Goal: Information Seeking & Learning: Check status

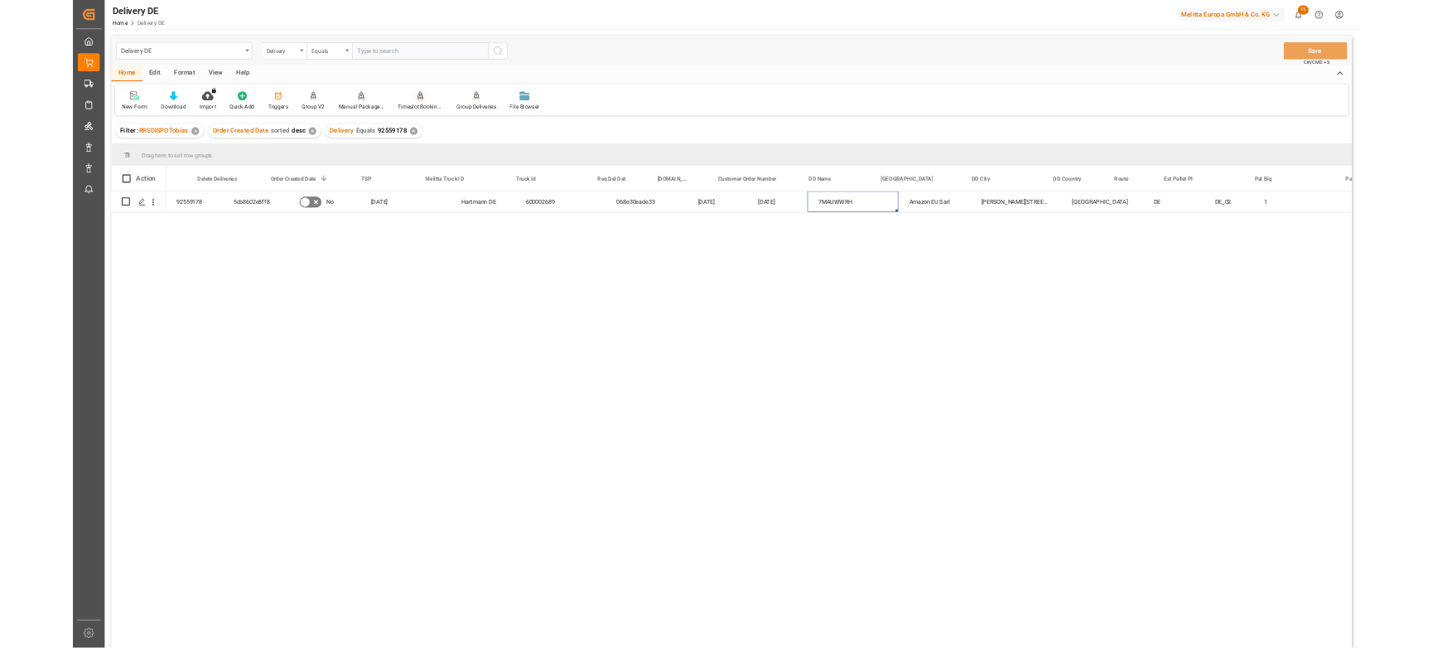
scroll to position [0, 184]
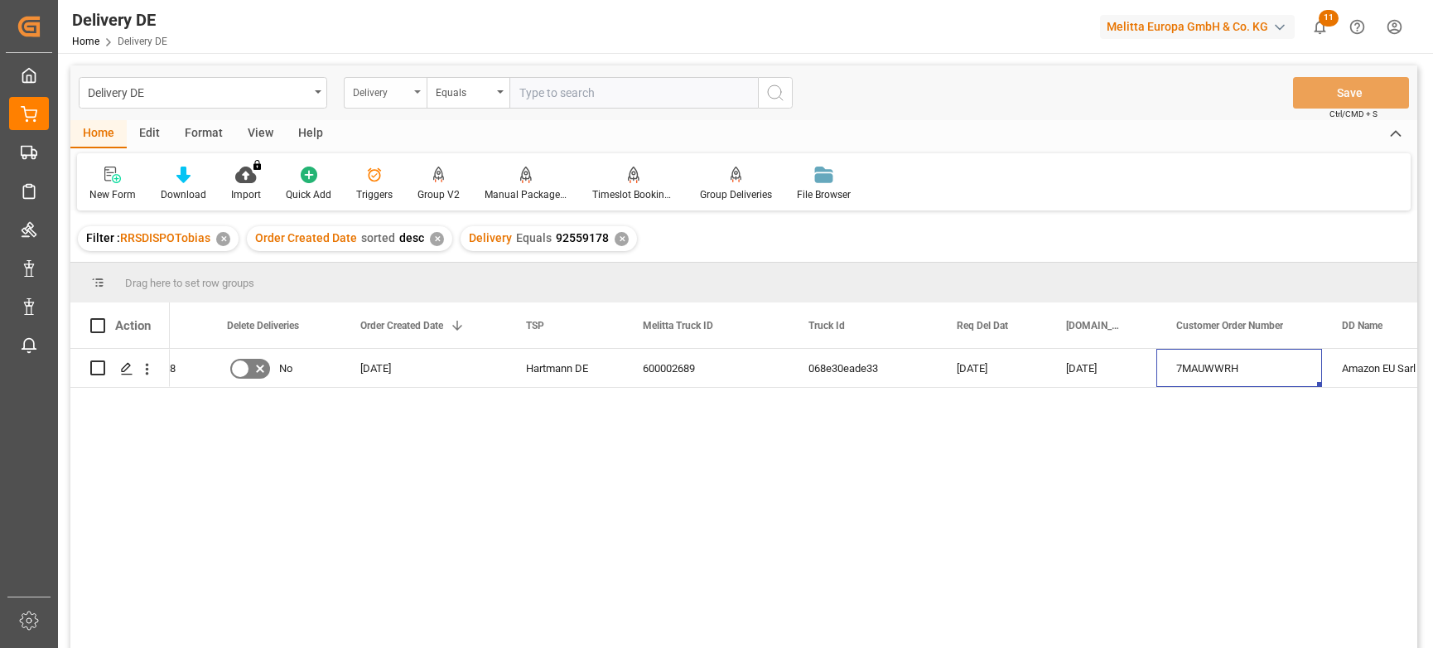
click at [394, 94] on div "Delivery" at bounding box center [381, 90] width 56 height 19
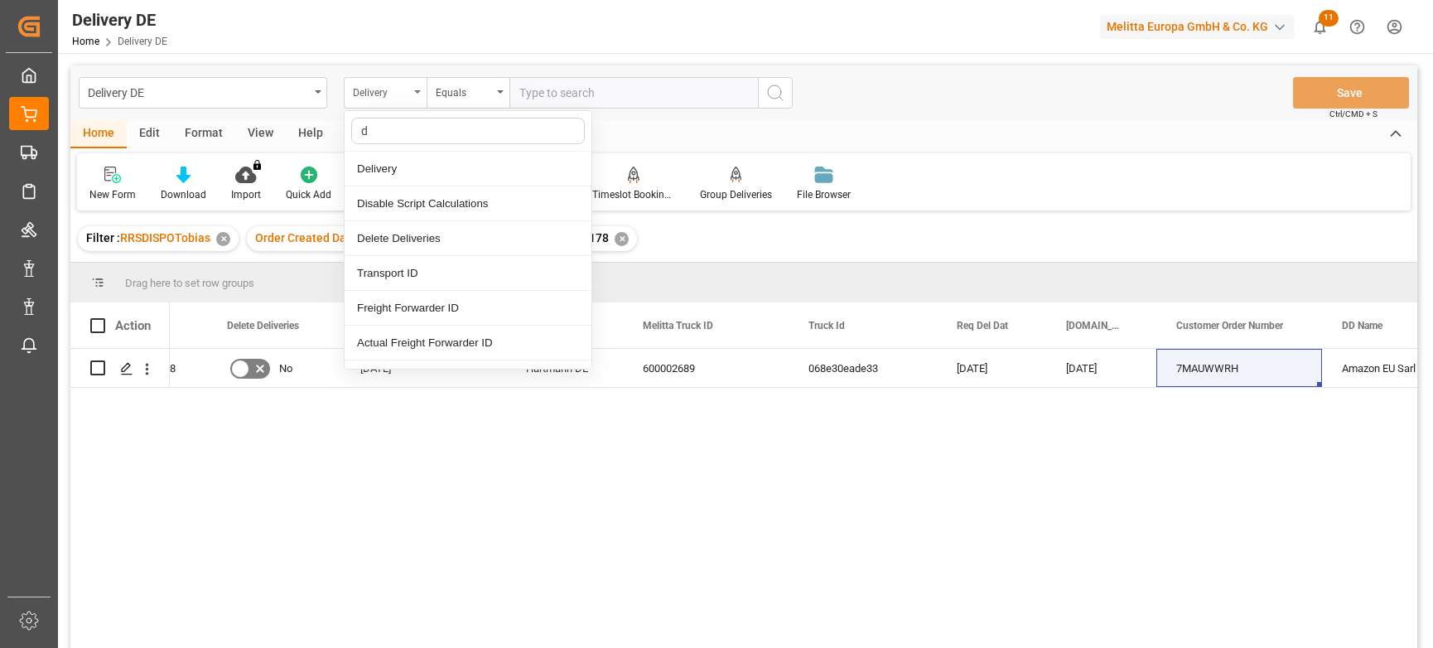
type input "dd"
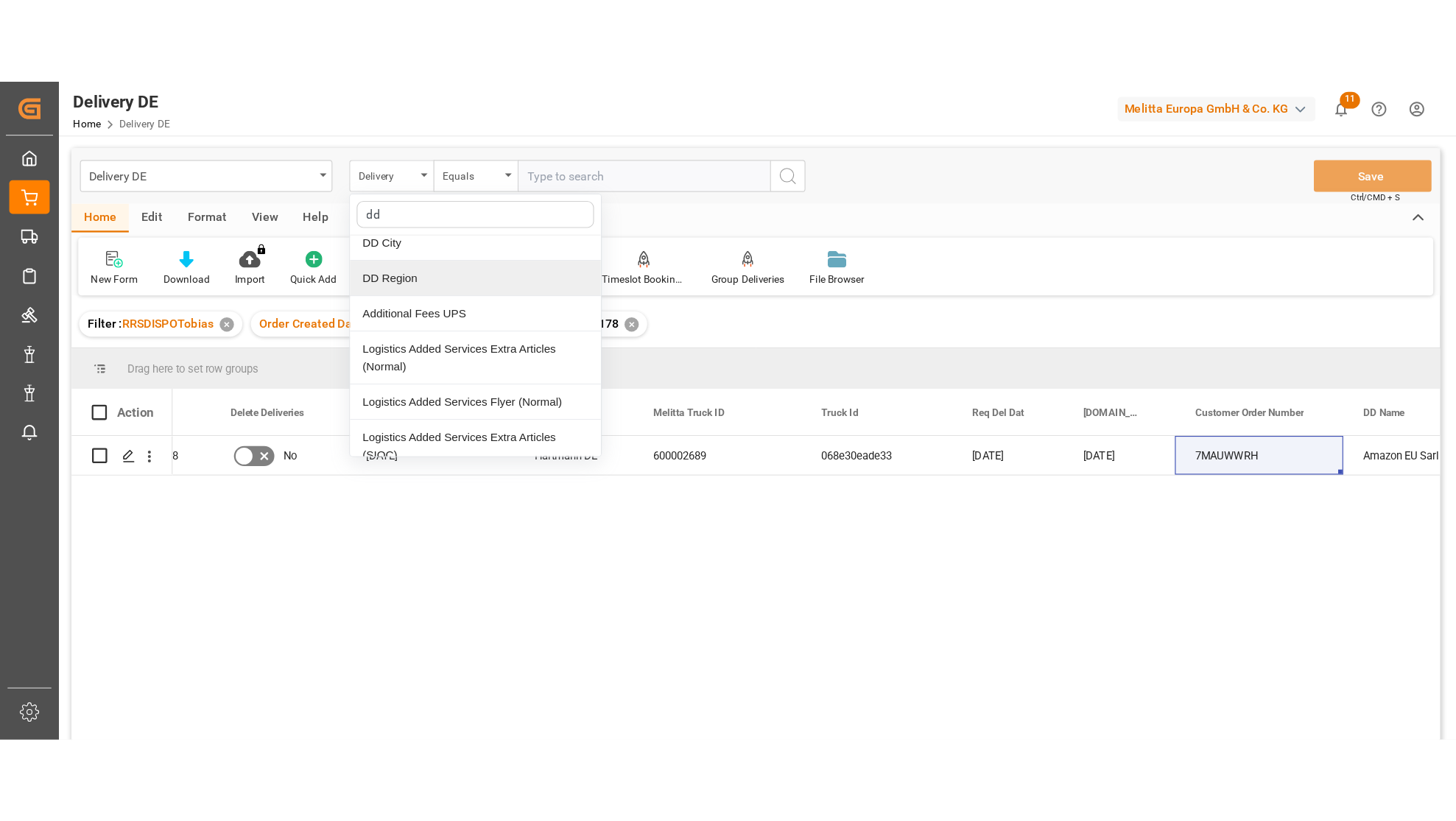
scroll to position [0, 0]
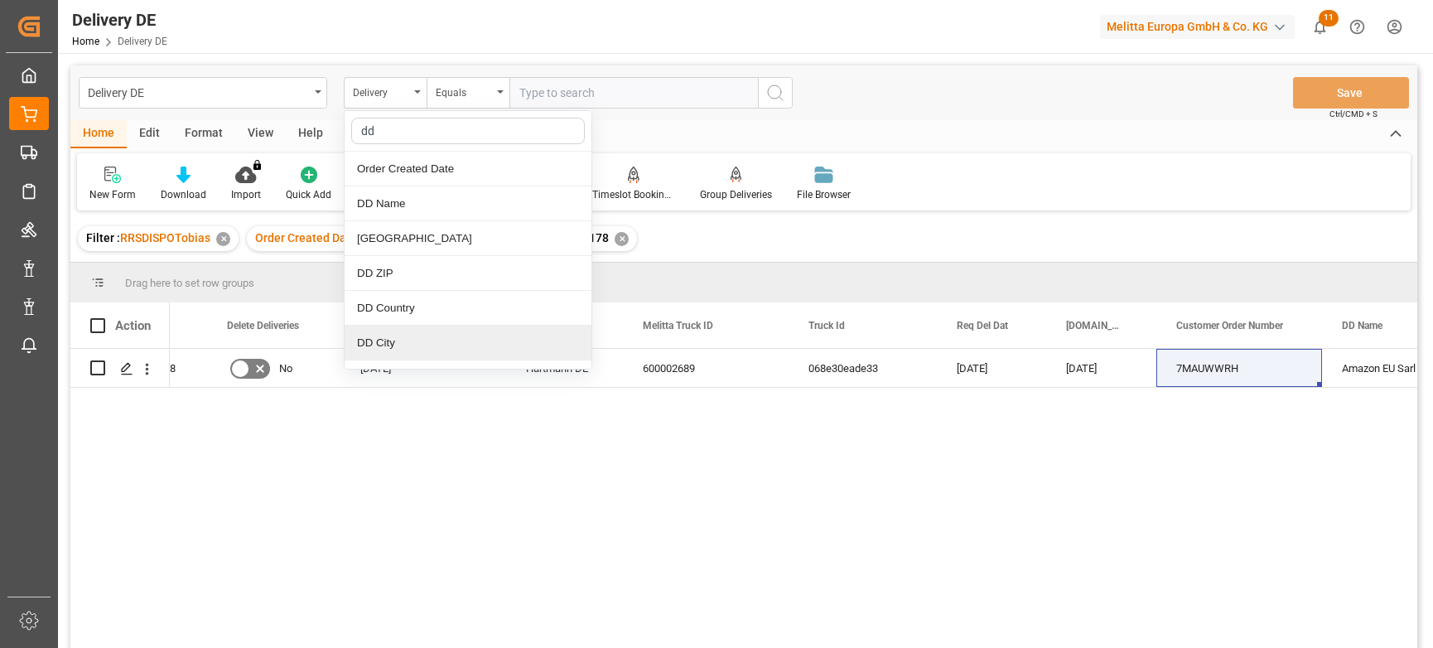
click at [388, 341] on div "DD City" at bounding box center [468, 343] width 247 height 35
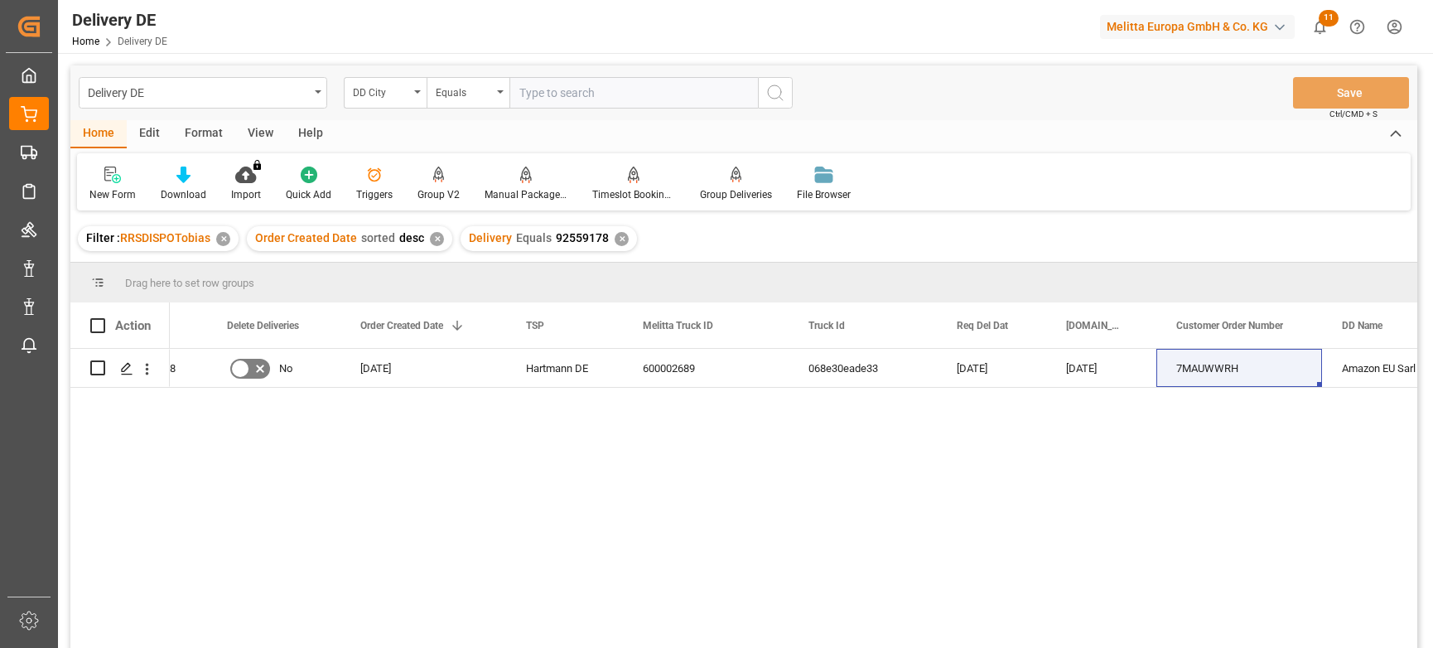
click at [541, 94] on input "text" at bounding box center [634, 92] width 249 height 31
type input "Landsberg am Lech"
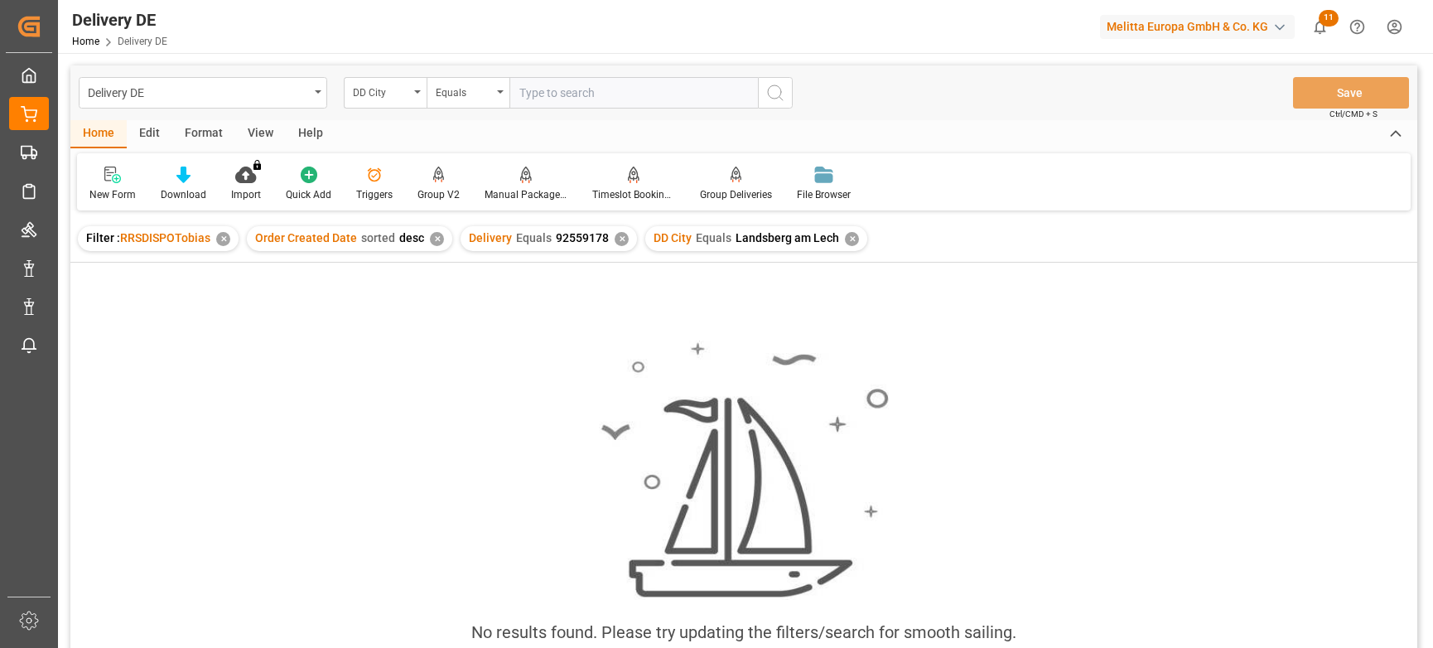
click at [615, 236] on div "✕" at bounding box center [622, 239] width 14 height 14
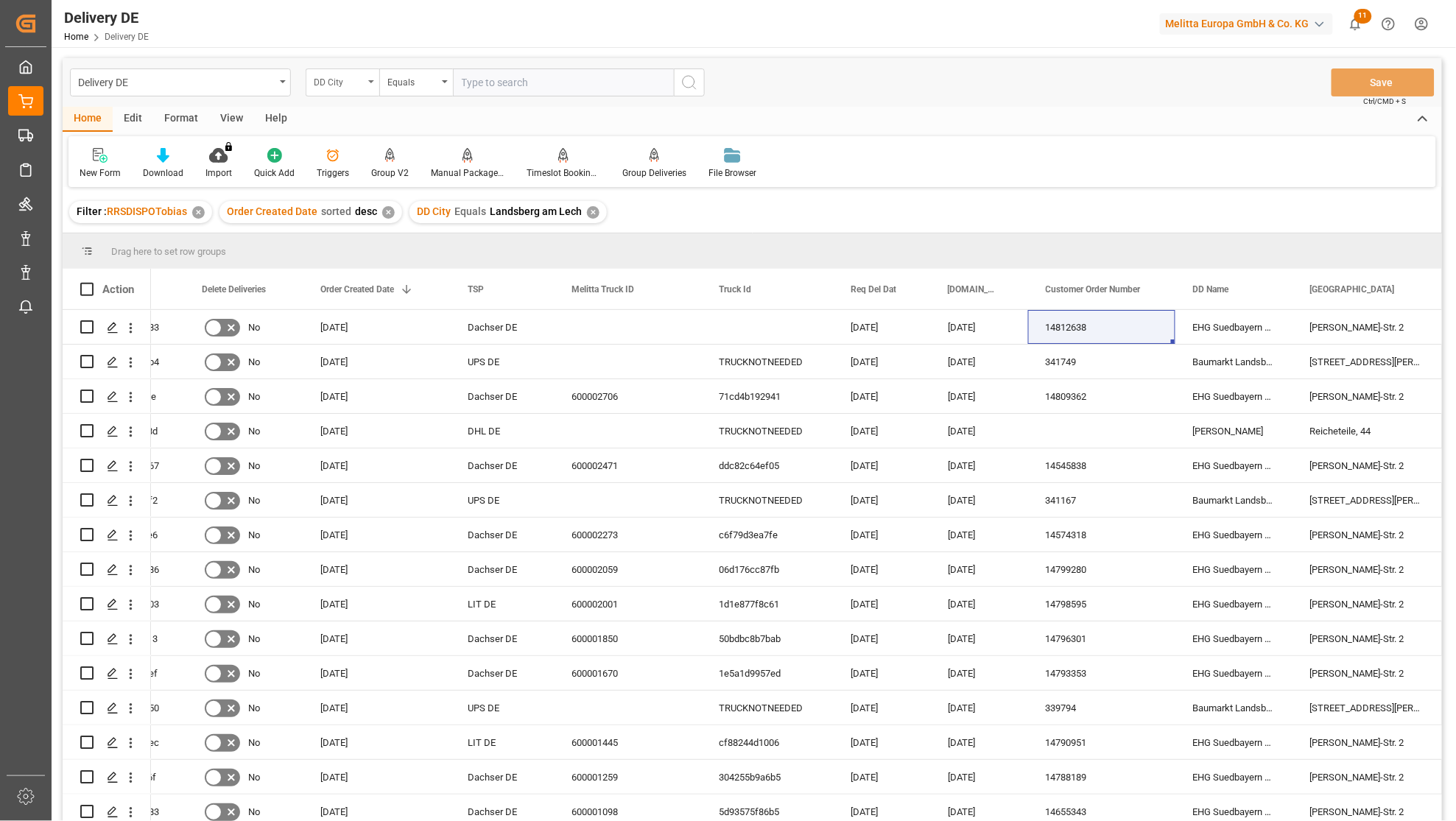
click at [350, 79] on div "DD City" at bounding box center [339, 80] width 50 height 17
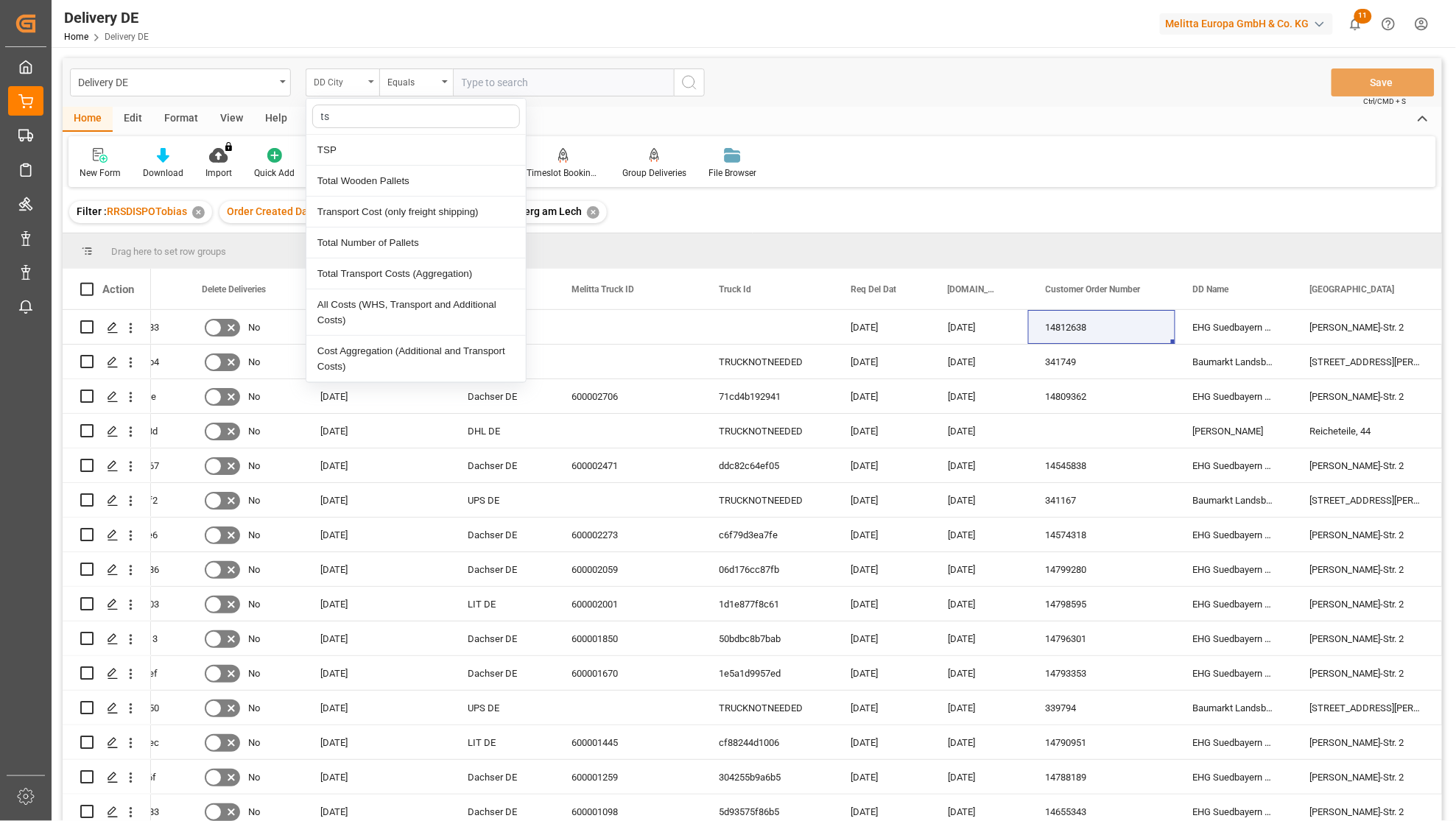
type input "tsp"
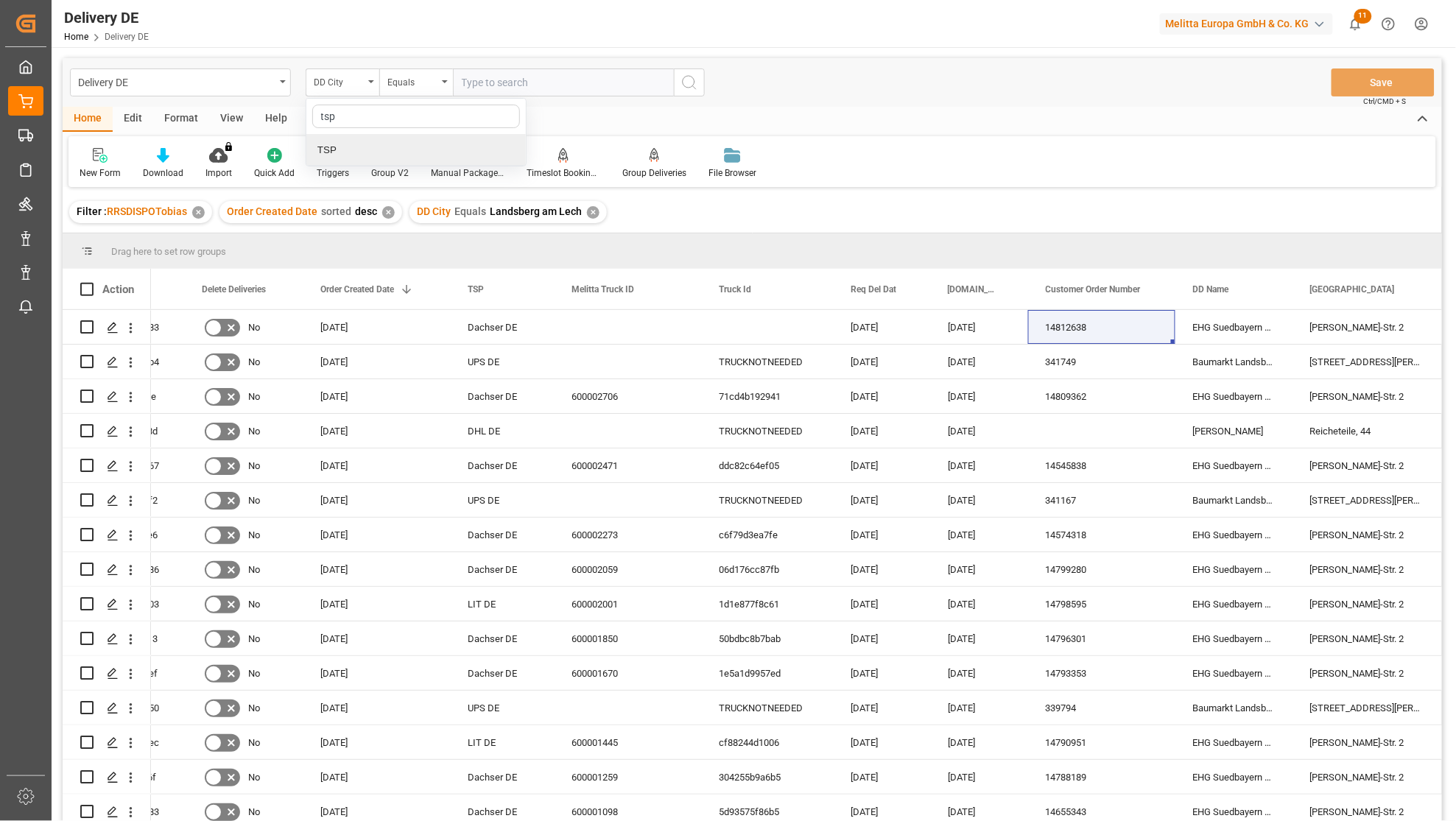
click at [337, 146] on div "TSP" at bounding box center [416, 150] width 220 height 31
click at [494, 88] on input "text" at bounding box center [564, 82] width 221 height 28
type input "Dachser DE"
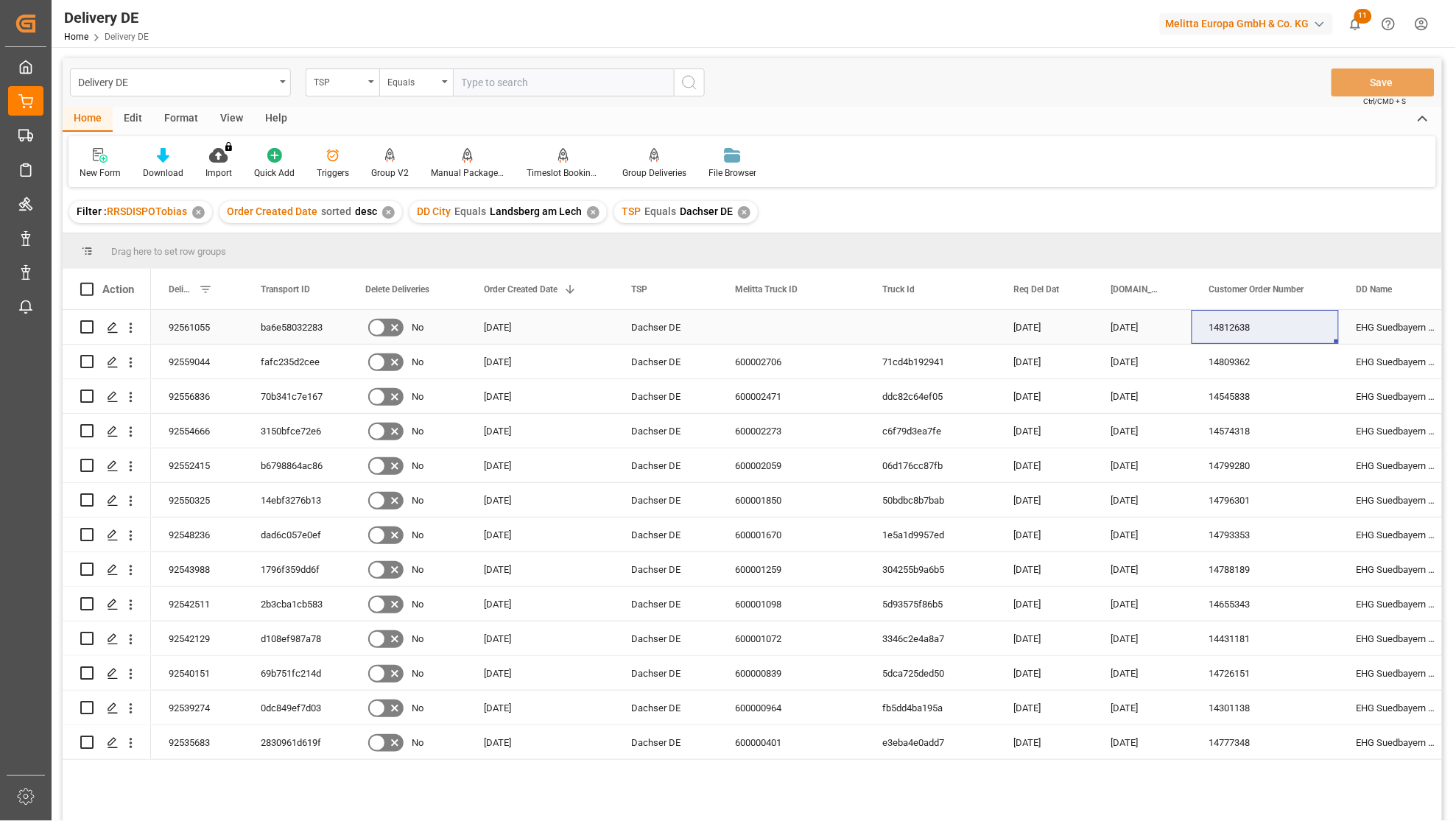
click at [195, 324] on div "92561055" at bounding box center [197, 327] width 92 height 34
click at [282, 324] on div "ba6e58032283" at bounding box center [295, 327] width 105 height 34
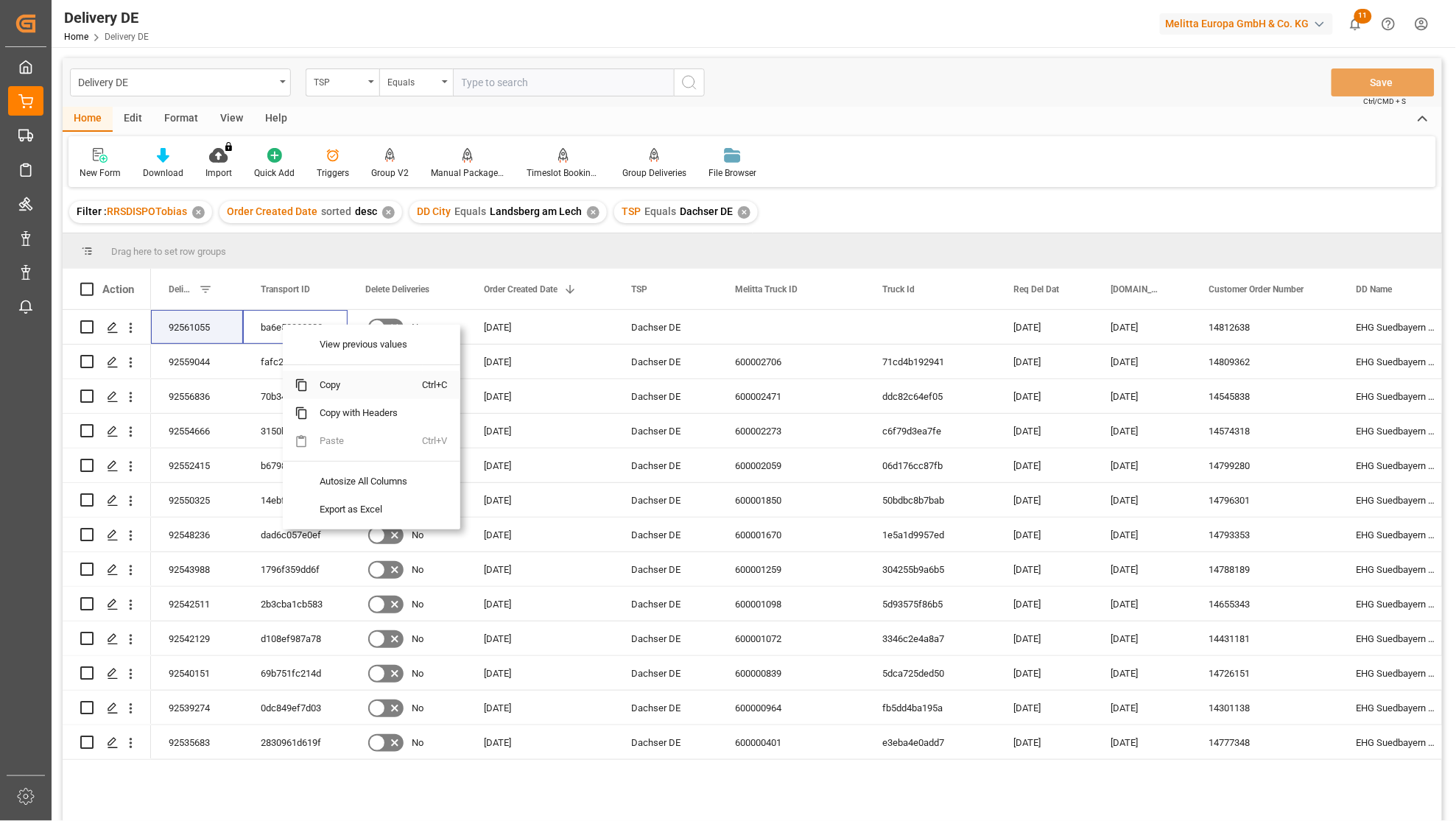
click at [335, 384] on span "Copy" at bounding box center [364, 385] width 115 height 28
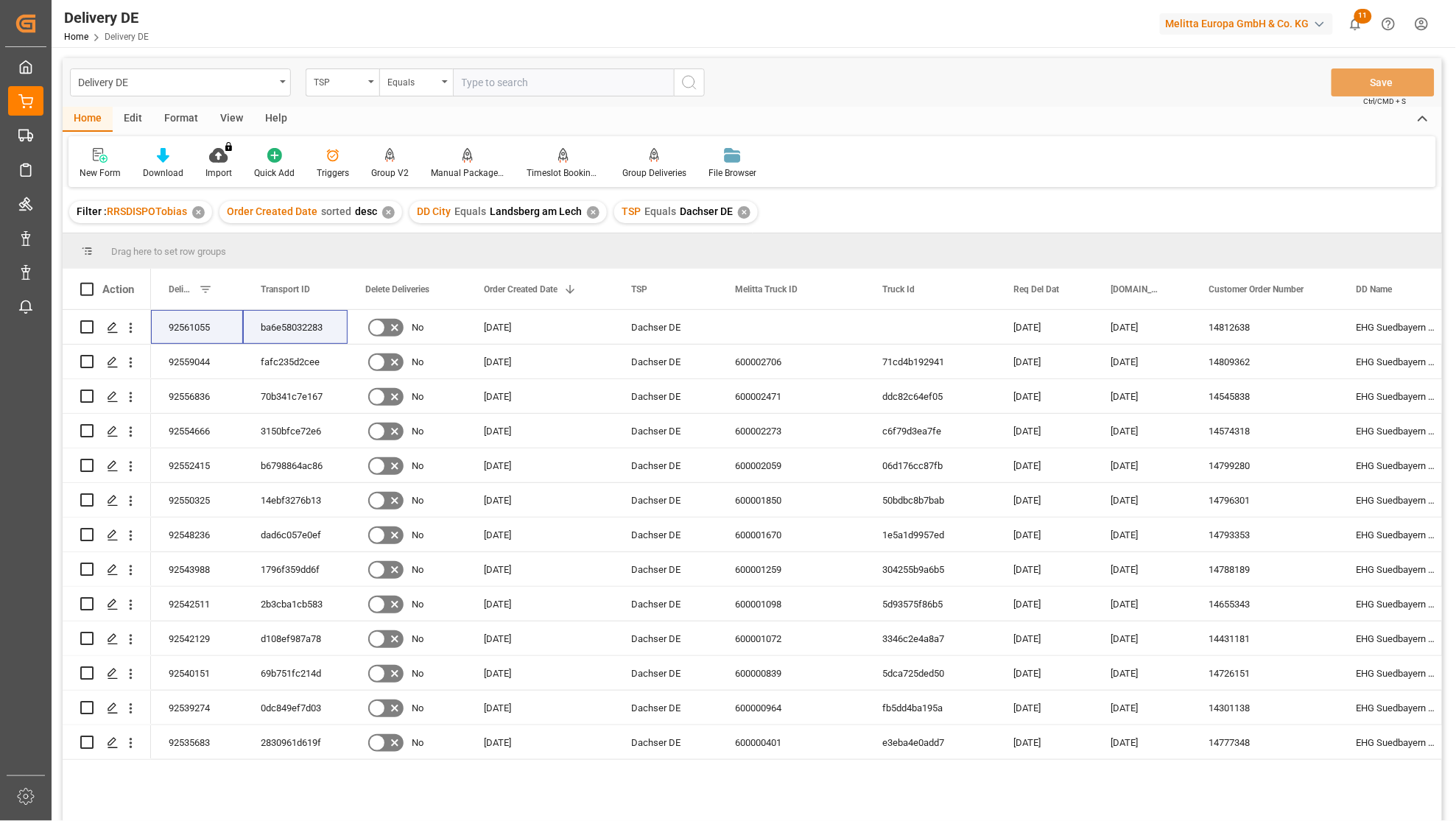
click at [917, 180] on div "New Form Download Import You don't have permission for this feature. Contact ad…" at bounding box center [752, 161] width 1368 height 51
click at [626, 76] on input "text" at bounding box center [564, 82] width 221 height 28
click at [339, 87] on div "TSP" at bounding box center [339, 80] width 50 height 17
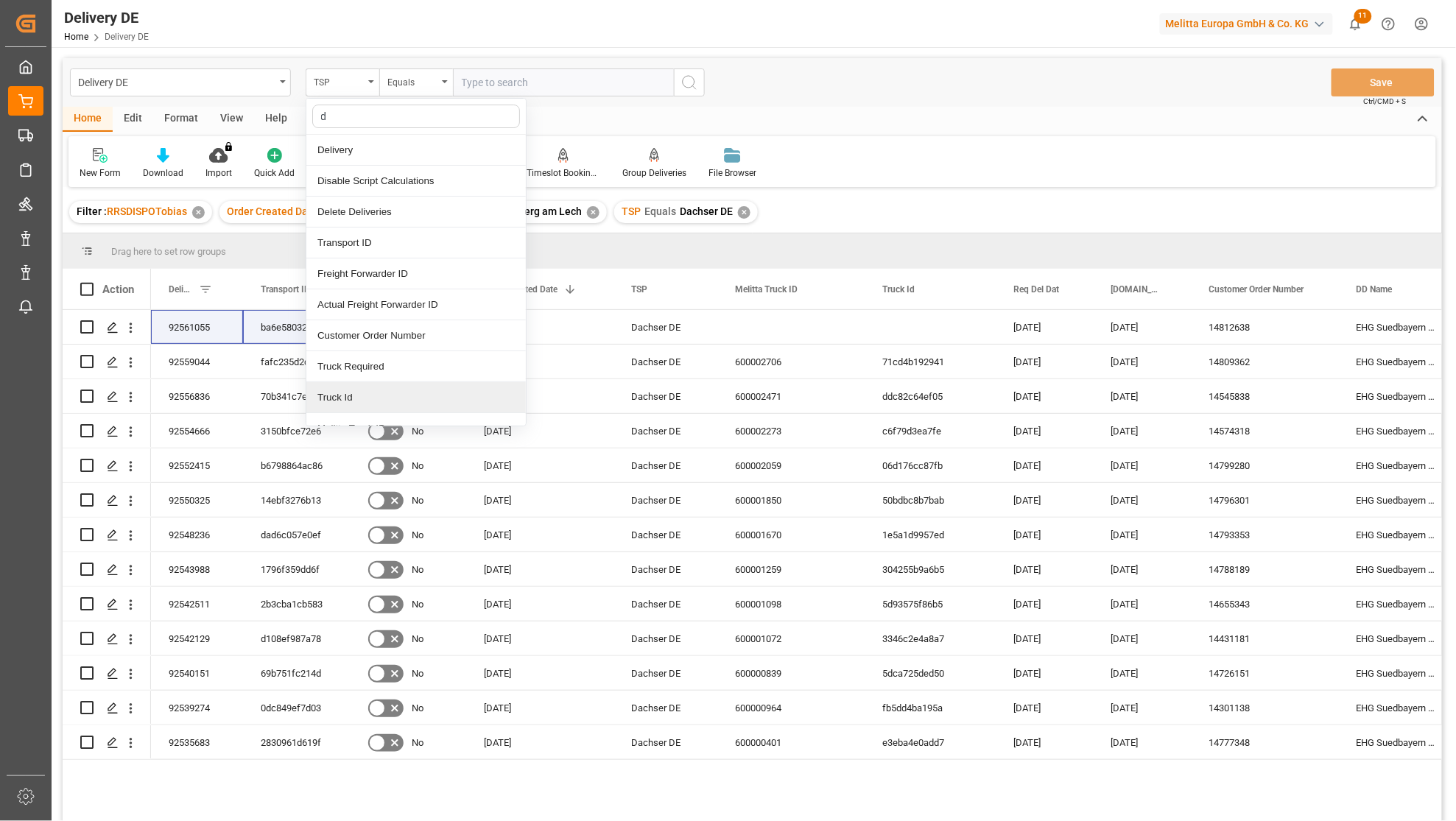
type input "dd"
click at [347, 299] on div "DD City" at bounding box center [416, 305] width 220 height 31
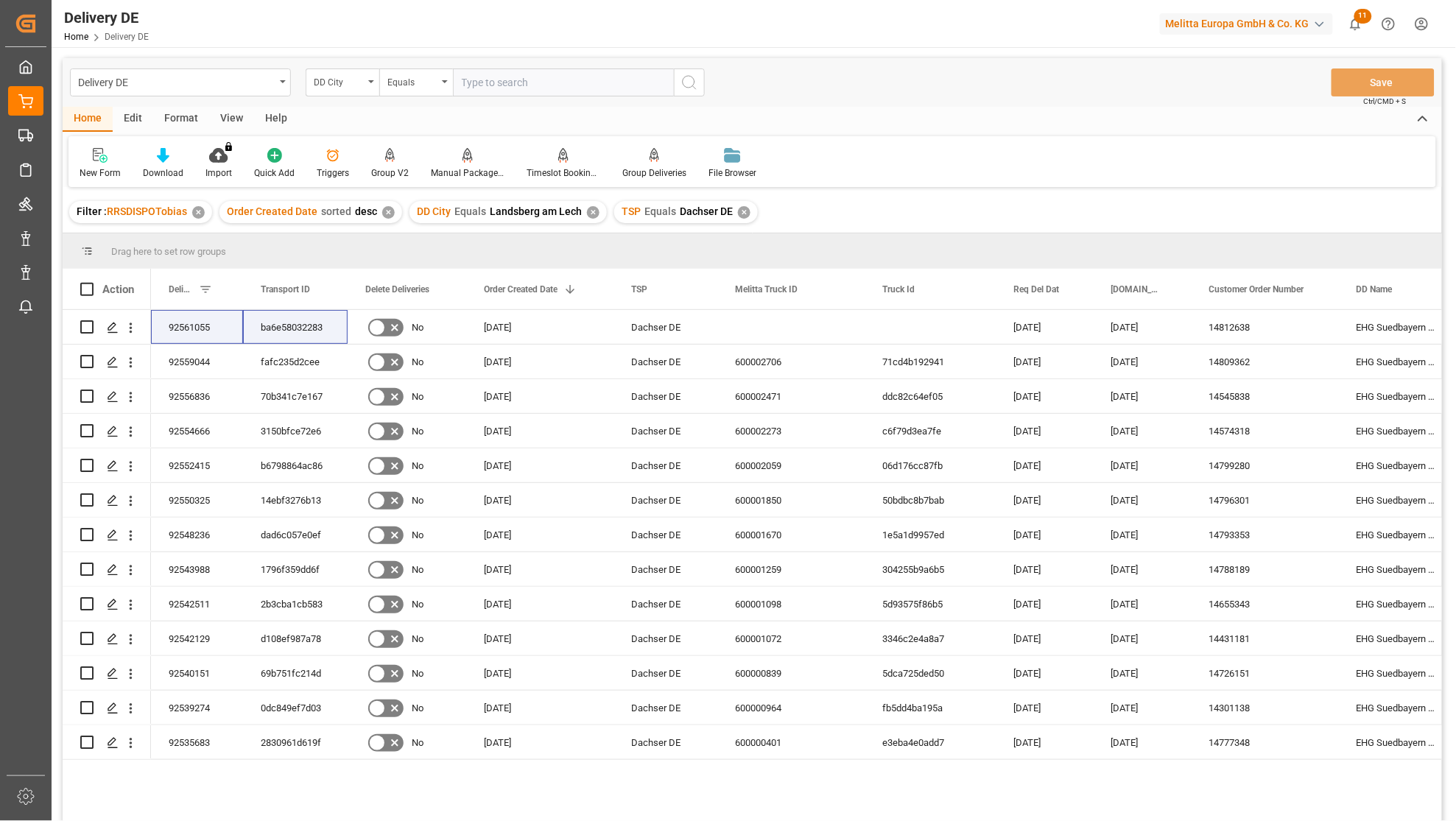
click at [483, 74] on input "text" at bounding box center [564, 82] width 221 height 28
type input "waghaeusel"
click at [690, 87] on circle "search button" at bounding box center [688, 81] width 12 height 12
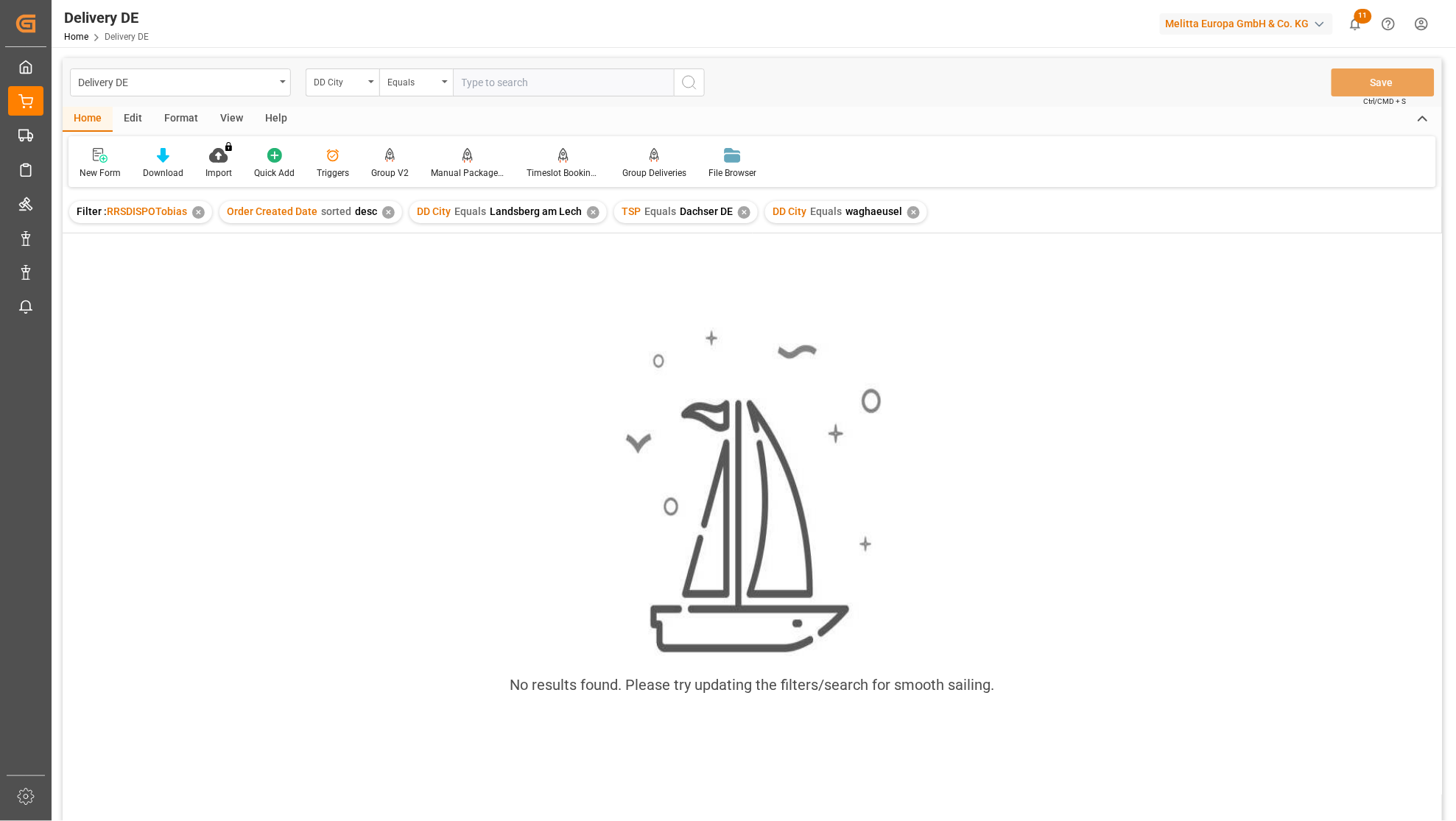
click at [589, 214] on div "✕" at bounding box center [593, 212] width 12 height 12
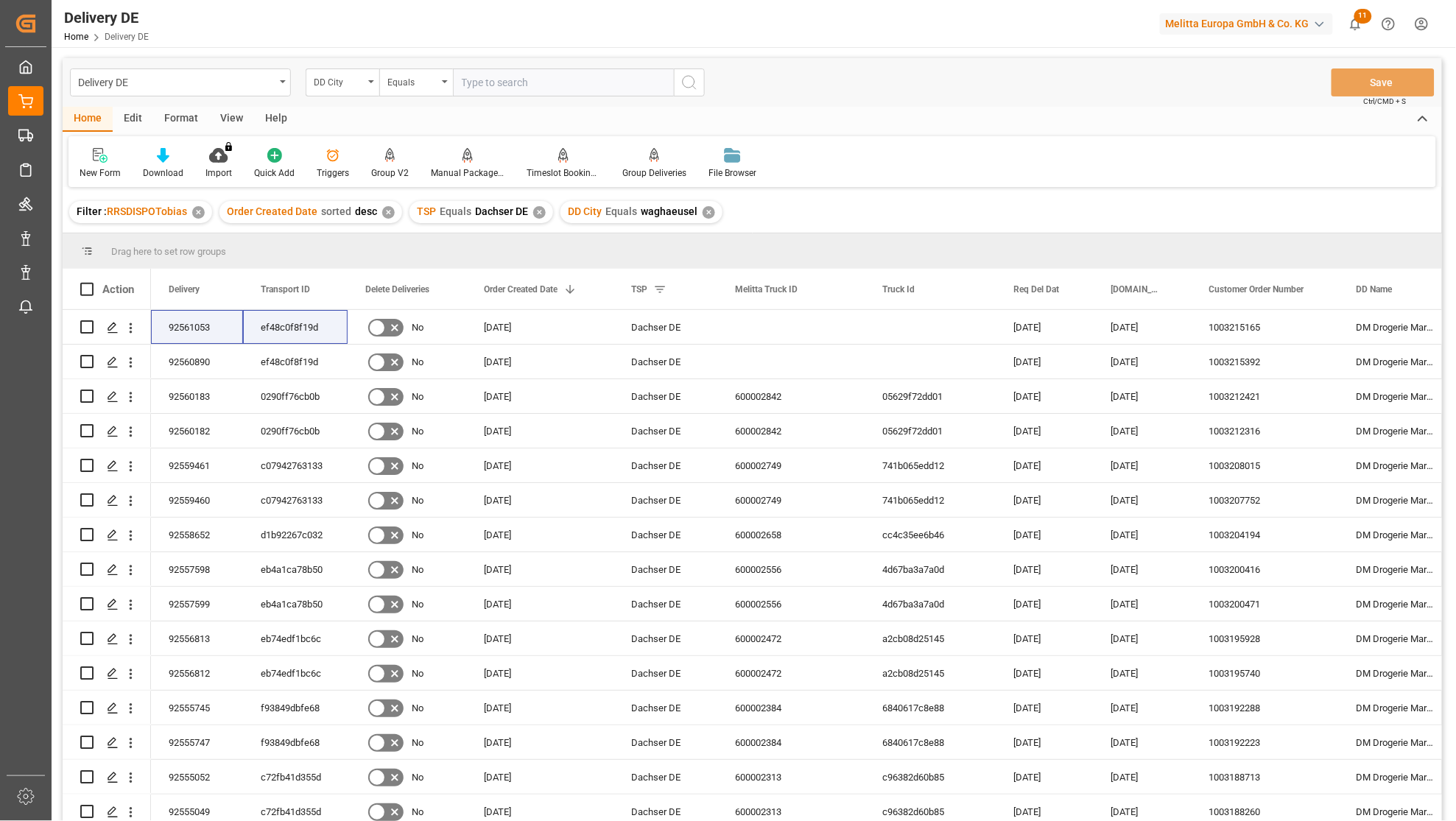
click at [951, 160] on div "New Form Download Import You don't have permission for this feature. Contact ad…" at bounding box center [752, 161] width 1368 height 51
click at [292, 326] on div "ef48c0f8f19d" at bounding box center [295, 327] width 105 height 34
click at [350, 84] on div "DD City" at bounding box center [339, 80] width 50 height 17
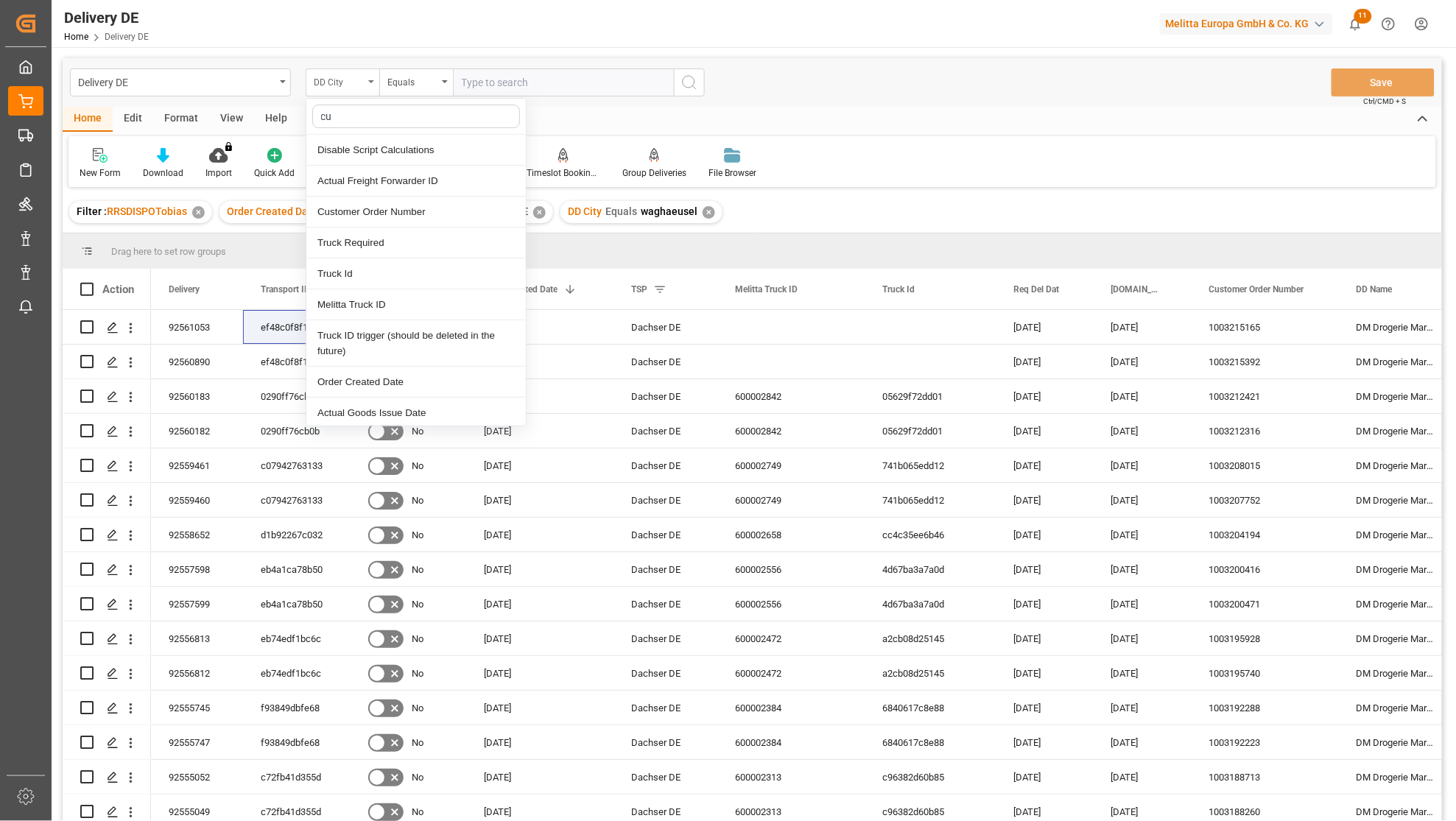
type input "cus"
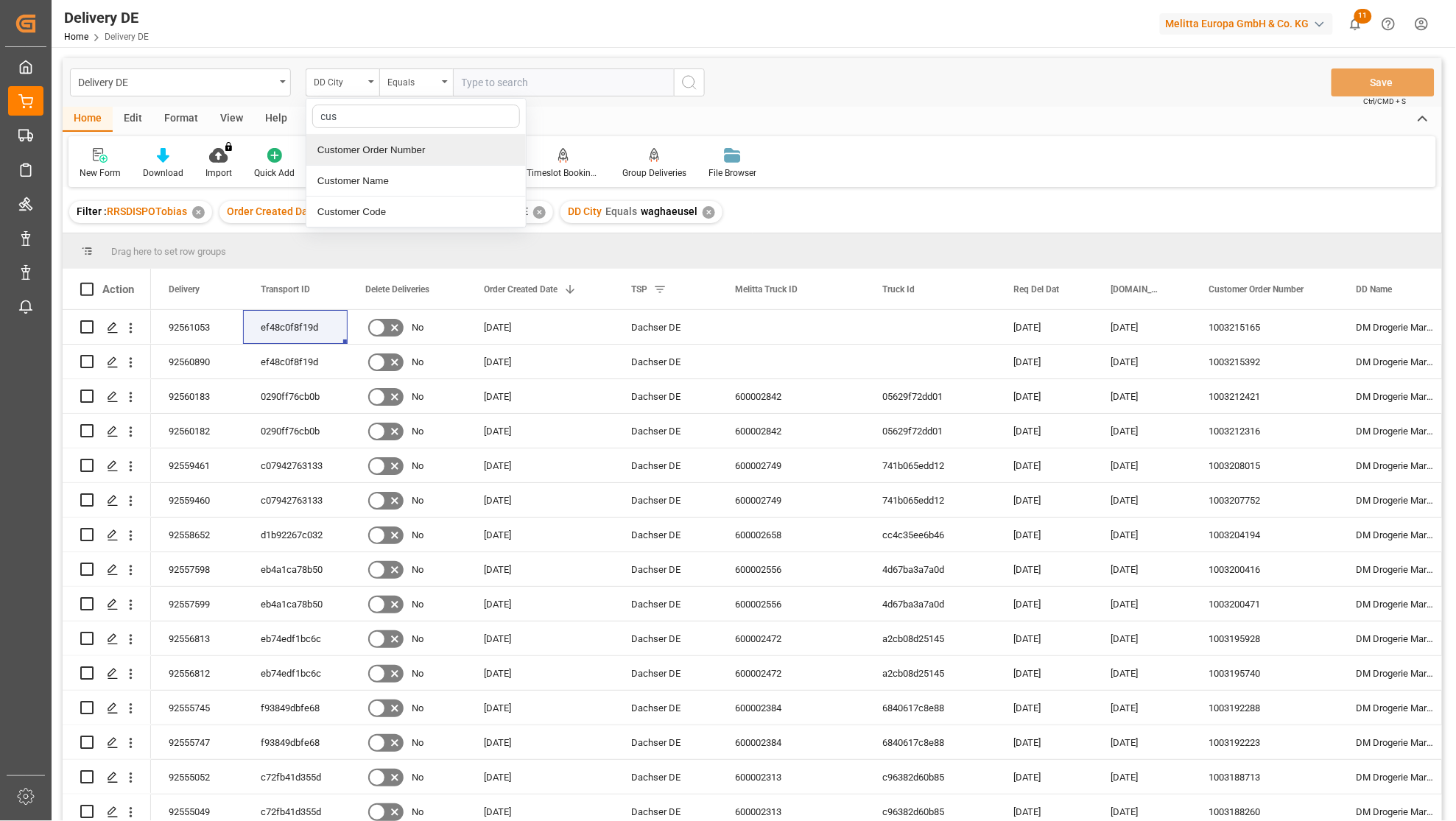
click at [388, 151] on div "Customer Order Number" at bounding box center [416, 150] width 220 height 31
click at [484, 76] on input "text" at bounding box center [564, 82] width 221 height 28
type input "14648961"
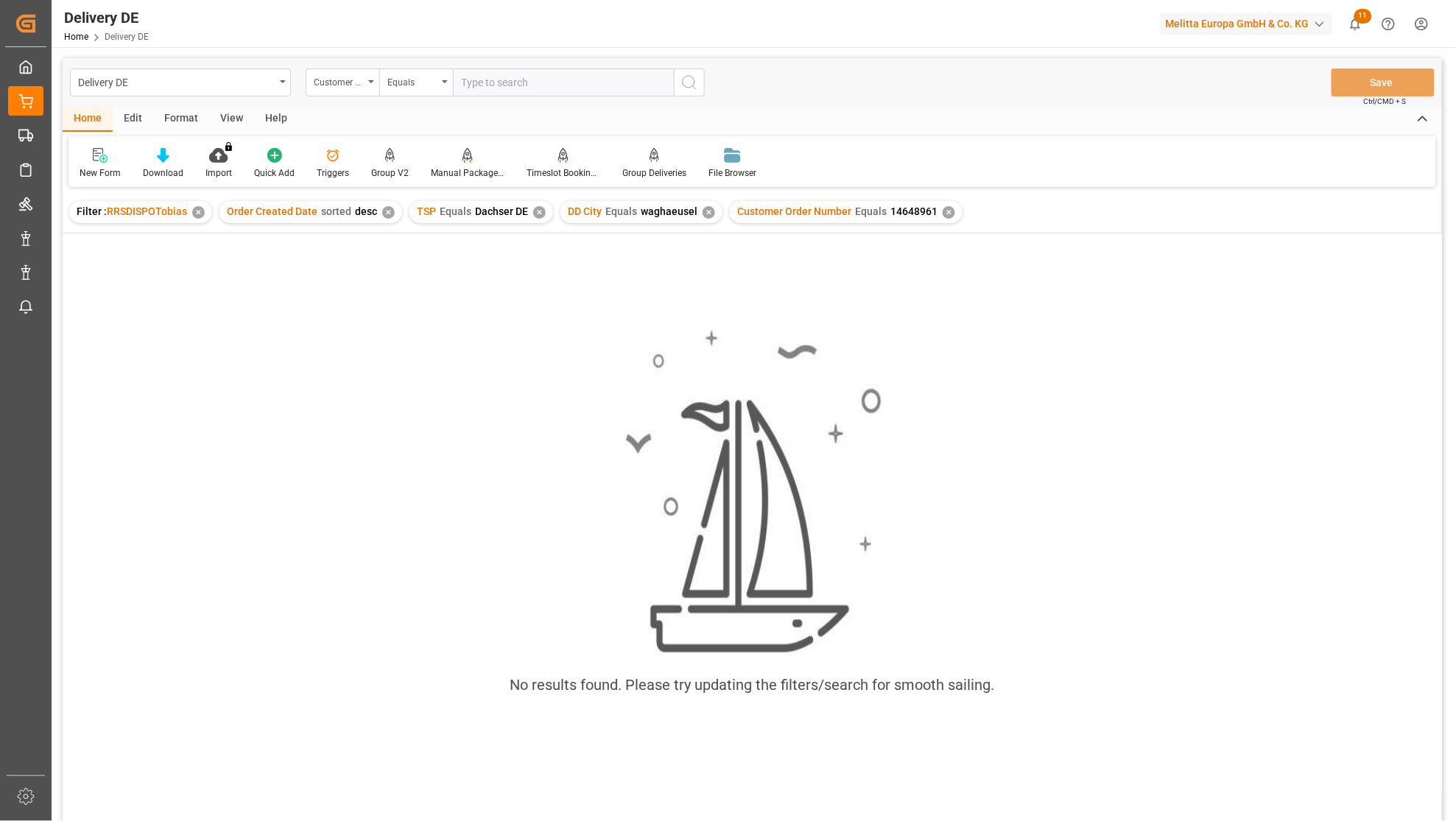
click at [535, 211] on div "✕" at bounding box center [540, 212] width 12 height 12
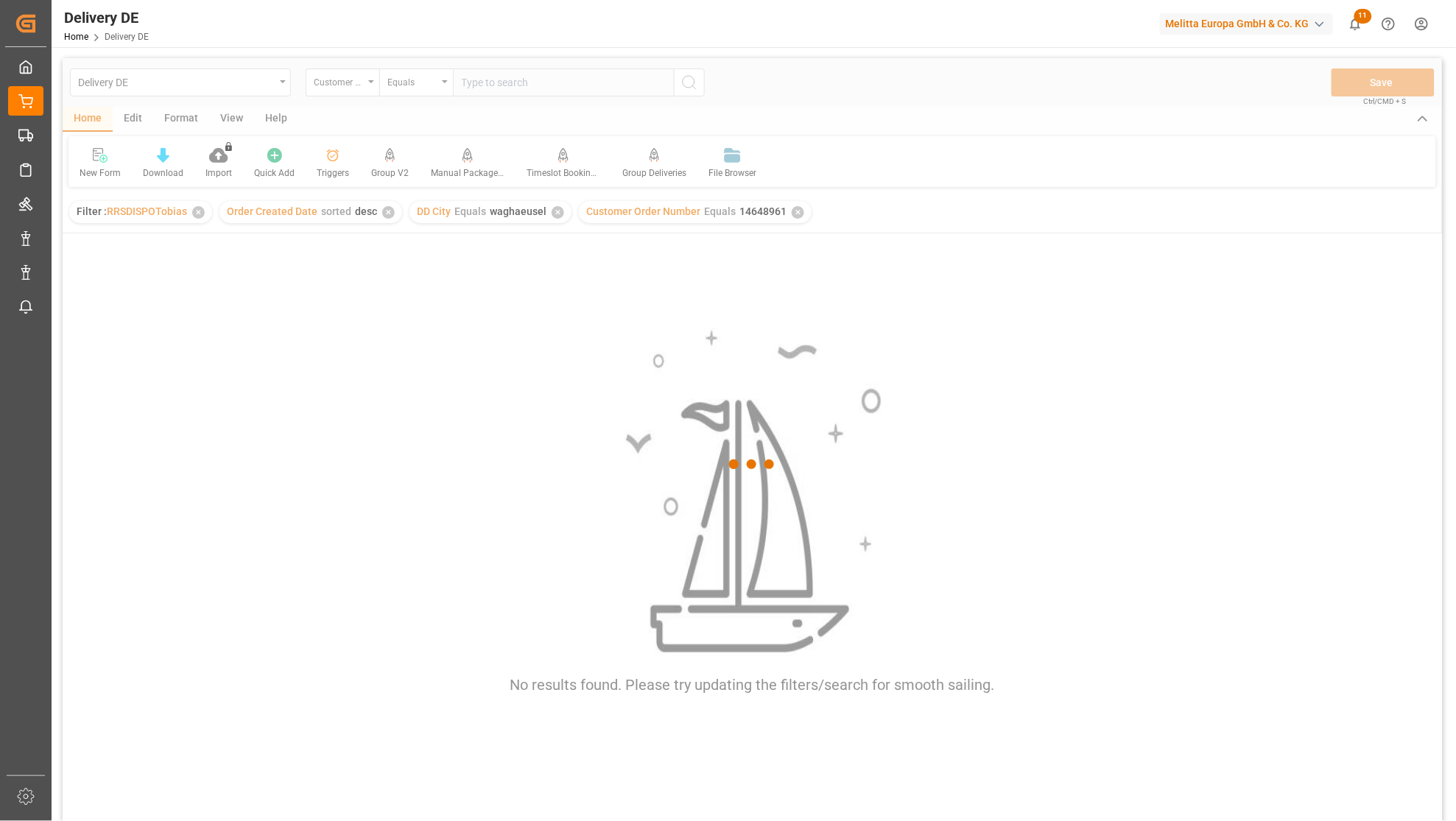
click at [548, 211] on div at bounding box center [752, 464] width 1380 height 812
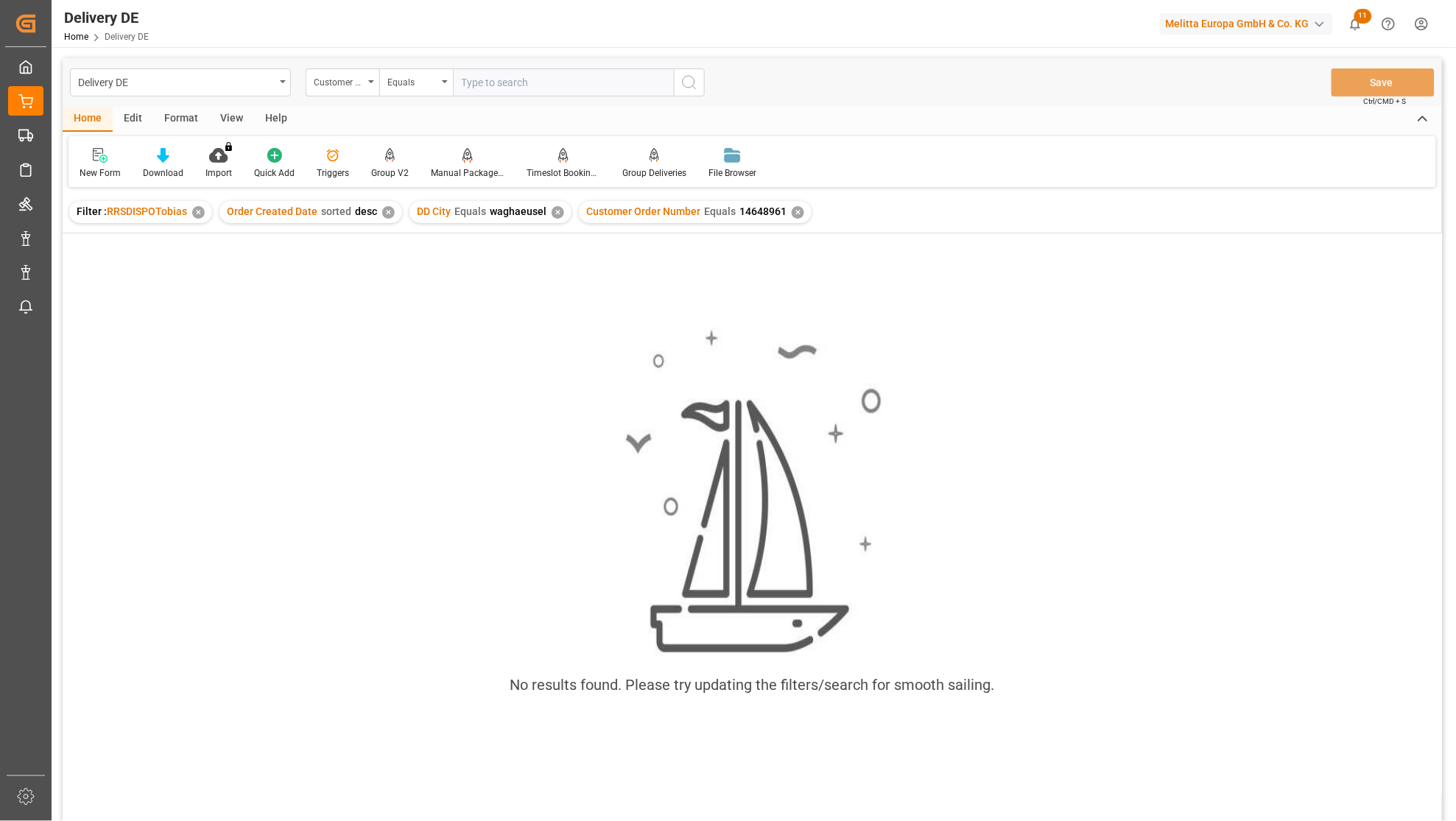
click at [552, 212] on div "✕" at bounding box center [558, 212] width 12 height 12
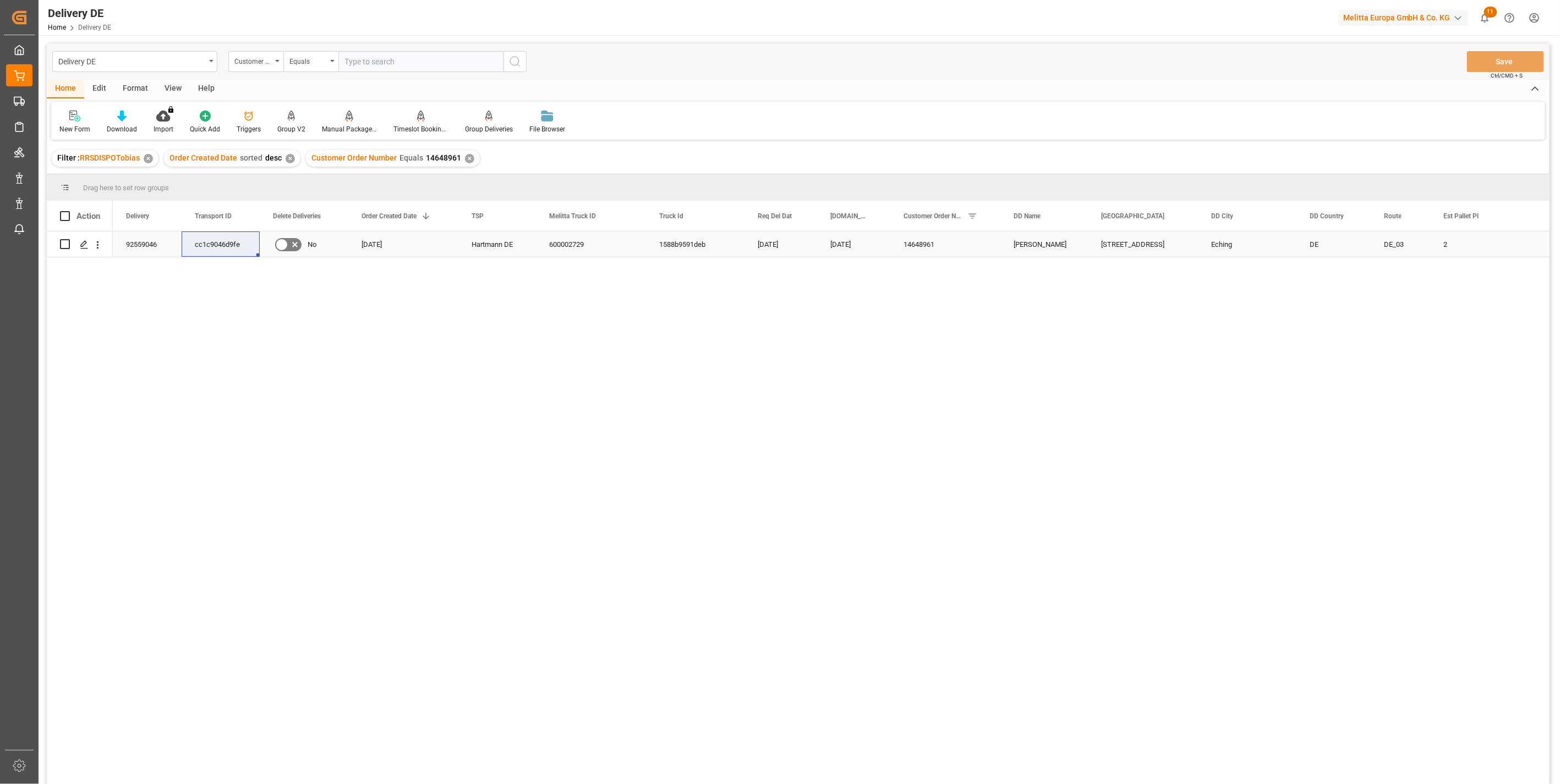
click at [133, 246] on div "92559046" at bounding box center [147, 244] width 69 height 25
click at [213, 241] on div "cc1c9046d9fe" at bounding box center [220, 244] width 78 height 25
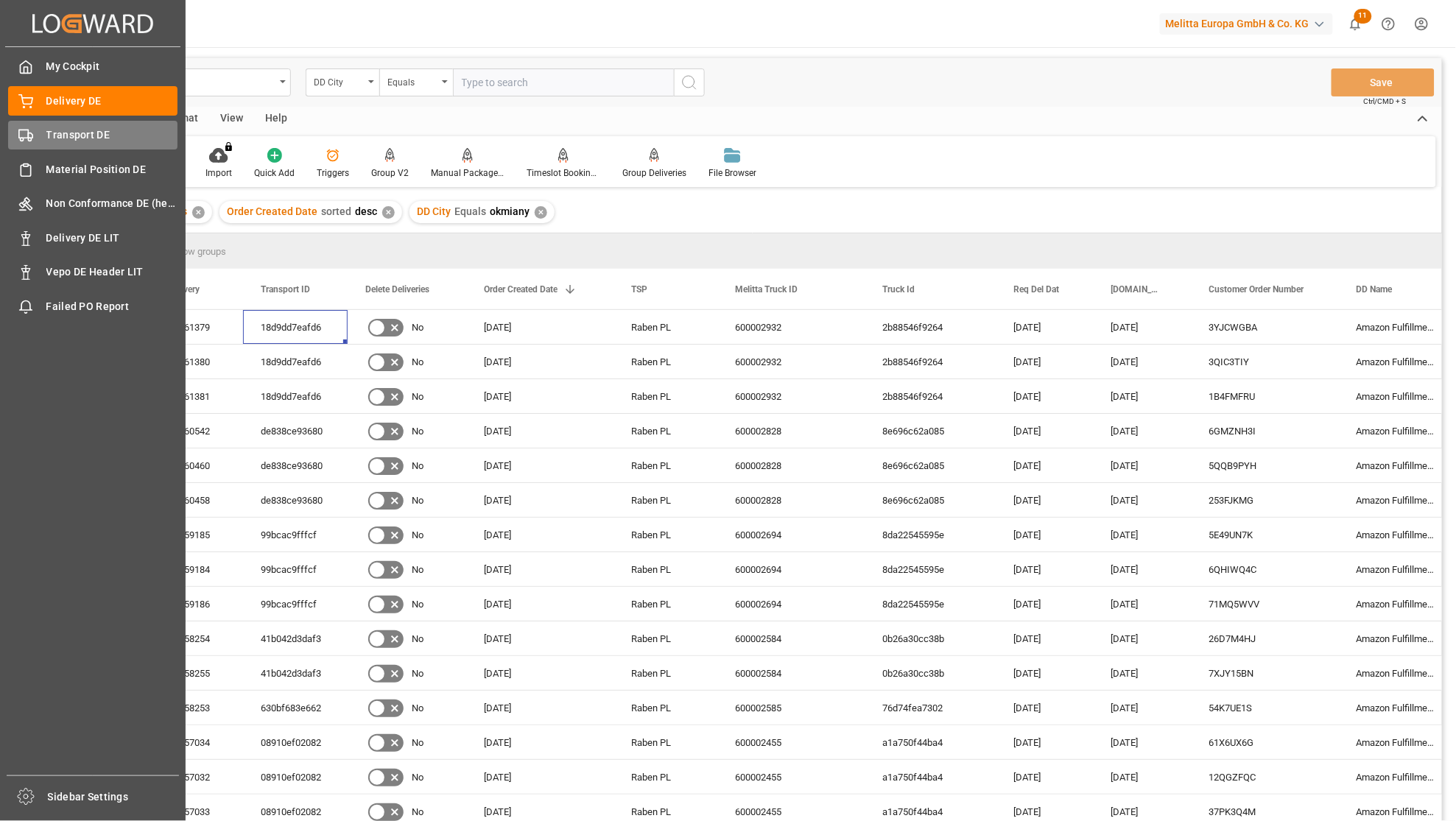
click at [32, 141] on icon at bounding box center [26, 135] width 15 height 15
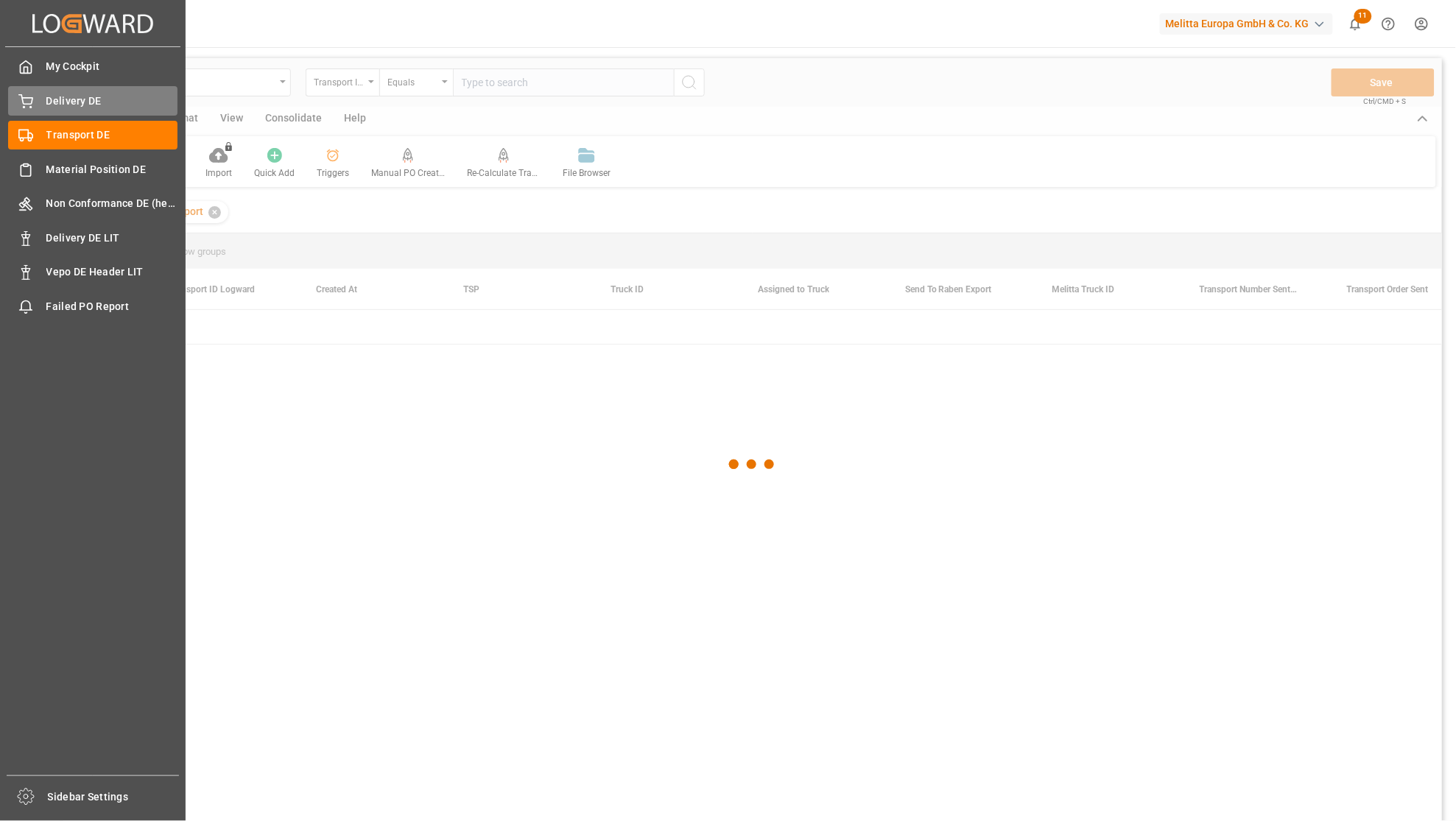
click at [76, 100] on span "Delivery DE" at bounding box center [112, 100] width 132 height 15
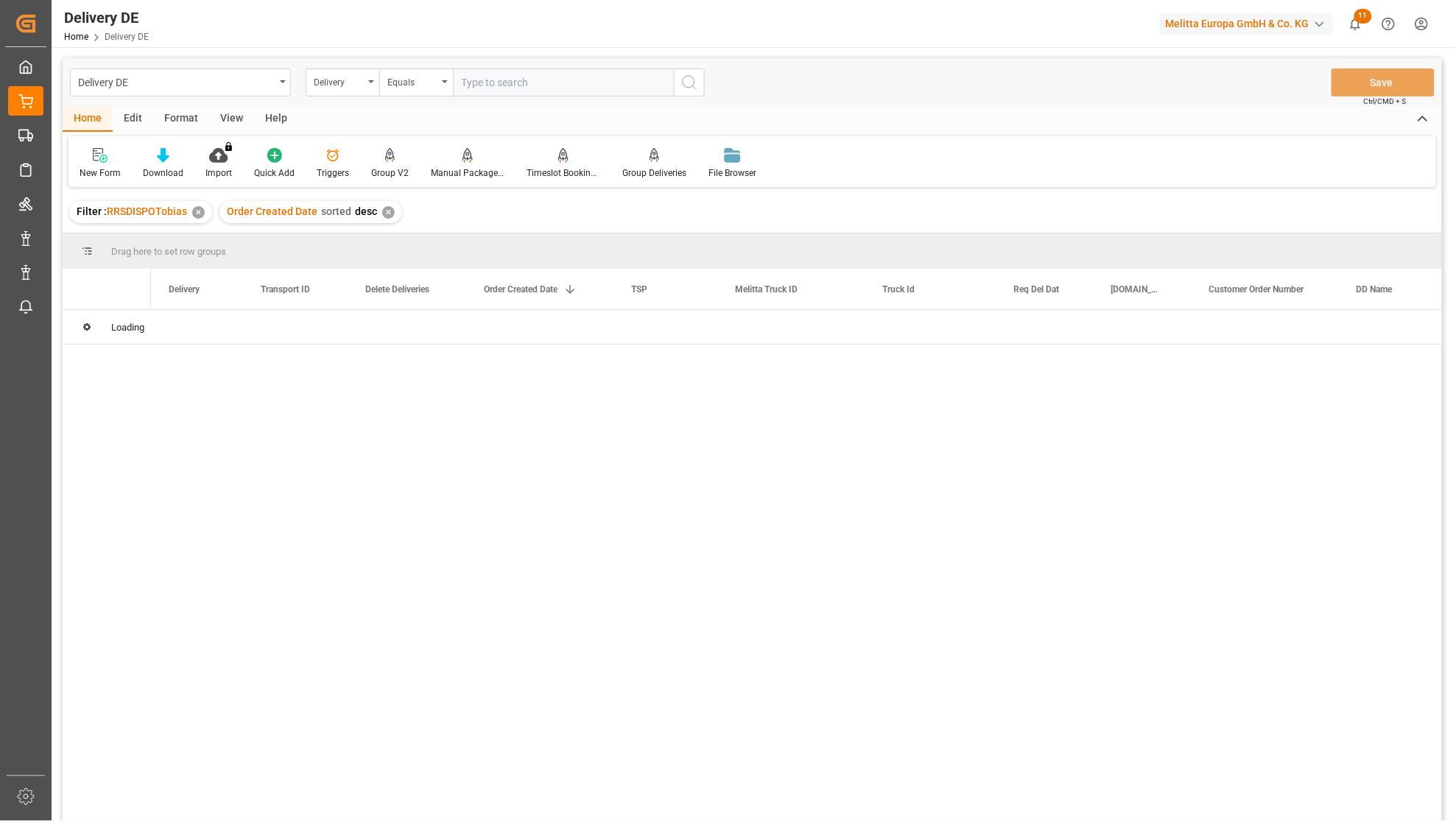
click at [486, 83] on input "text" at bounding box center [564, 82] width 221 height 28
paste input "92558713"
type input "92558713"
click at [344, 711] on div "Moeller DE 600002757 0799b747d326 23.09.2025 22.09.2025 2057150068 671 Trockens…" at bounding box center [796, 570] width 1291 height 521
click at [695, 295] on span at bounding box center [692, 289] width 13 height 13
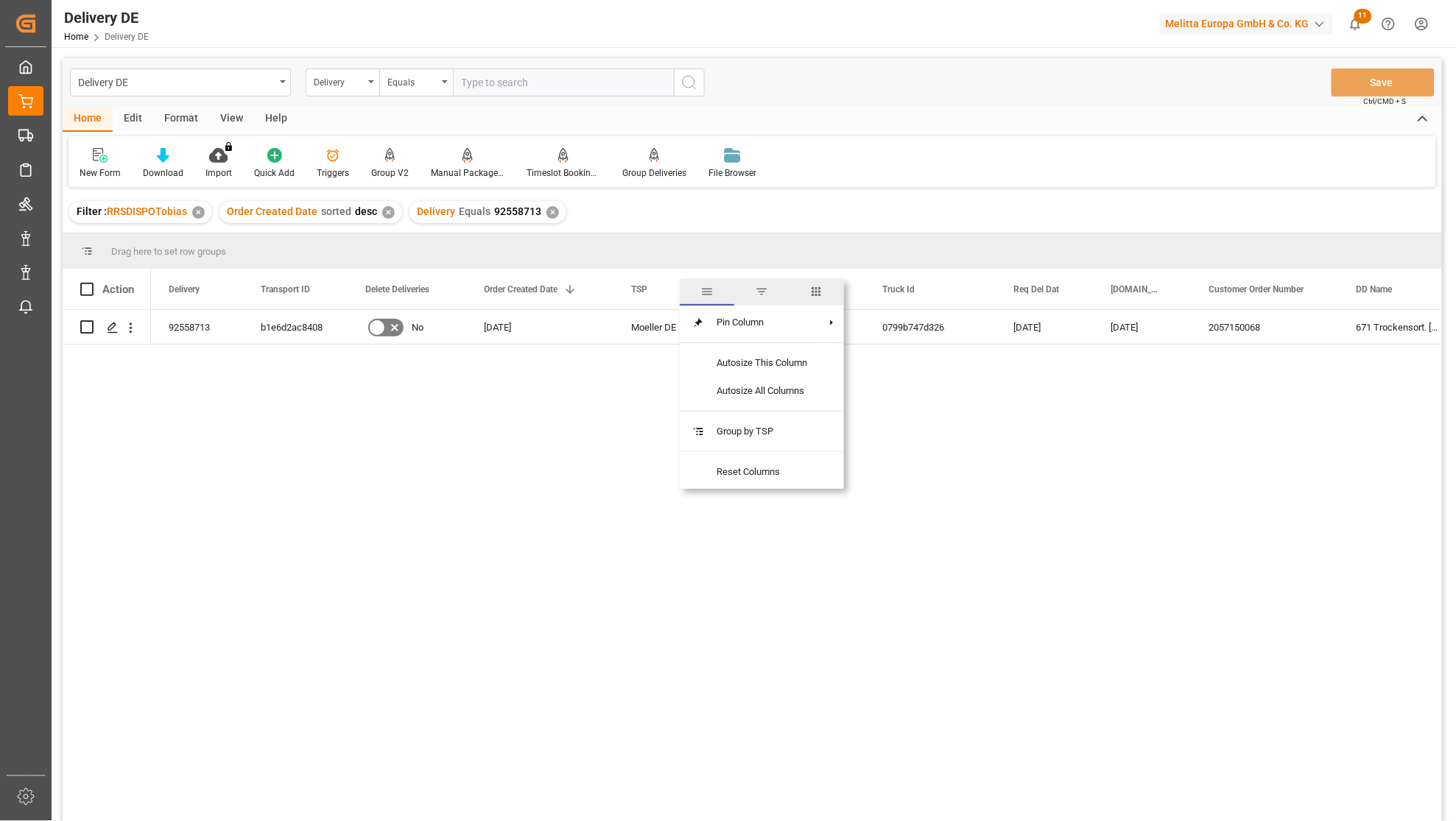
click at [818, 289] on span "columns" at bounding box center [816, 291] width 13 height 13
click at [716, 324] on input "Filter Columns Input" at bounding box center [772, 328] width 123 height 29
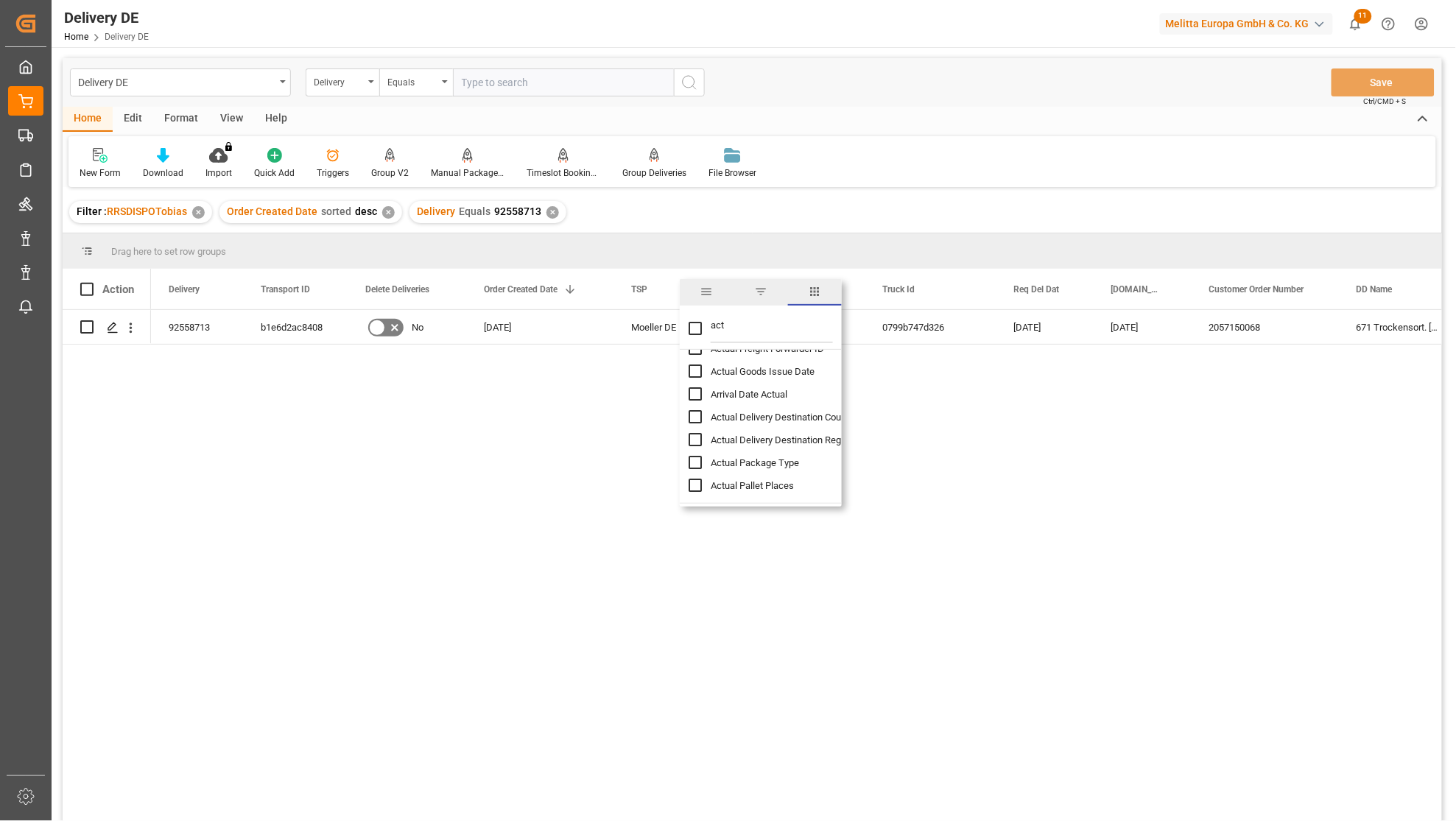
type input "act"
click at [724, 486] on span "Actual Pallet Places" at bounding box center [753, 485] width 84 height 11
checkbox input "false"
checkbox input "true"
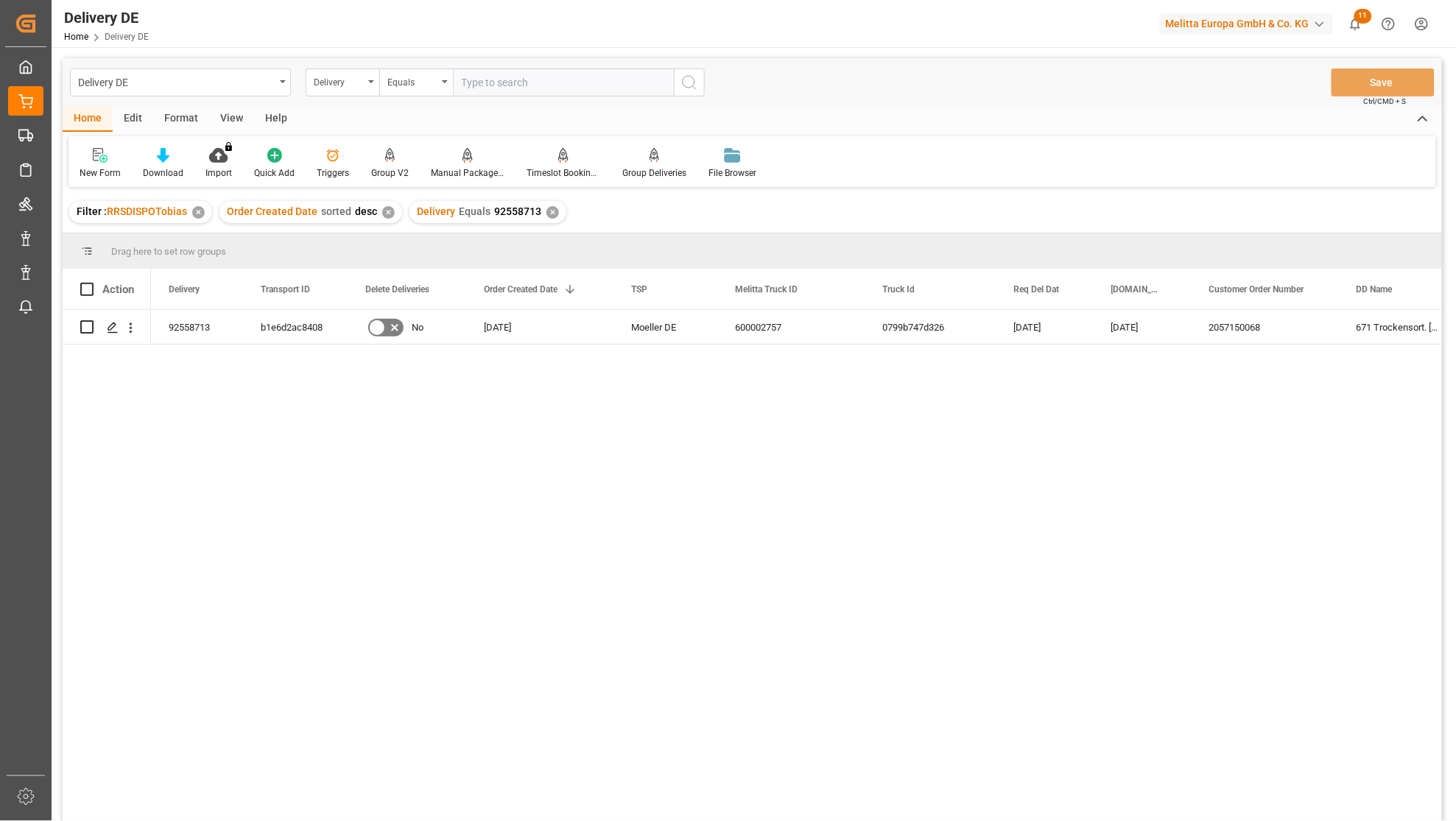
click at [826, 651] on div "Am Autobahnzubringer 10 671 Trockensort. Lager Kronau 2057150068 22.09.2025 23.…" at bounding box center [796, 570] width 1291 height 521
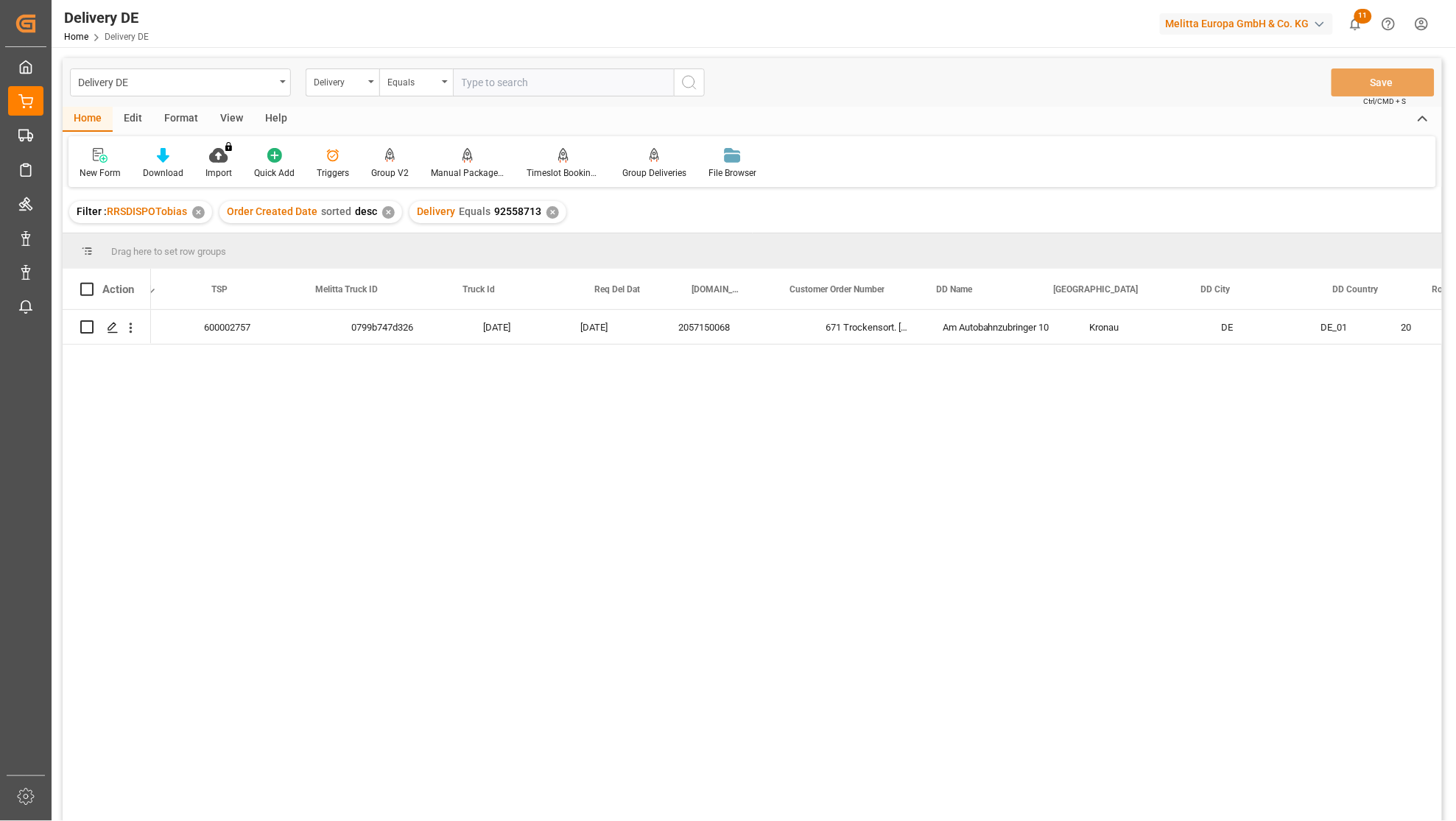
scroll to position [0, 654]
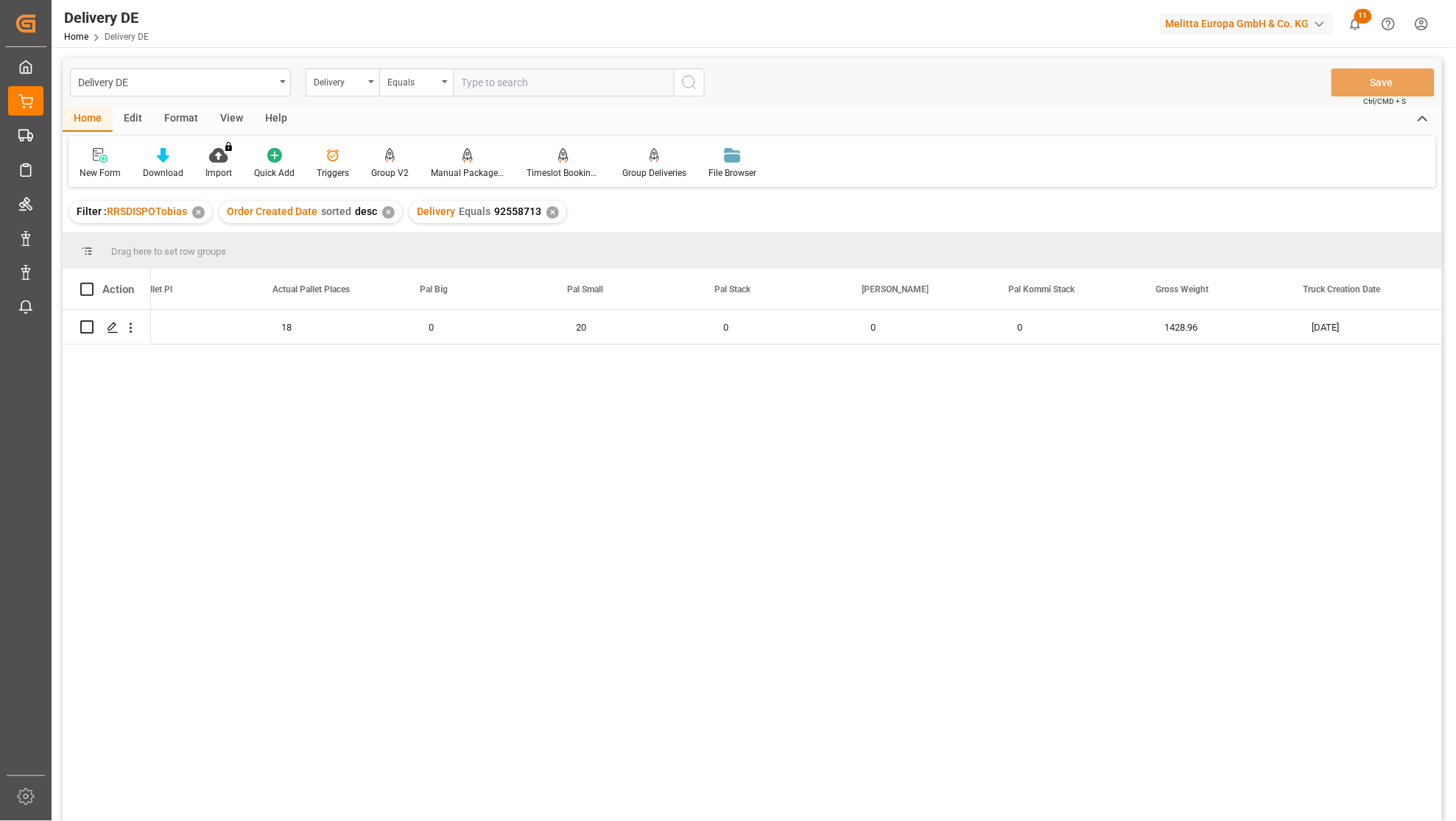
click at [484, 84] on input "text" at bounding box center [564, 82] width 221 height 28
paste input "925493347"
type input "925493347"
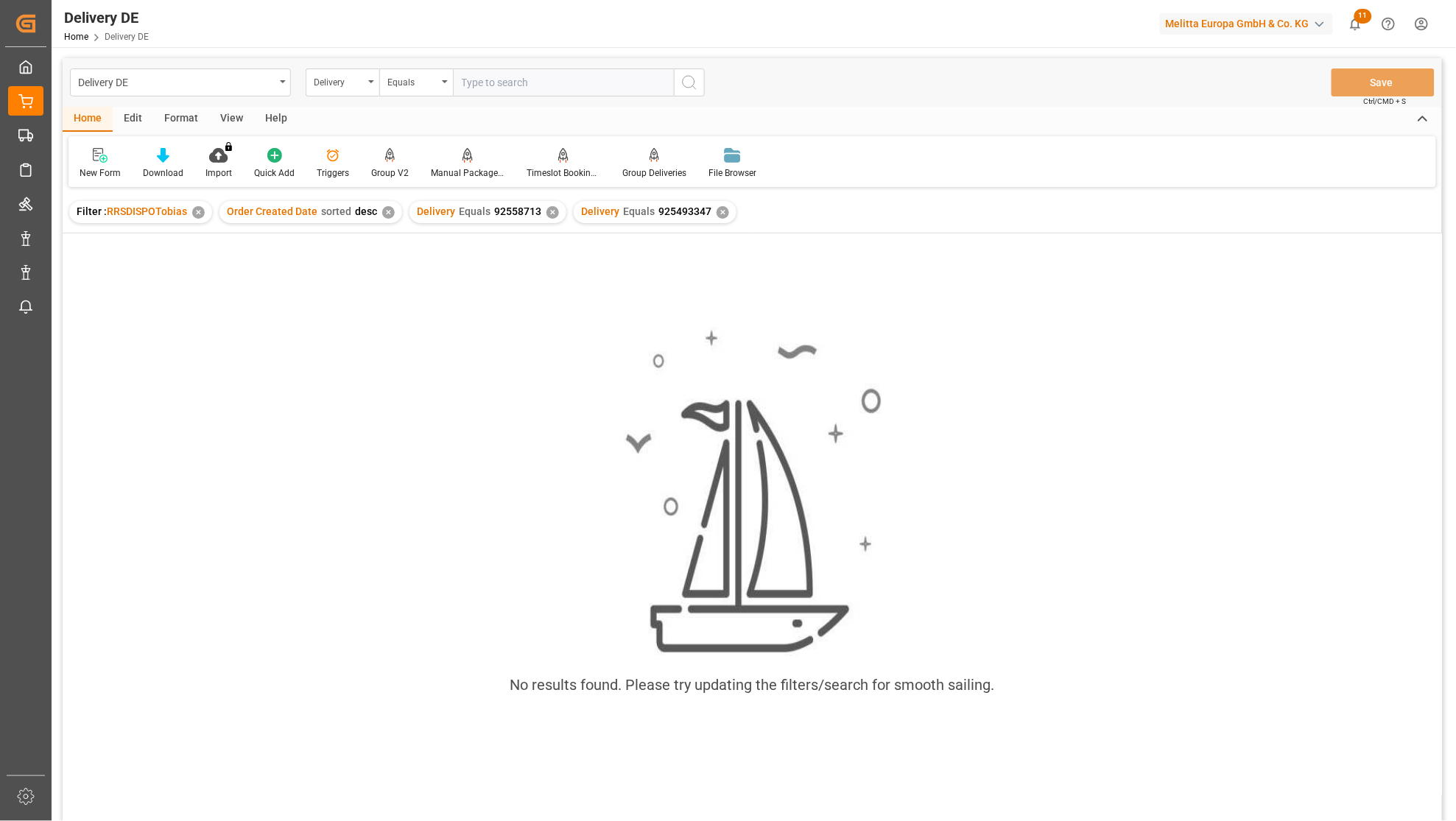
scroll to position [0, 1652]
click at [547, 211] on div "✕" at bounding box center [553, 212] width 12 height 12
click at [473, 92] on input "text" at bounding box center [564, 82] width 221 height 28
paste input "925493347"
click at [462, 79] on input "925493347" at bounding box center [564, 82] width 221 height 28
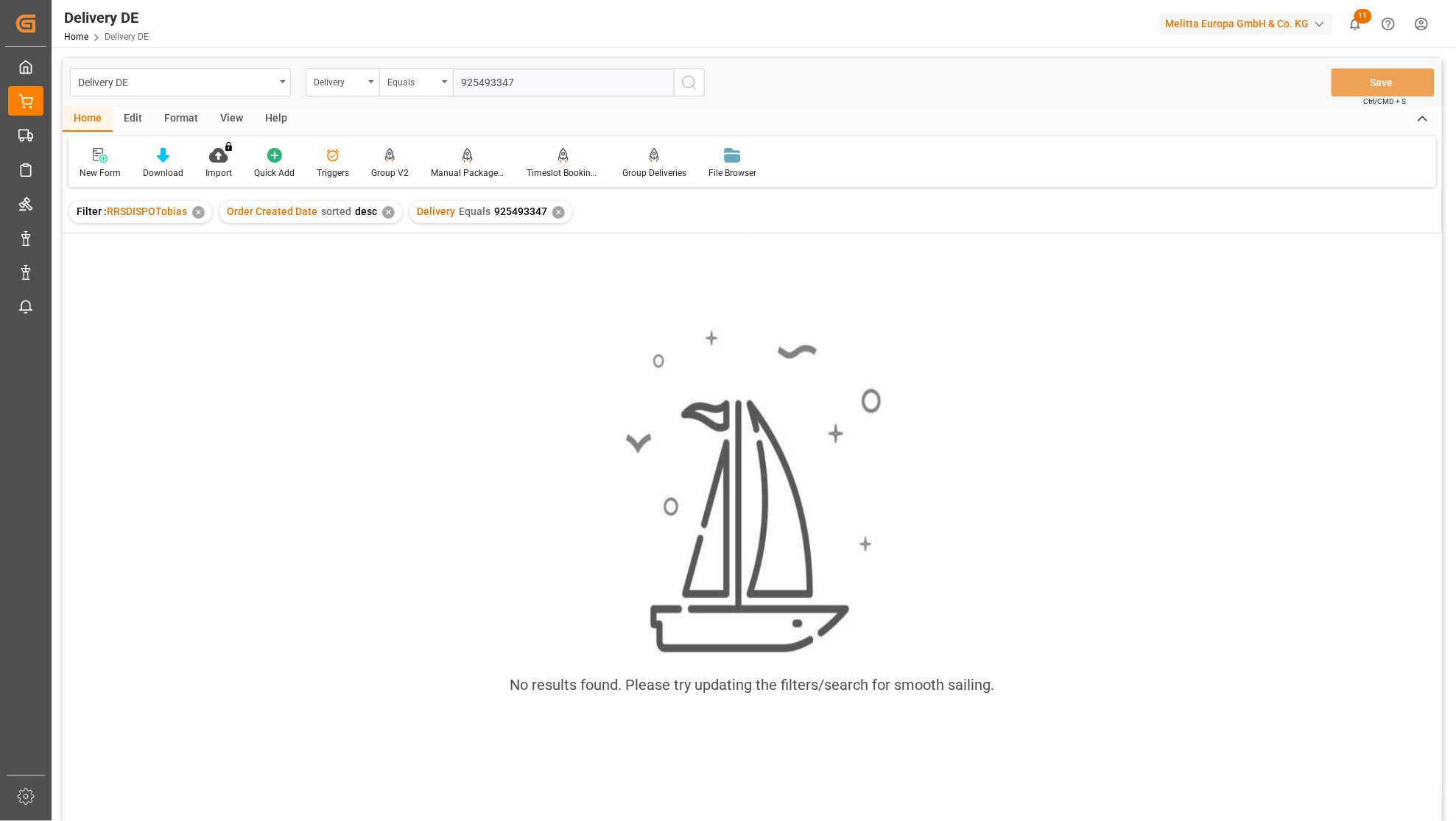
click at [533, 79] on input "925493347" at bounding box center [564, 82] width 221 height 28
click at [556, 79] on input "925493347" at bounding box center [564, 82] width 221 height 28
type input "925493347"
click at [552, 209] on div "✕" at bounding box center [558, 212] width 12 height 12
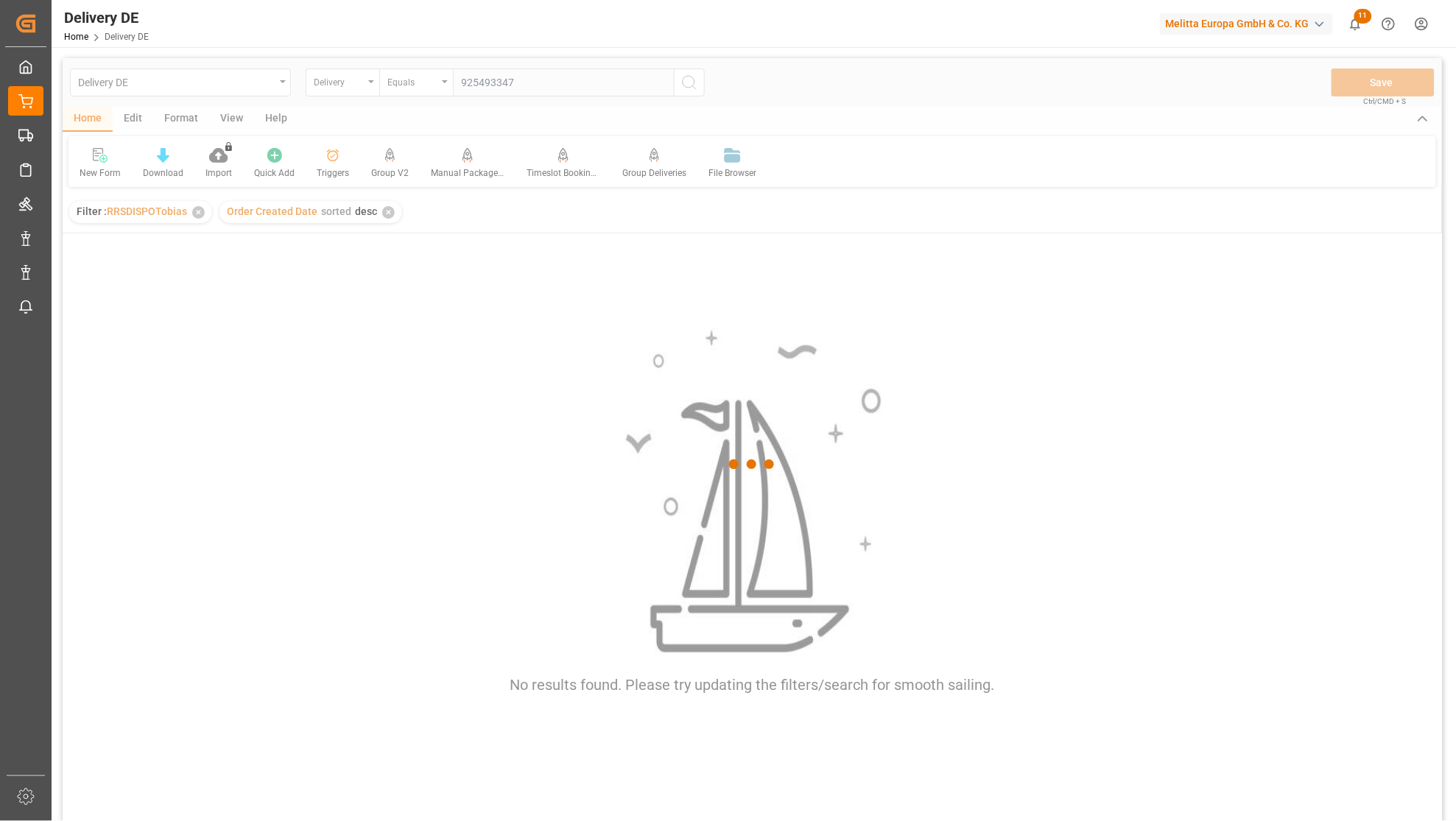
click at [359, 85] on div at bounding box center [752, 464] width 1380 height 812
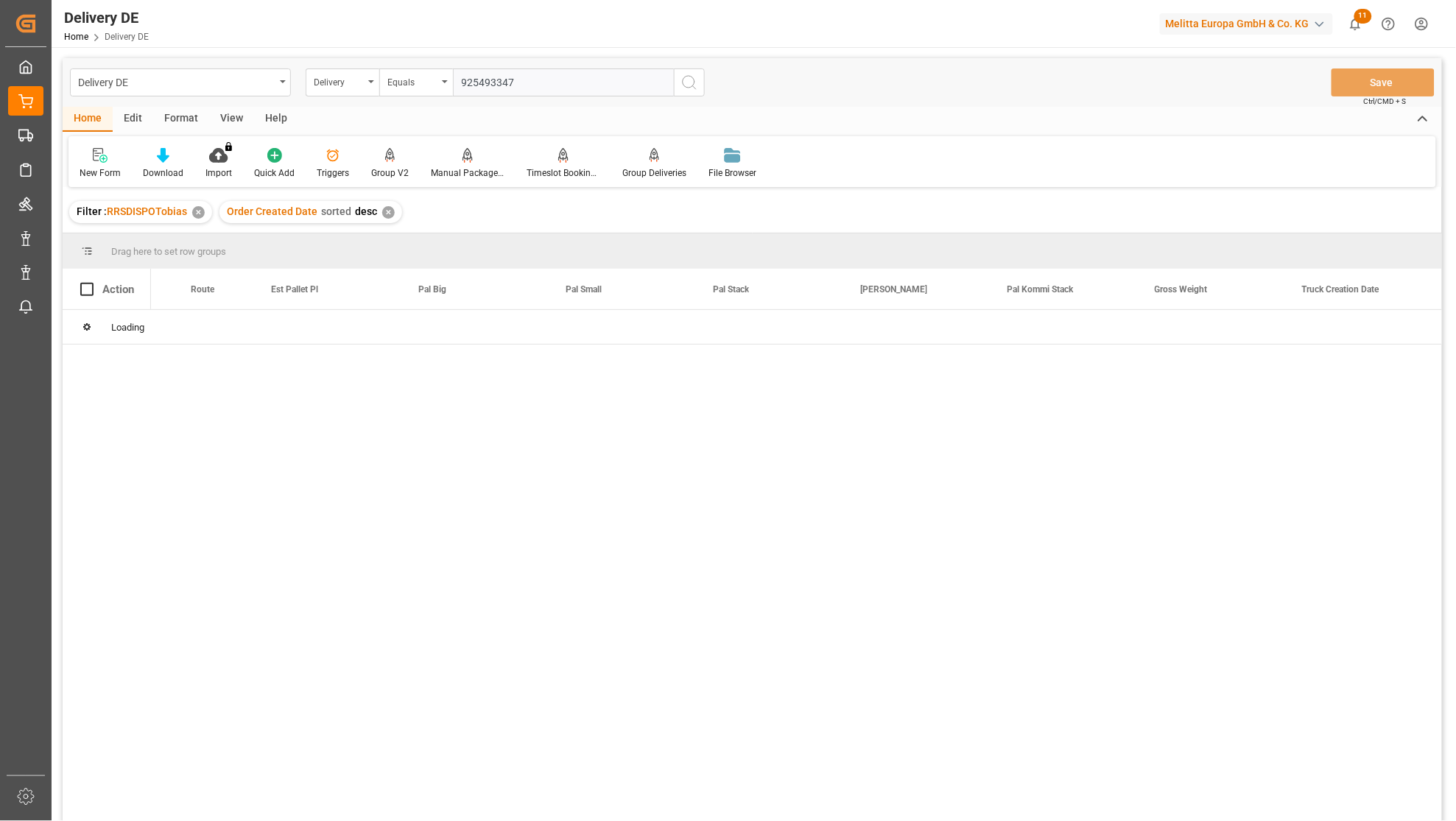
click at [359, 85] on div "Delivery" at bounding box center [339, 80] width 50 height 17
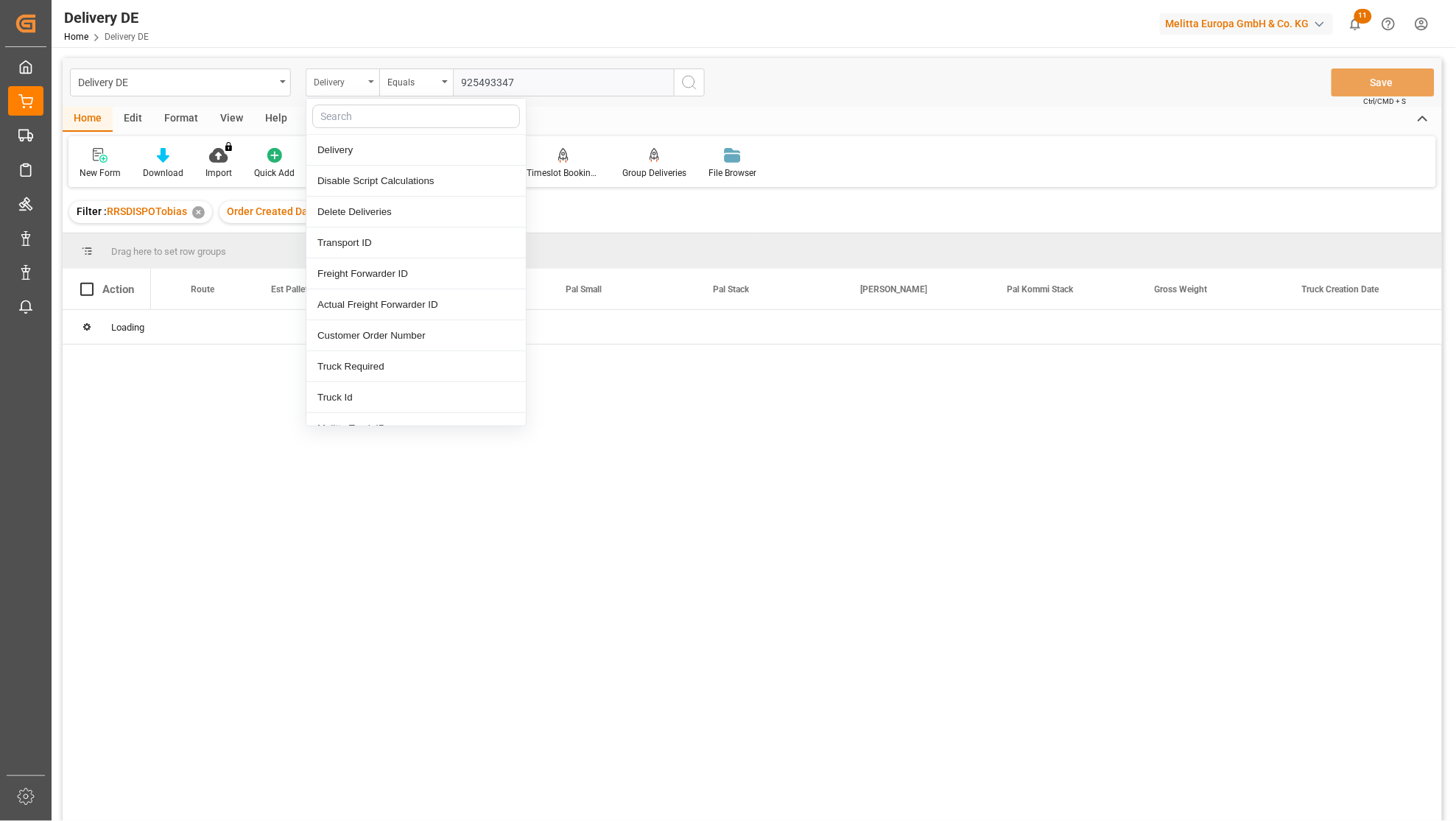
type input "v"
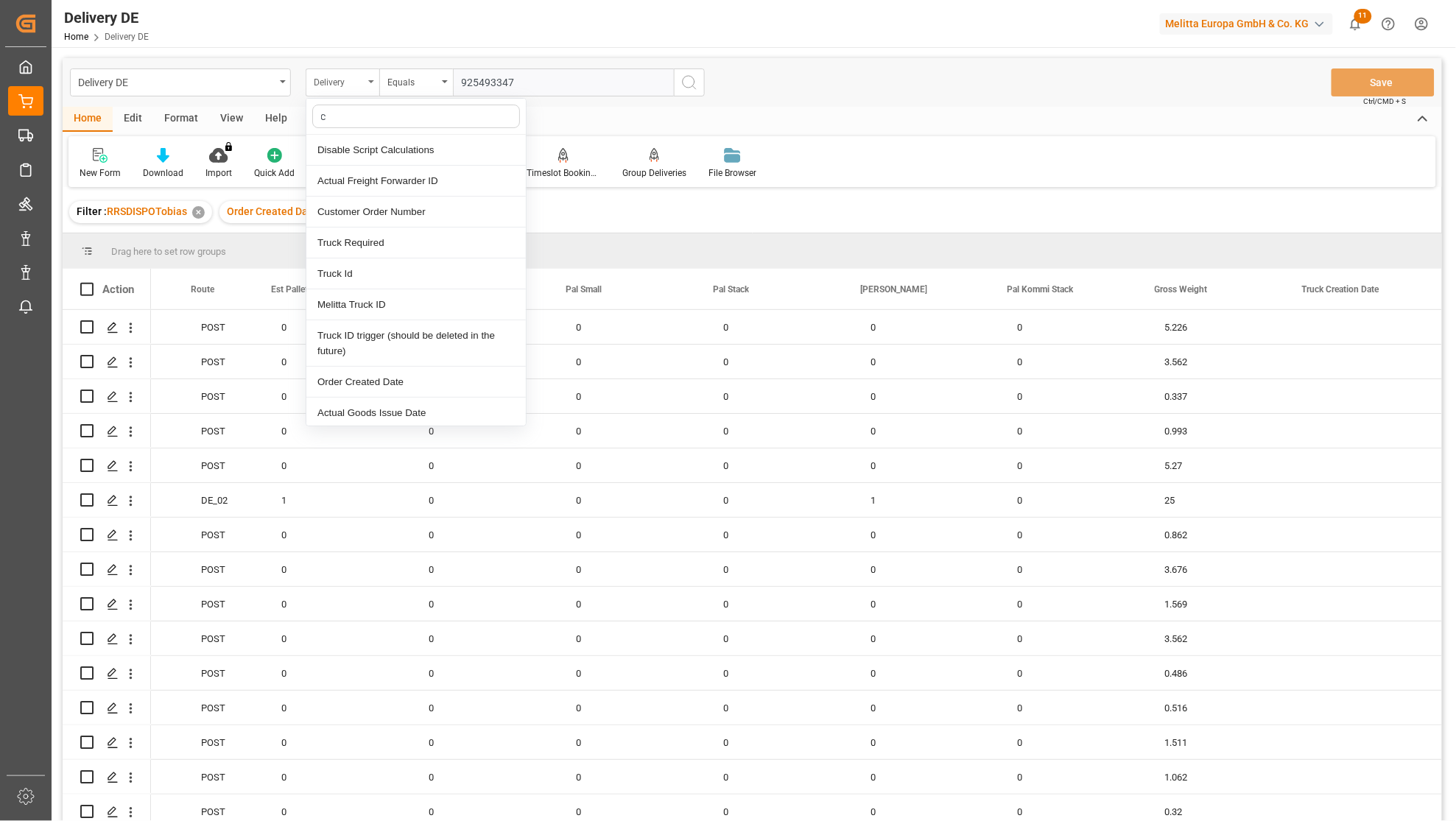
type input "cu"
click at [368, 175] on div "Customer Order Number" at bounding box center [416, 180] width 220 height 31
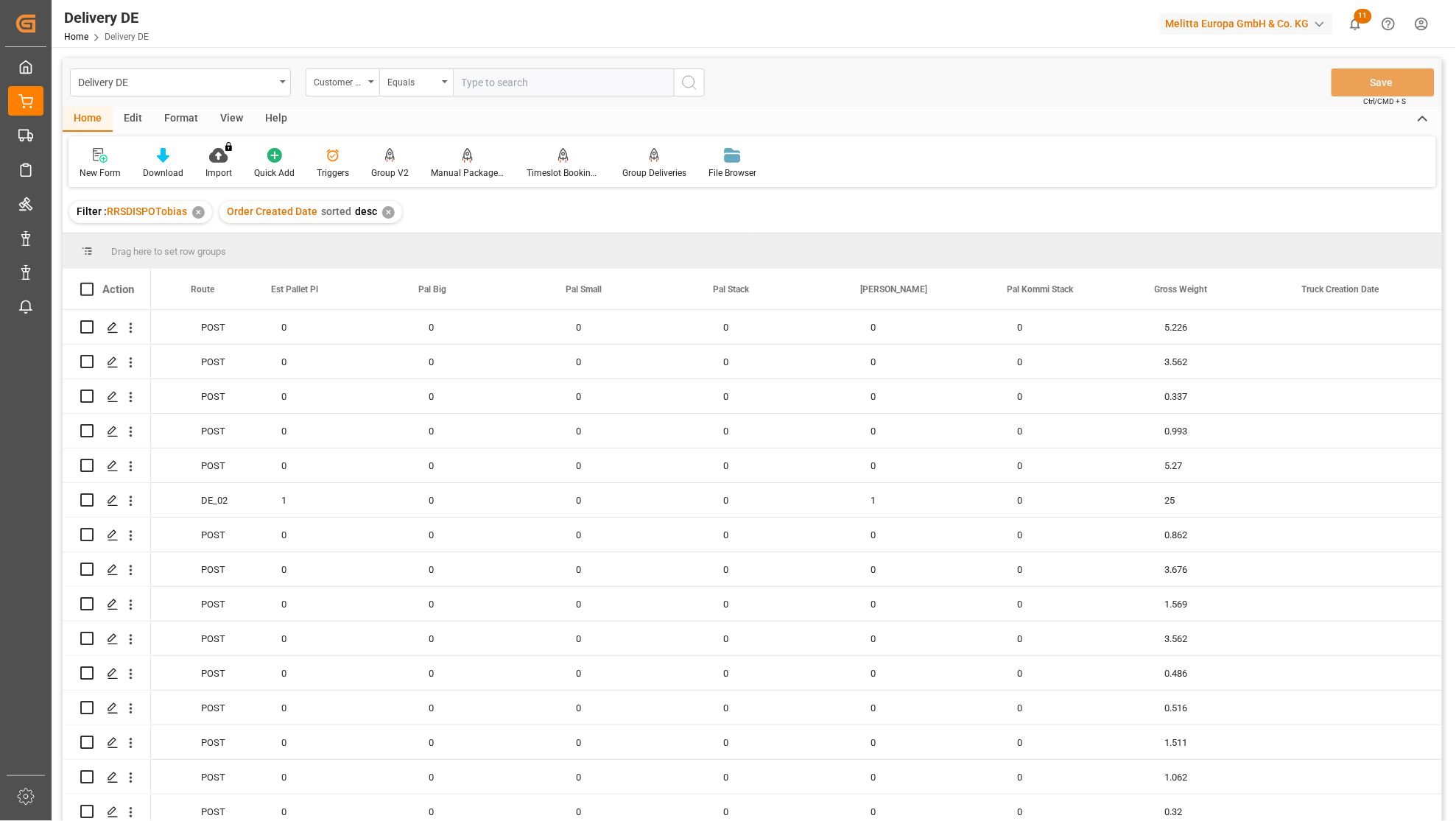
click at [486, 84] on input "text" at bounding box center [564, 82] width 221 height 28
click at [578, 78] on input "text" at bounding box center [564, 82] width 221 height 28
type input "5550399067"
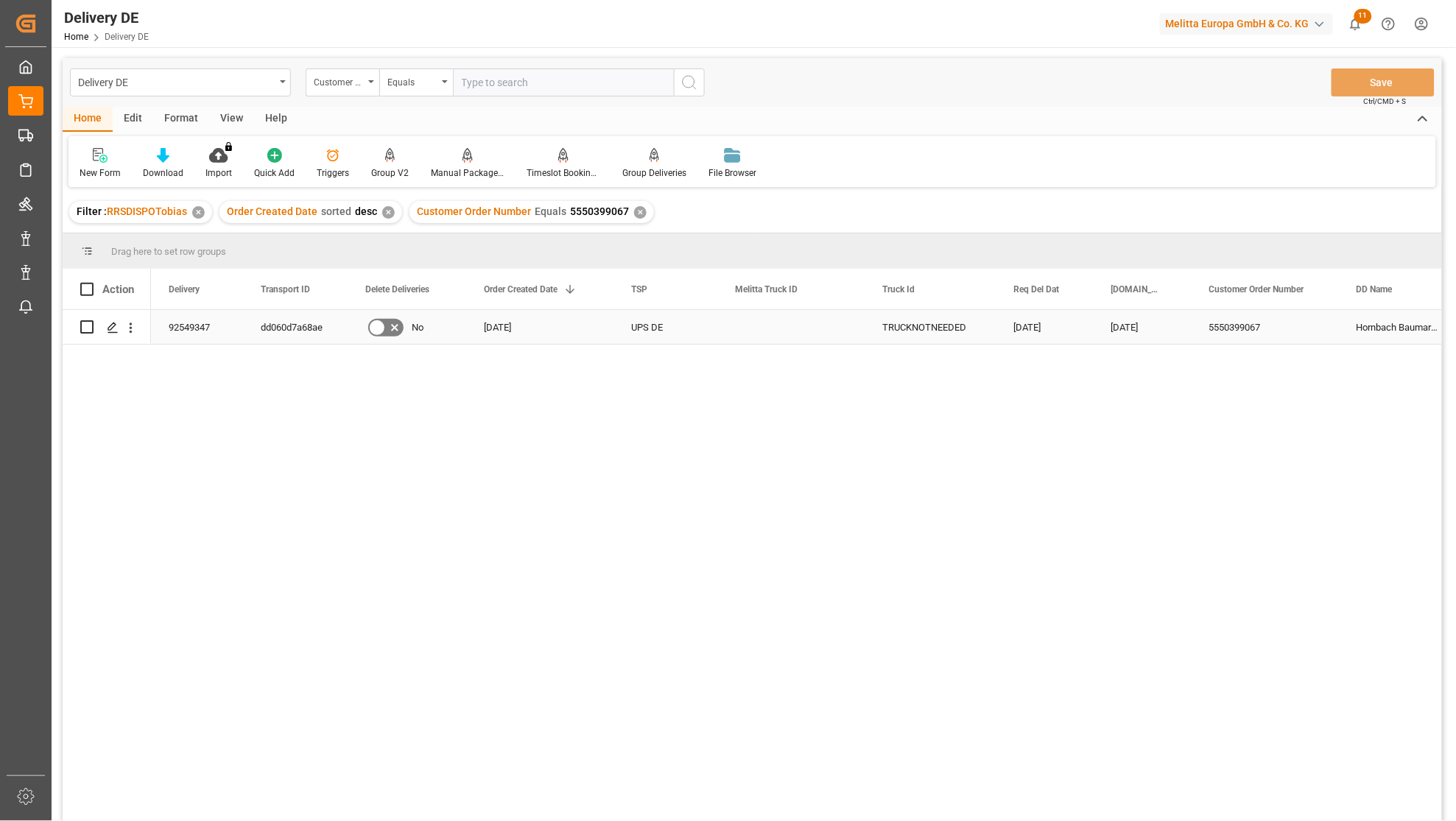
click at [196, 320] on div "92549347" at bounding box center [197, 327] width 92 height 34
click at [350, 81] on div "Customer Order Number" at bounding box center [339, 80] width 50 height 17
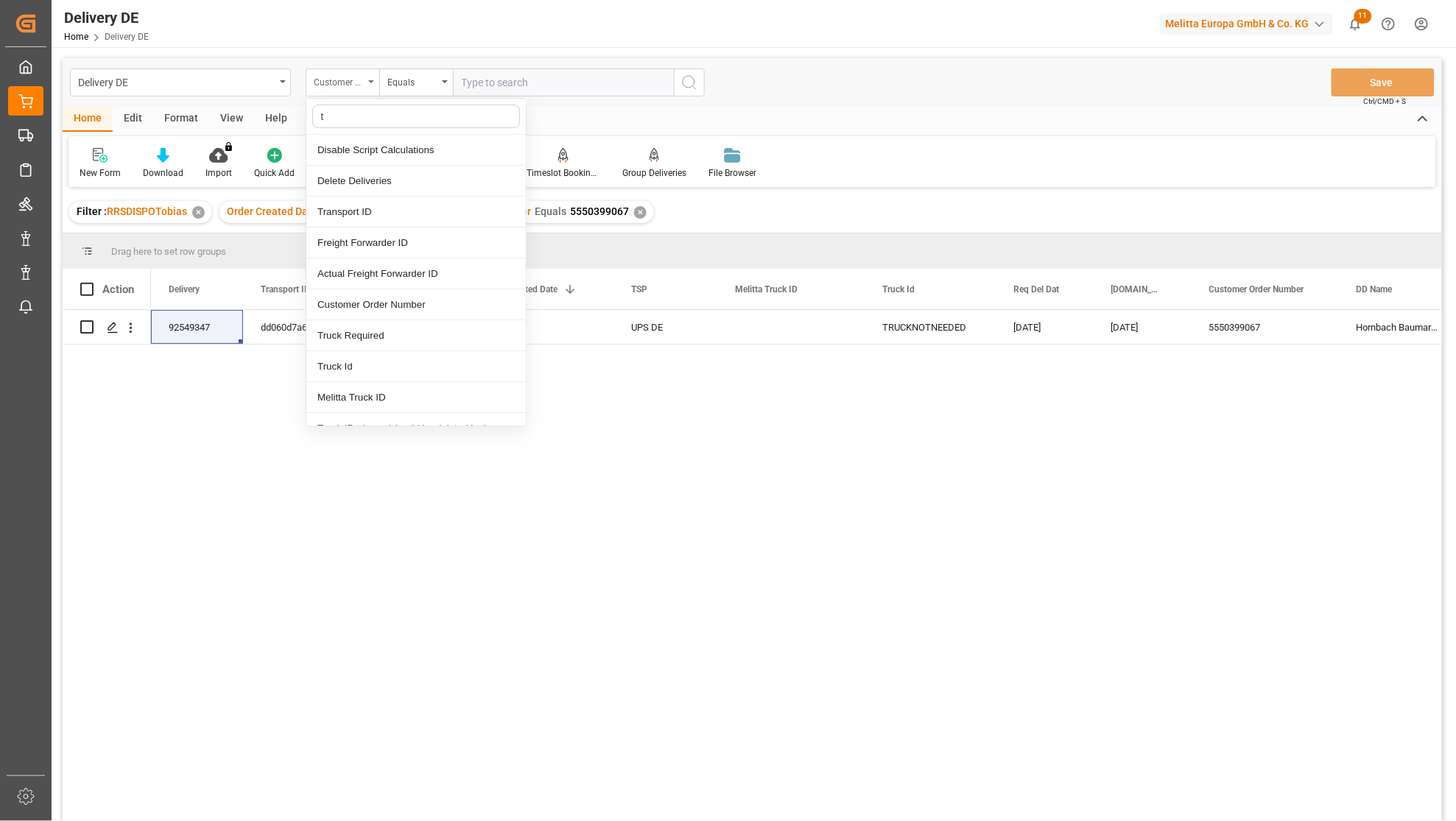
type input "tr"
click at [354, 155] on div "Transport ID" at bounding box center [416, 150] width 220 height 31
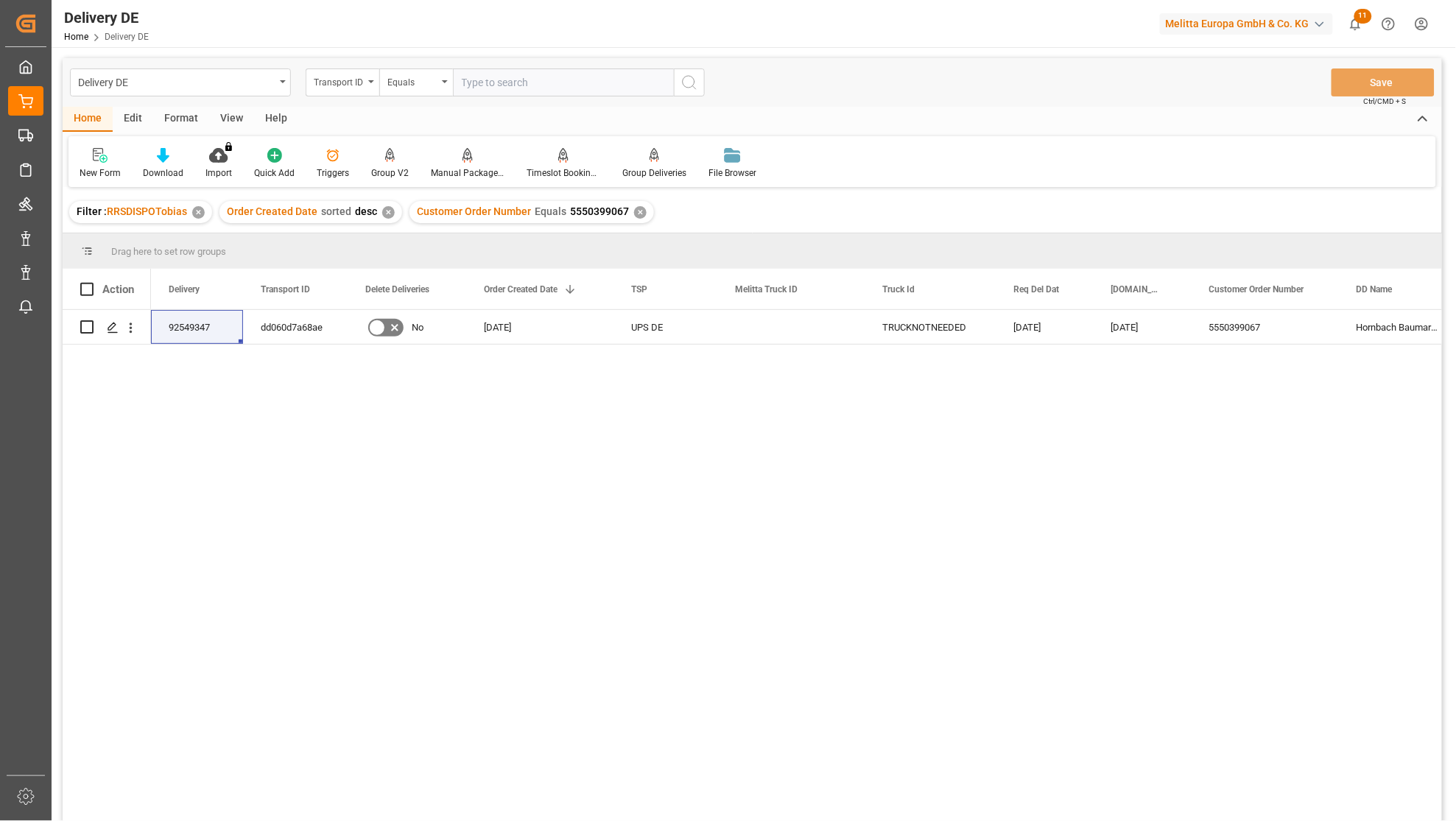
click at [552, 86] on input "text" at bounding box center [564, 82] width 221 height 28
paste input "b1116ae72013"
type input "b1116ae72013"
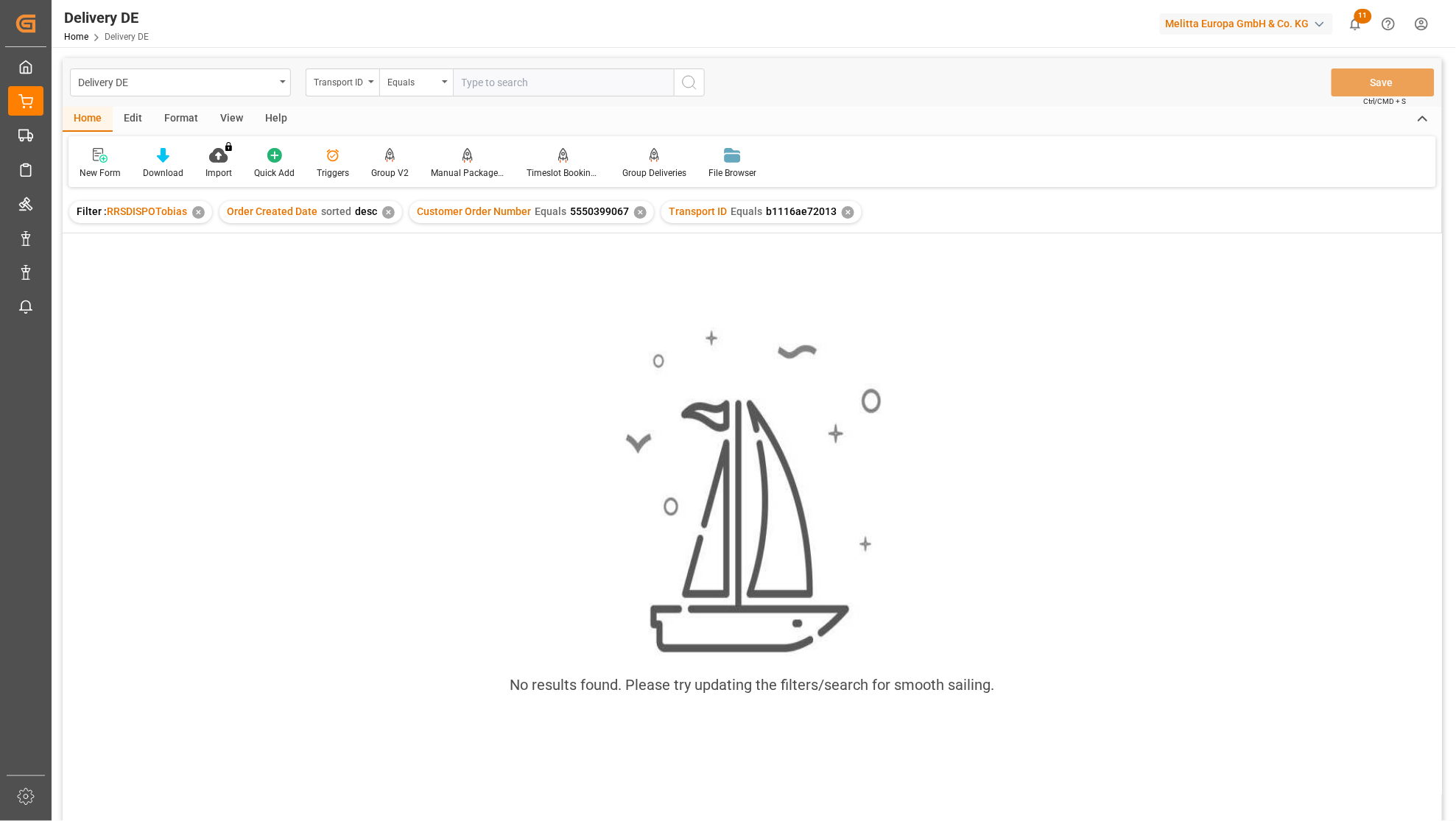
click at [634, 208] on div "✕" at bounding box center [640, 212] width 12 height 12
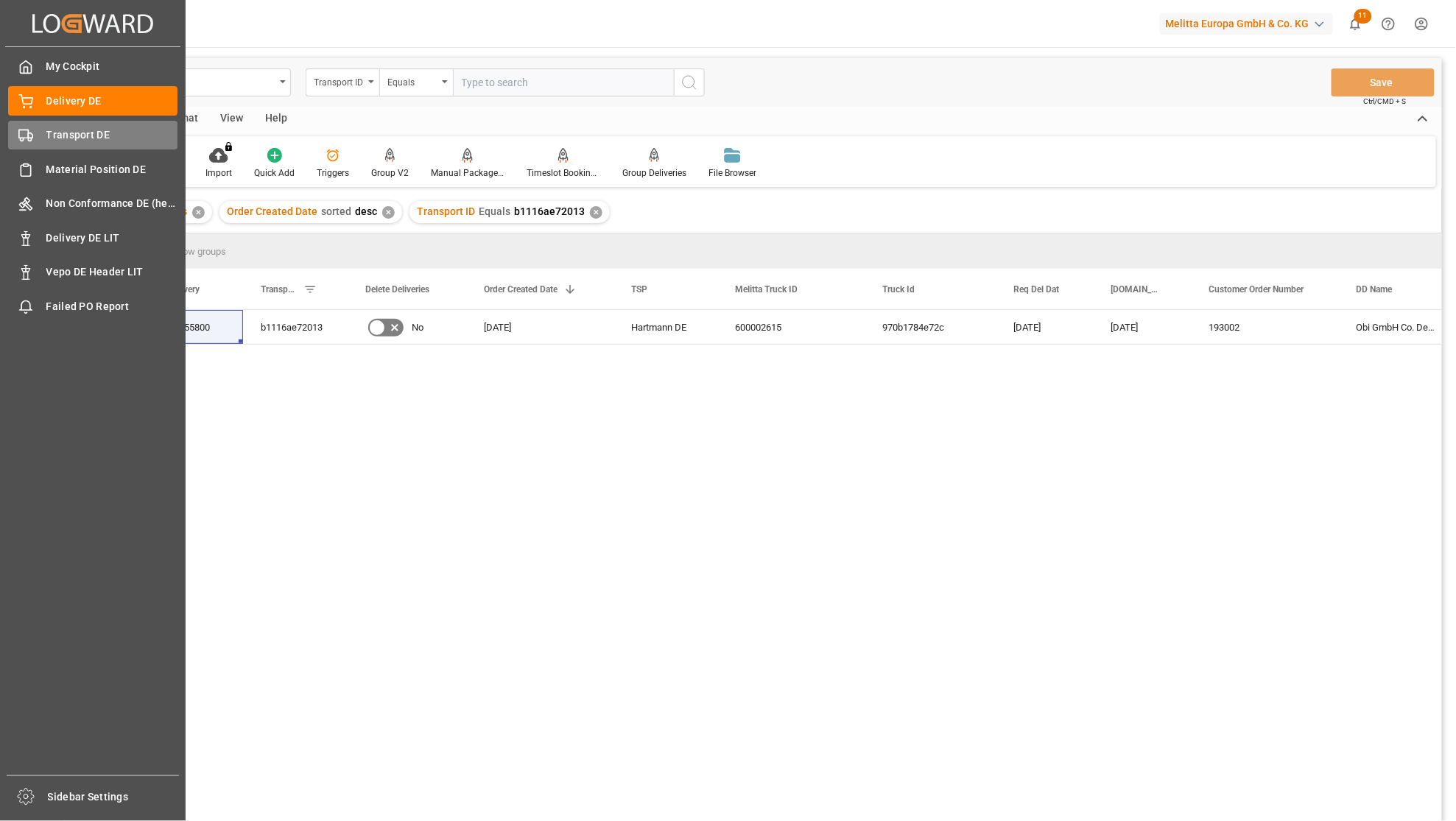
click at [22, 134] on icon at bounding box center [26, 135] width 15 height 15
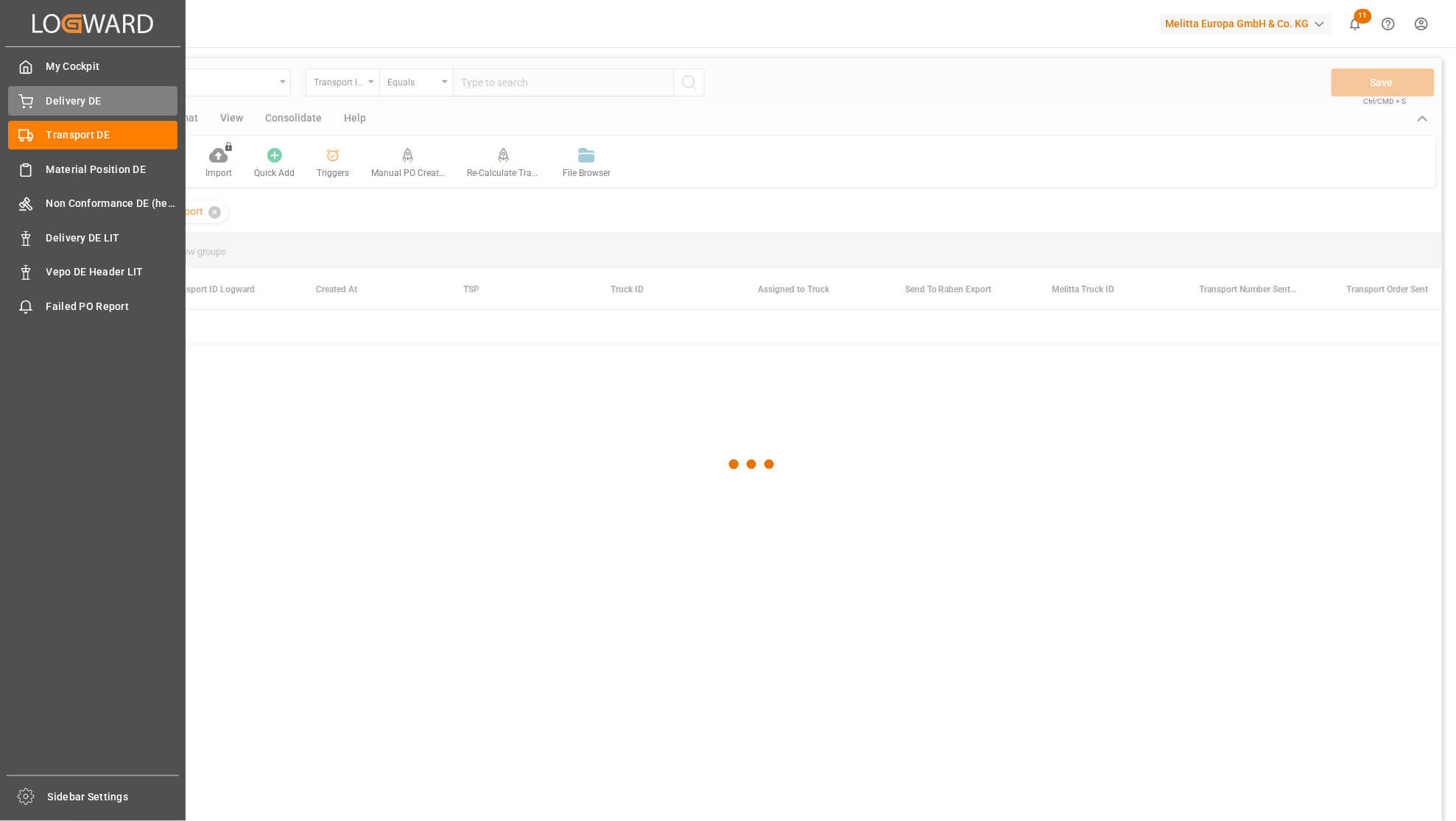
click at [40, 92] on div "Delivery DE Delivery DE" at bounding box center [92, 100] width 170 height 28
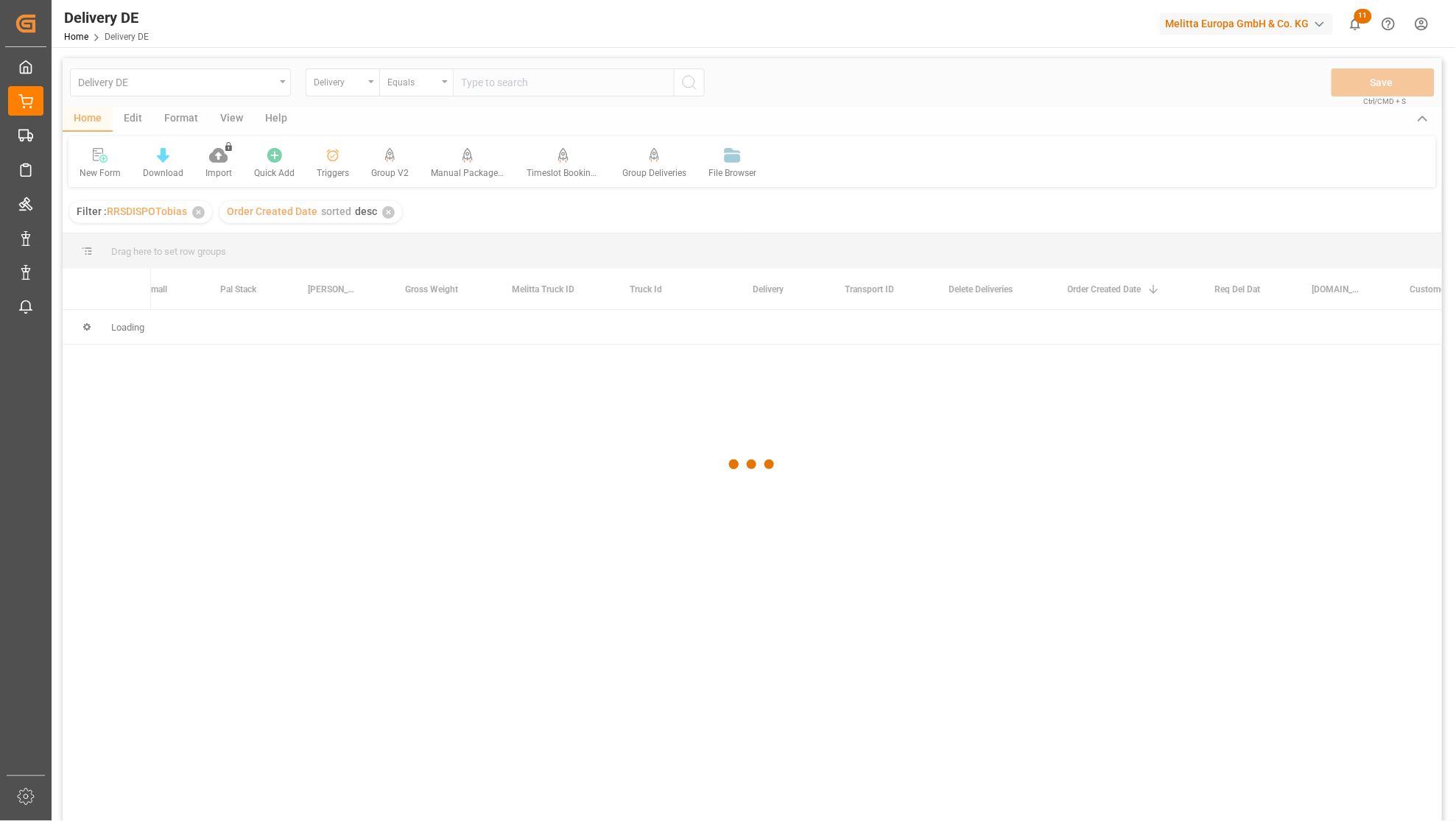
scroll to position [0, 491]
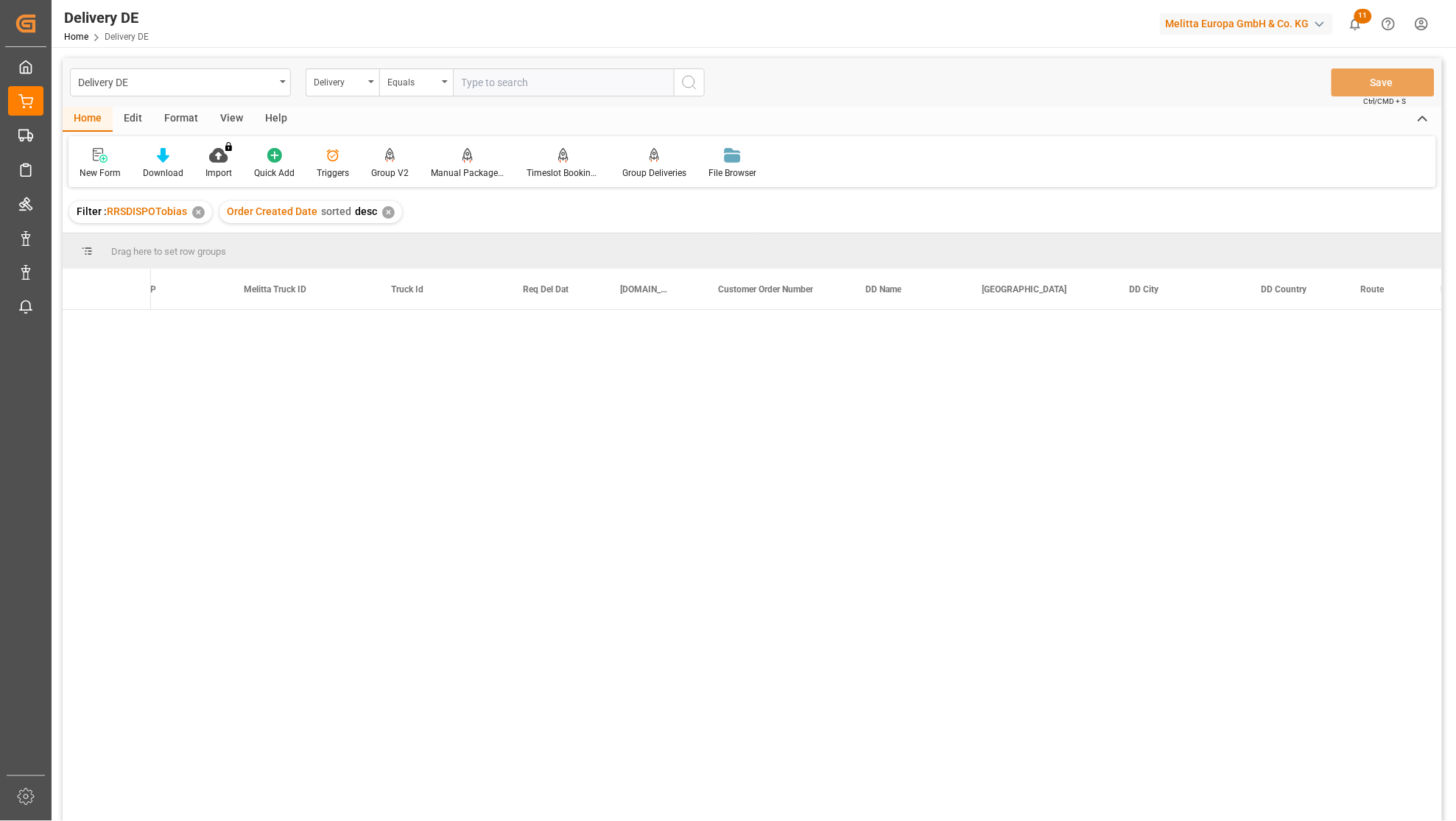
click at [516, 86] on input "text" at bounding box center [564, 82] width 221 height 28
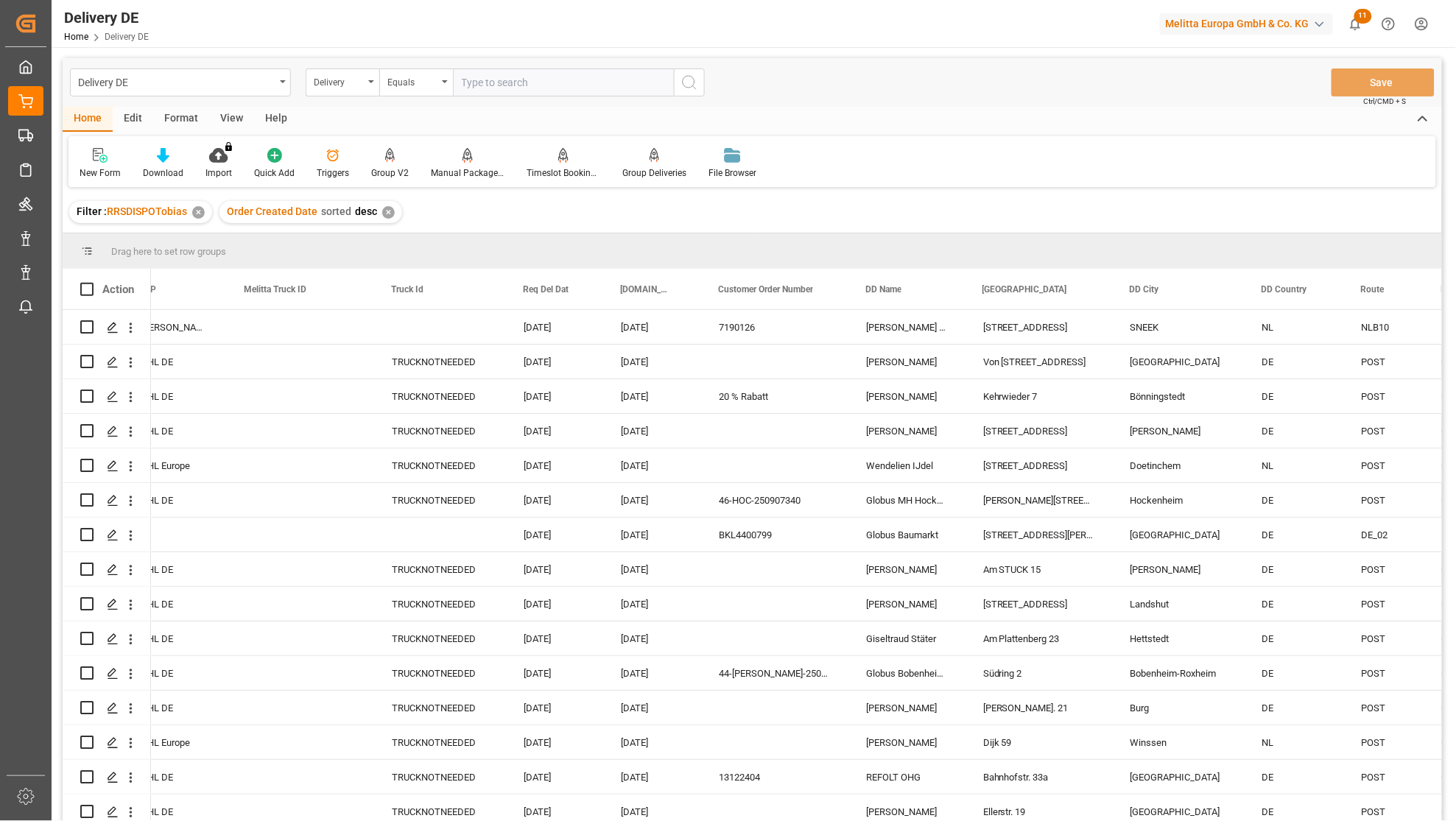
paste input "b1116ae72013"
type input "b1116ae72013"
click at [369, 81] on div "Delivery" at bounding box center [342, 82] width 74 height 28
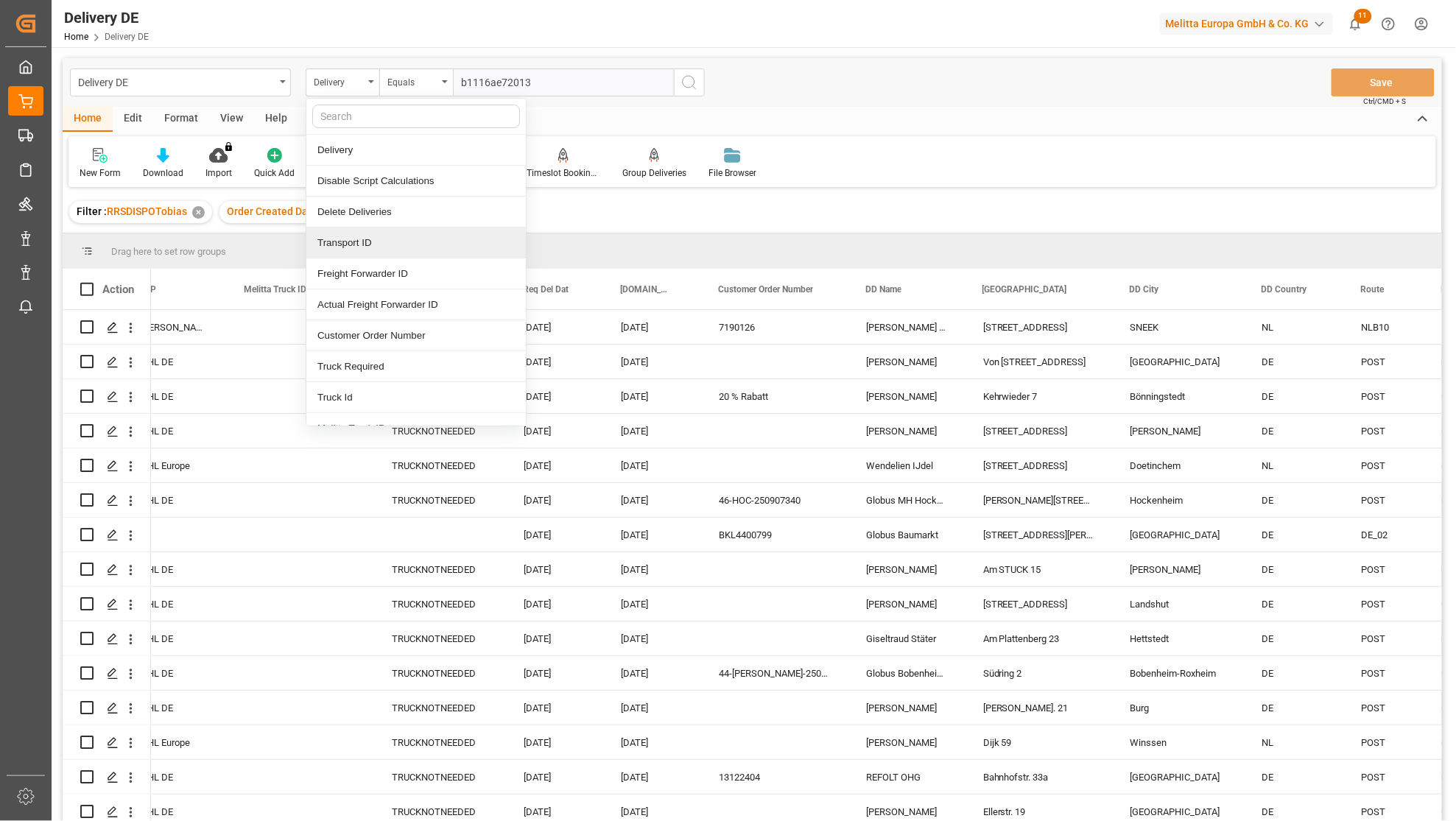
click at [364, 243] on div "Transport ID" at bounding box center [416, 243] width 220 height 31
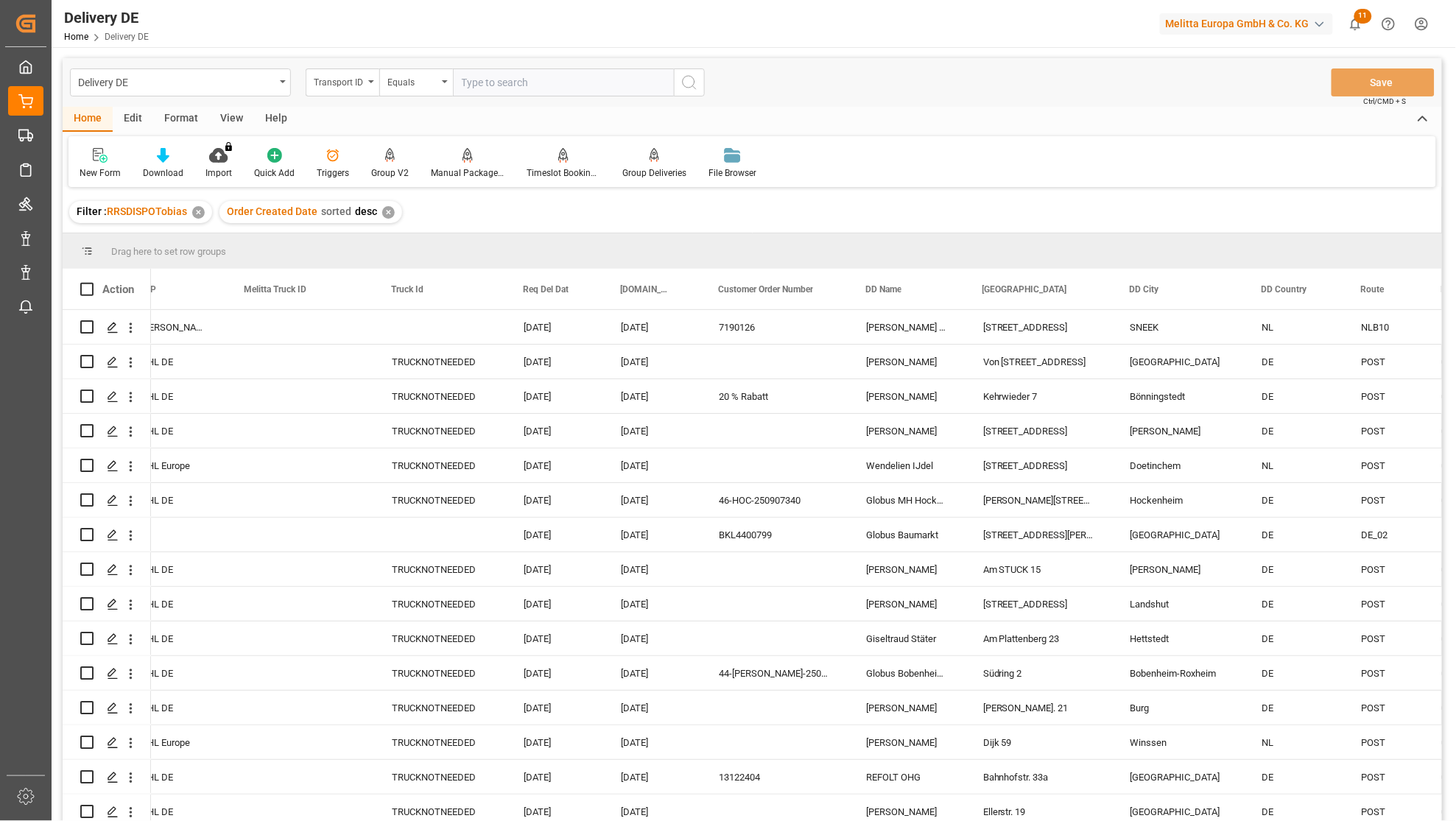
click at [502, 76] on input "text" at bounding box center [564, 82] width 221 height 28
paste input "b1116ae72013"
type input "b1116ae72013"
click at [685, 88] on icon "search button" at bounding box center [690, 83] width 18 height 18
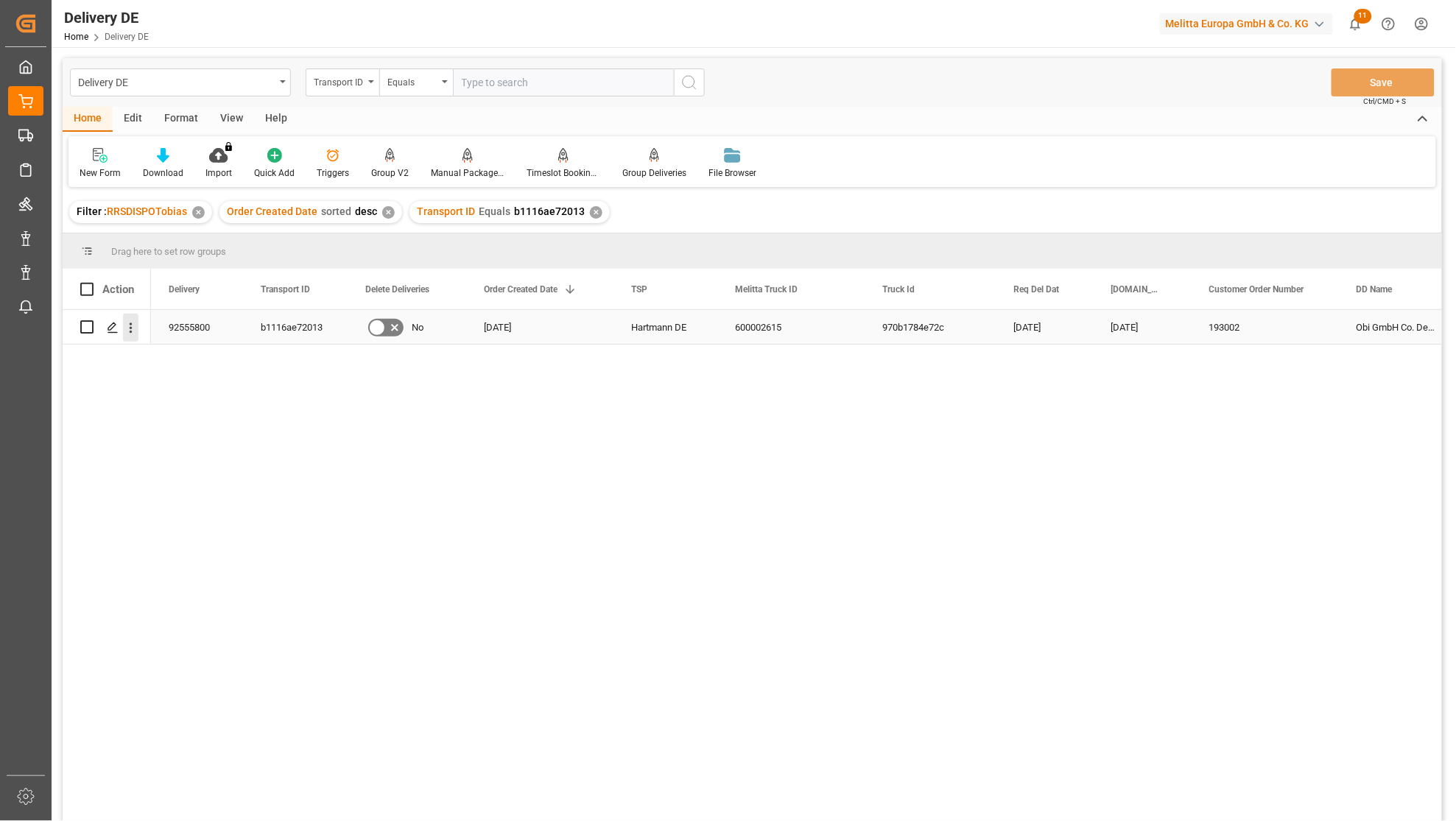
click at [127, 329] on icon "open menu" at bounding box center [130, 327] width 15 height 15
click at [188, 351] on span "Open in new tab" at bounding box center [228, 358] width 134 height 15
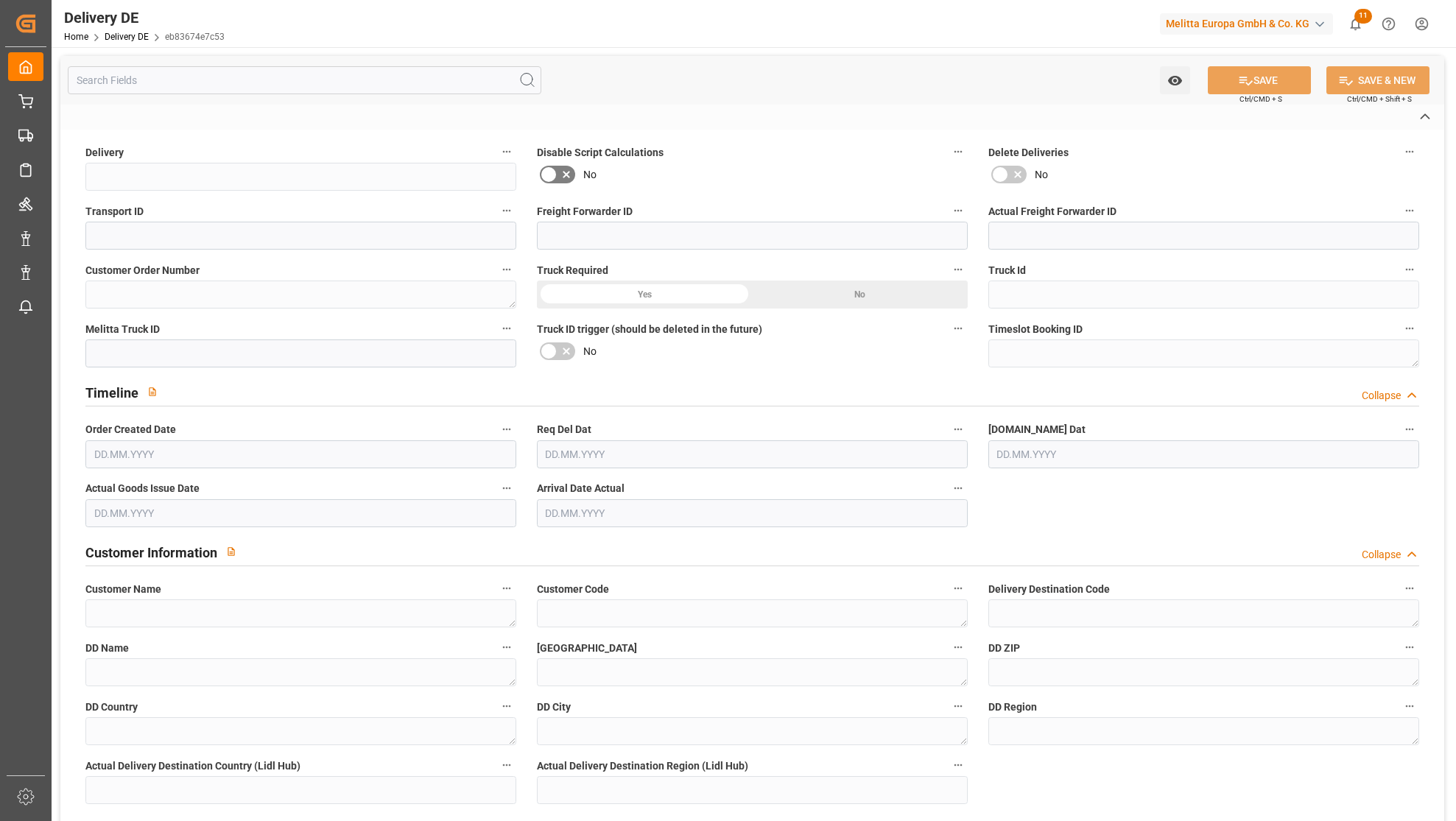
type input "92555800"
type input "b1116ae72013"
type input "0000056979"
type textarea "193002"
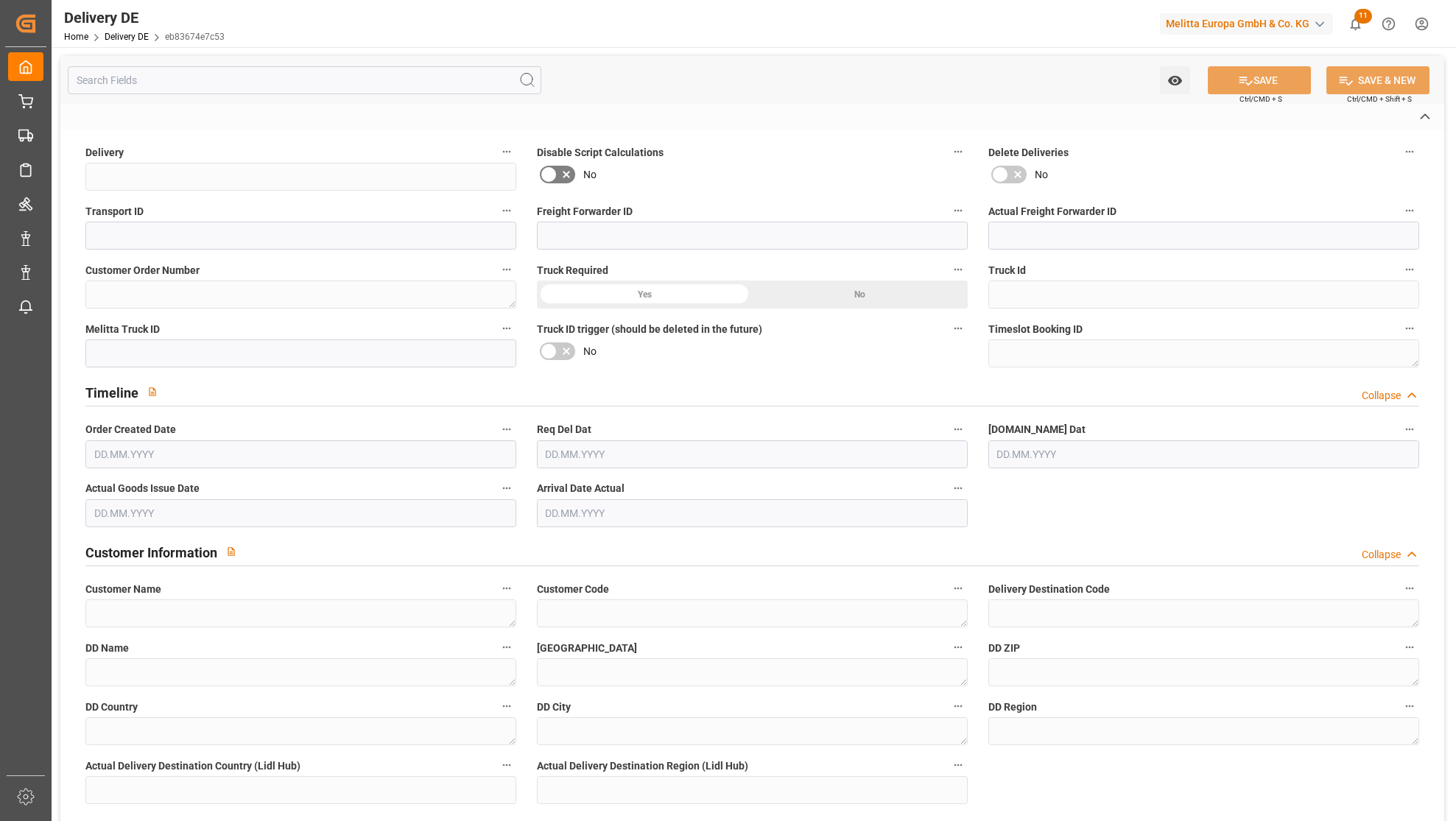
type input "970b1784e72c"
type input "600002615"
type textarea "Obi GmbH Co. Deutschland KG"
type textarea "0000007301"
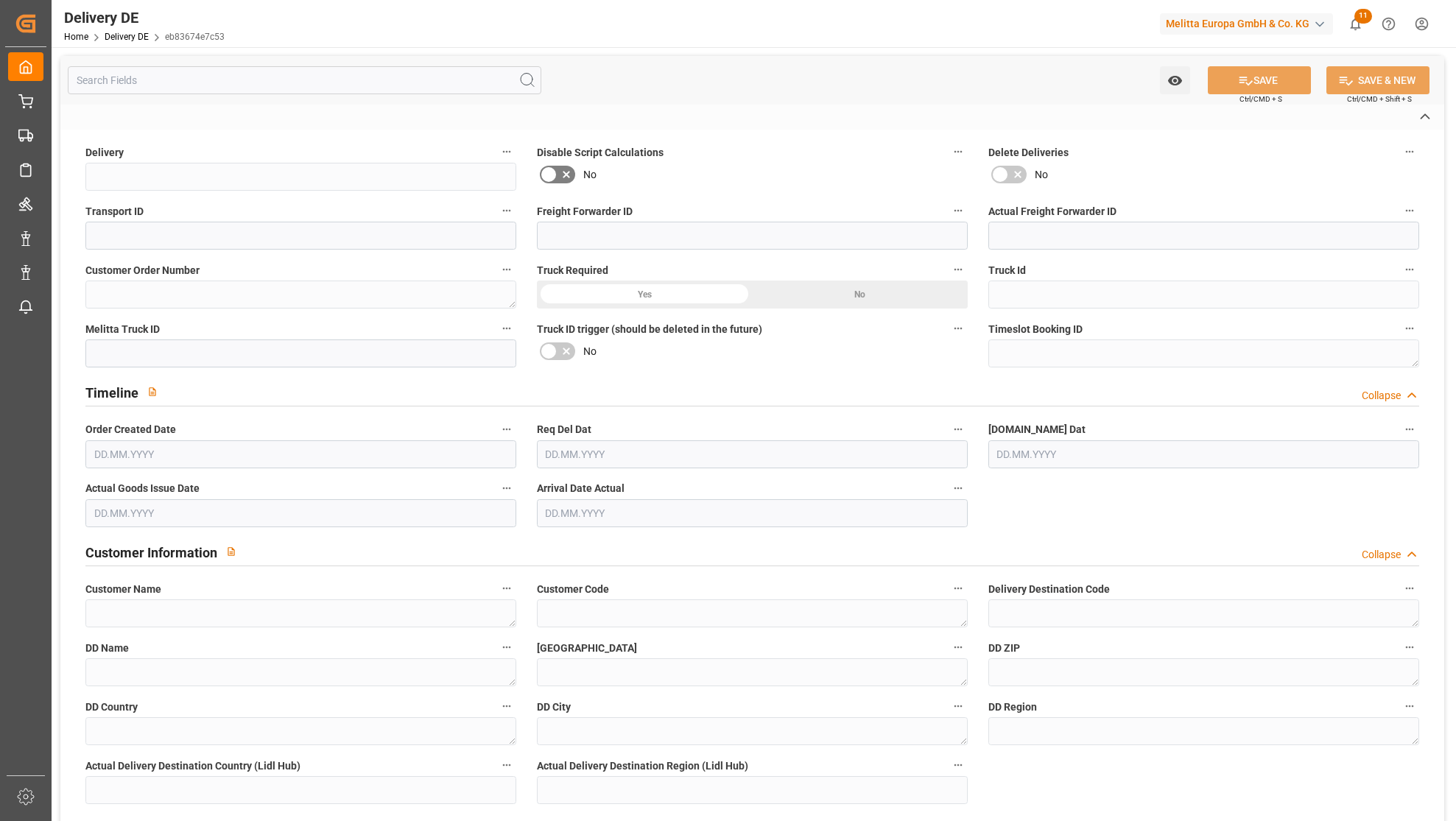
type textarea "Obi GmbH Co. Deutschland KG"
type textarea "Brenneckestr. 44"
type textarea "39118"
type textarea "DE"
type textarea "Magdeburg"
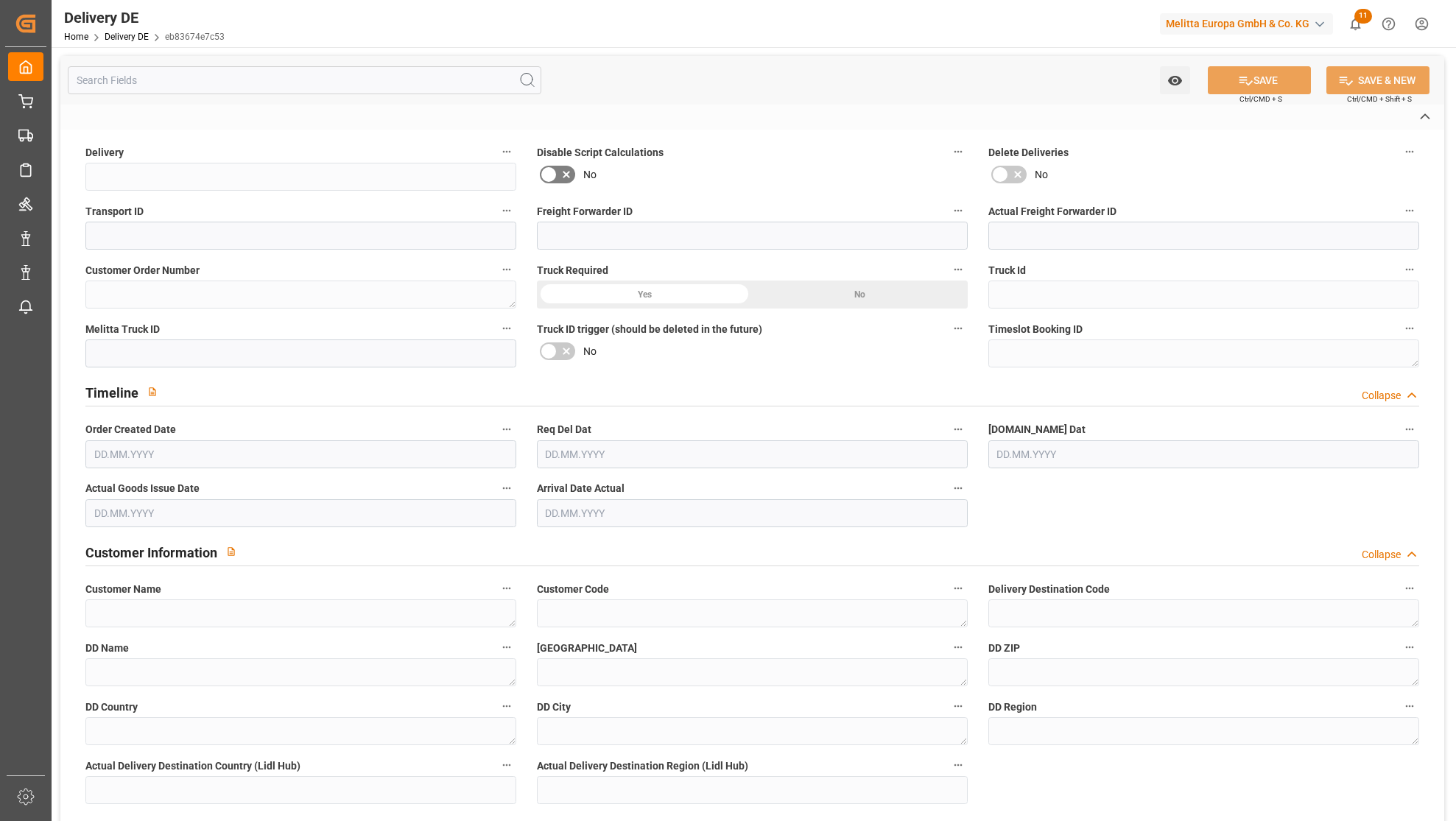
type textarea "39"
type textarea "0011"
type textarea "1"
type textarea "LF"
type input "Pallet"
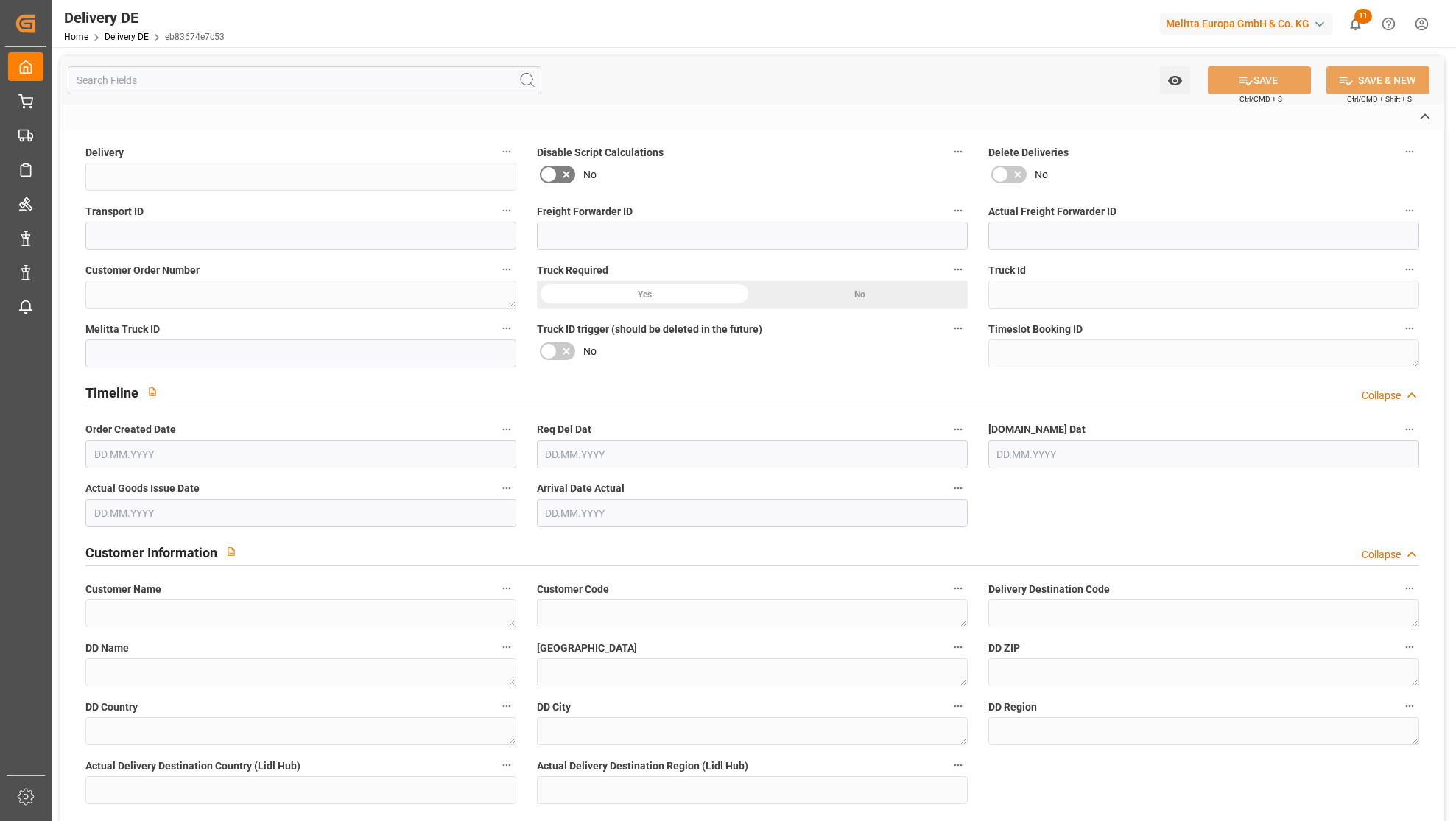
type input "Pallet"
type textarea "DE_02F"
type input "DE_02F"
type input "DAP"
type input "00"
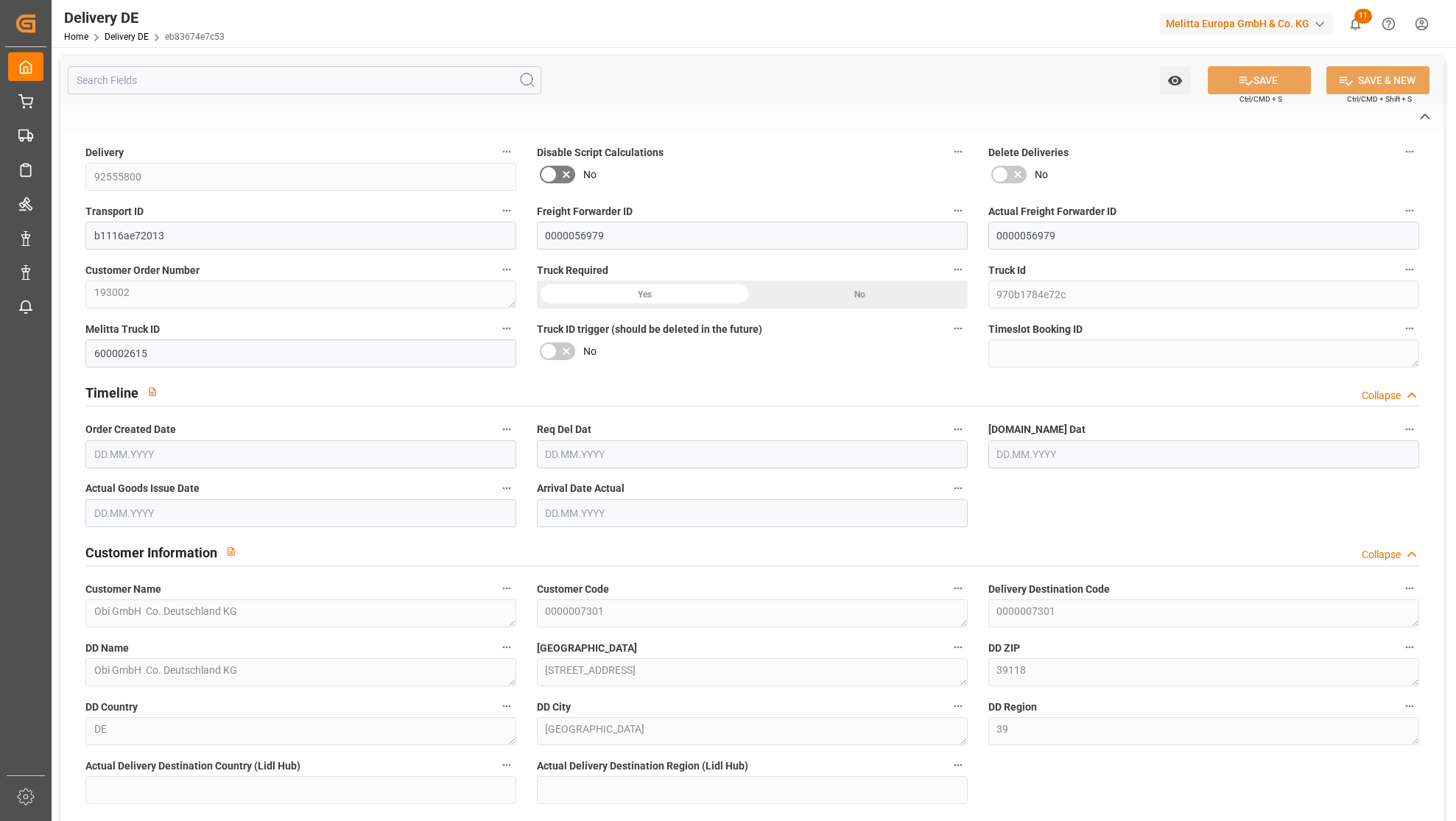
type input "1"
type input "35.58"
type input "67.991"
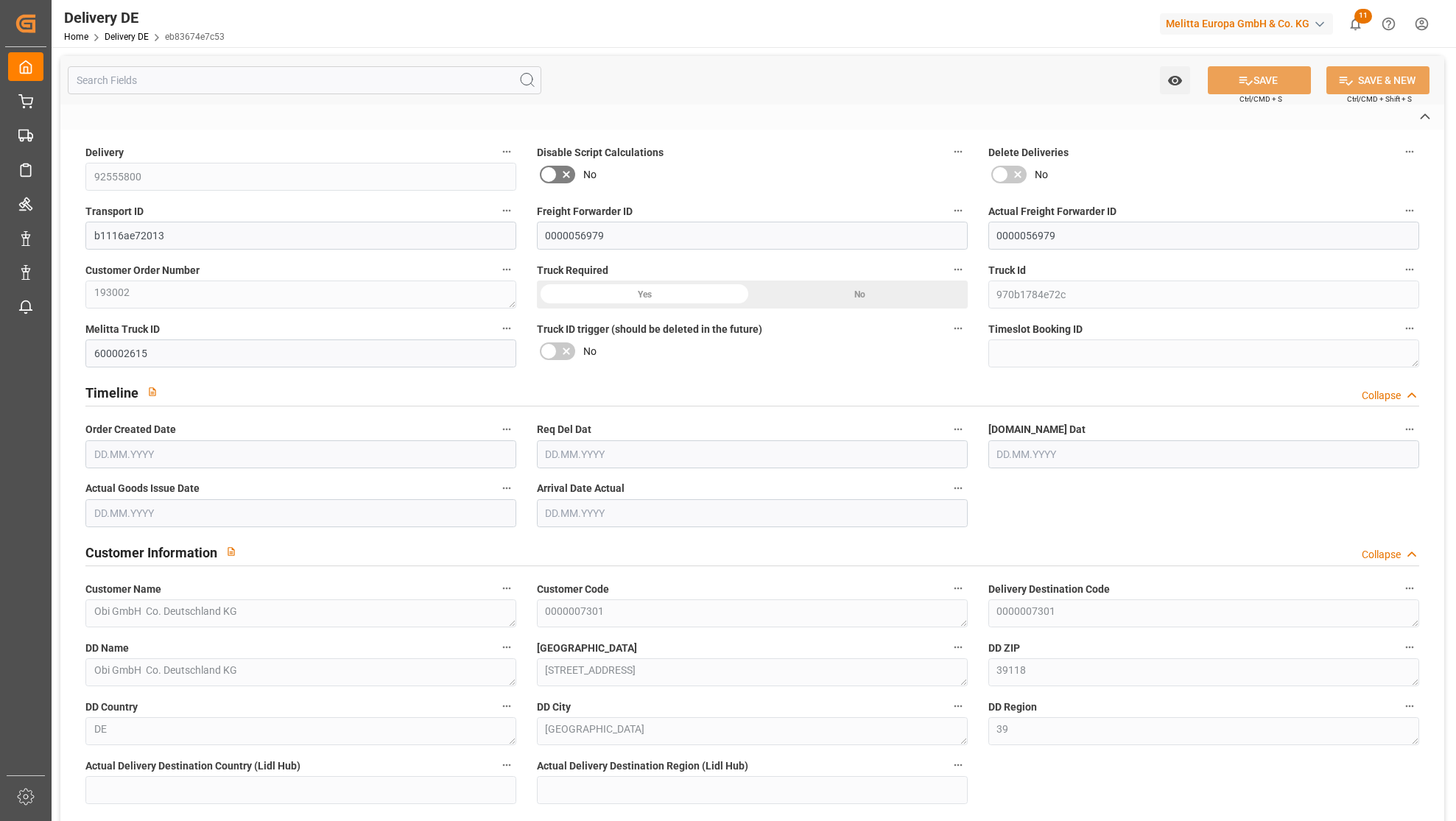
type input "486.24"
type input "05.09.2025"
type input "19.09.2025"
type input "17.09.2025"
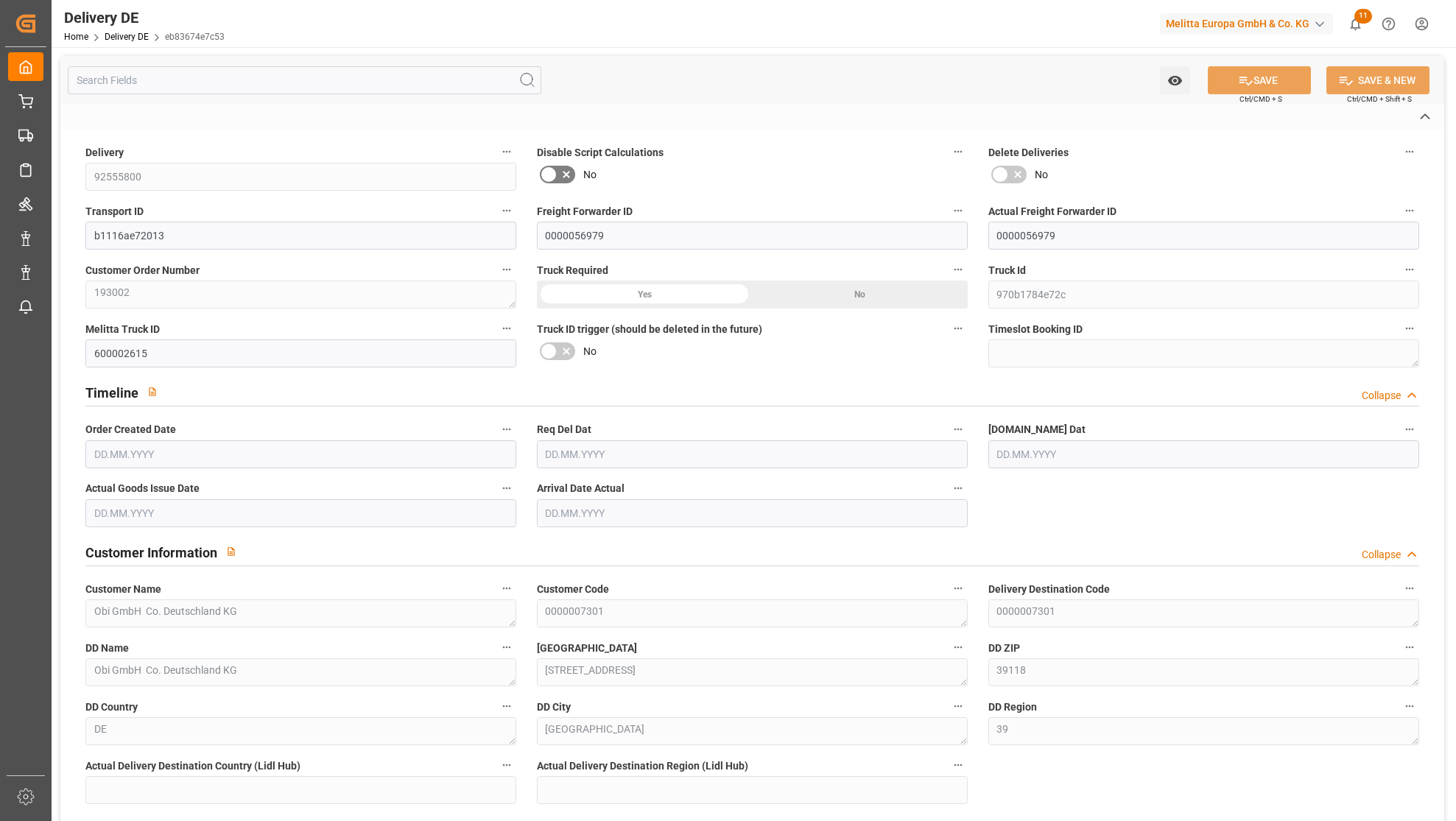
type input "19.09.2025"
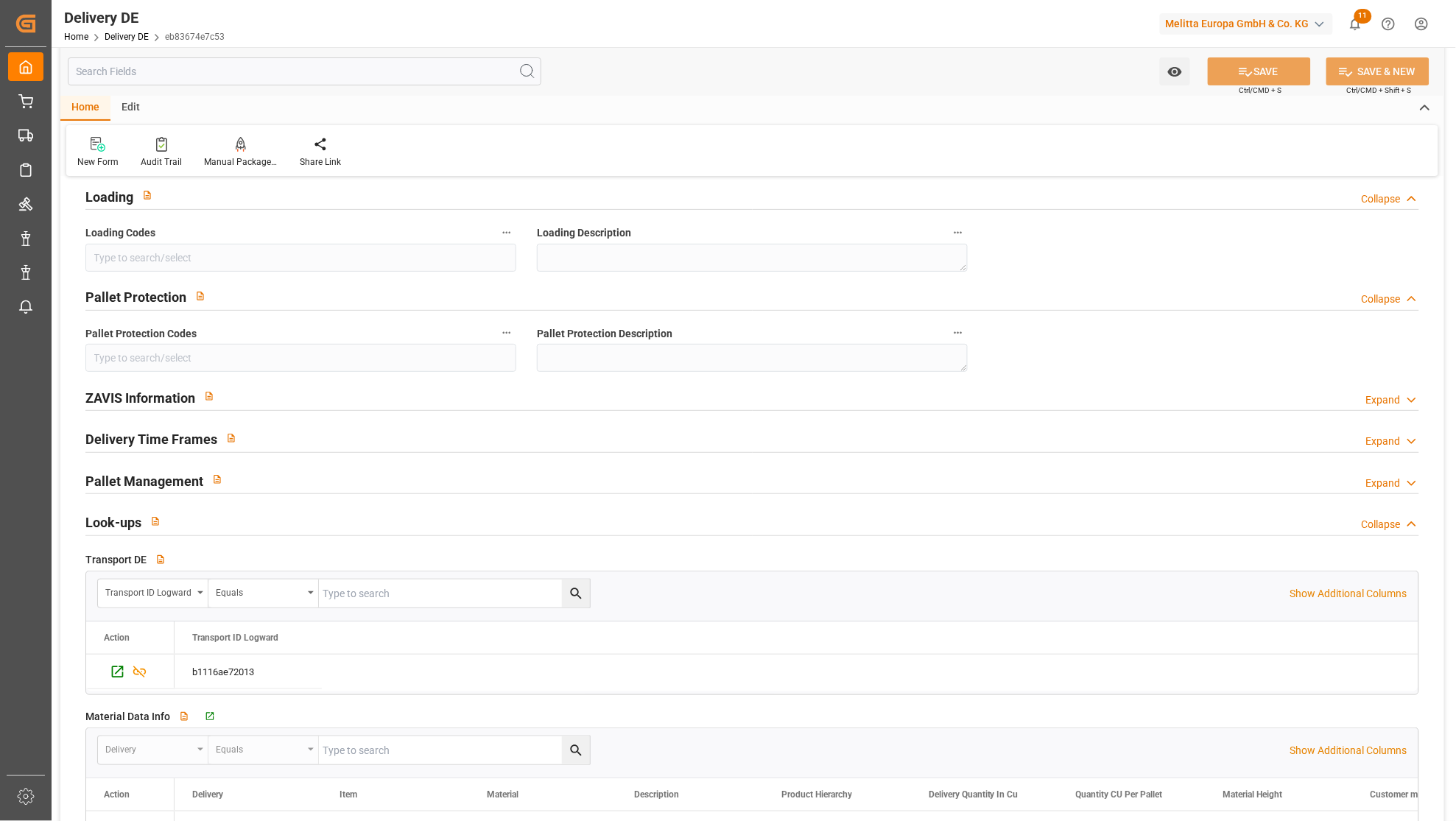
scroll to position [1963, 0]
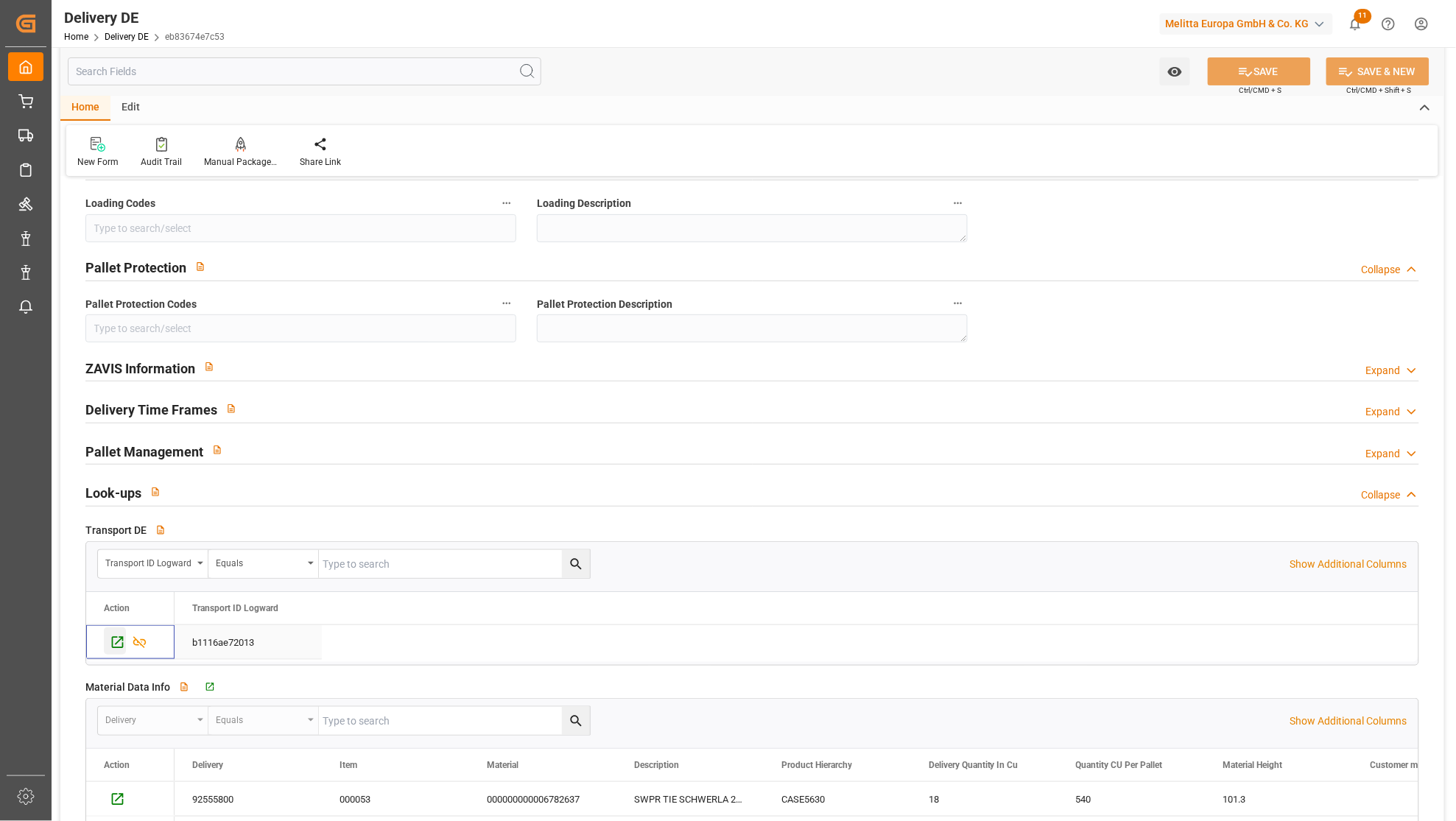
click at [113, 641] on icon "Press SPACE to select this row." at bounding box center [117, 642] width 12 height 12
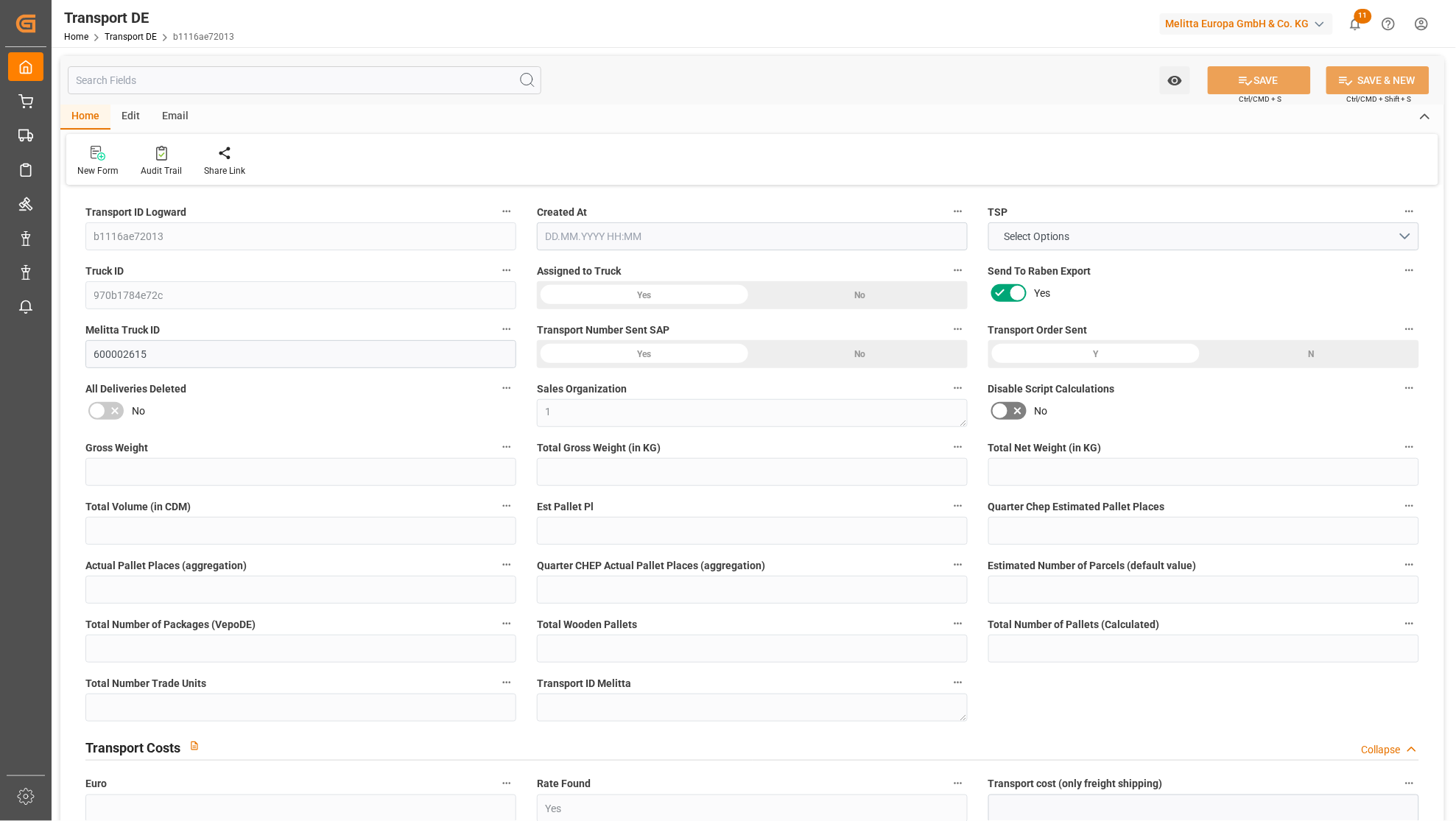
type input "67.991"
type input "43.991"
type input "35.58"
type input "486.24"
type input "1"
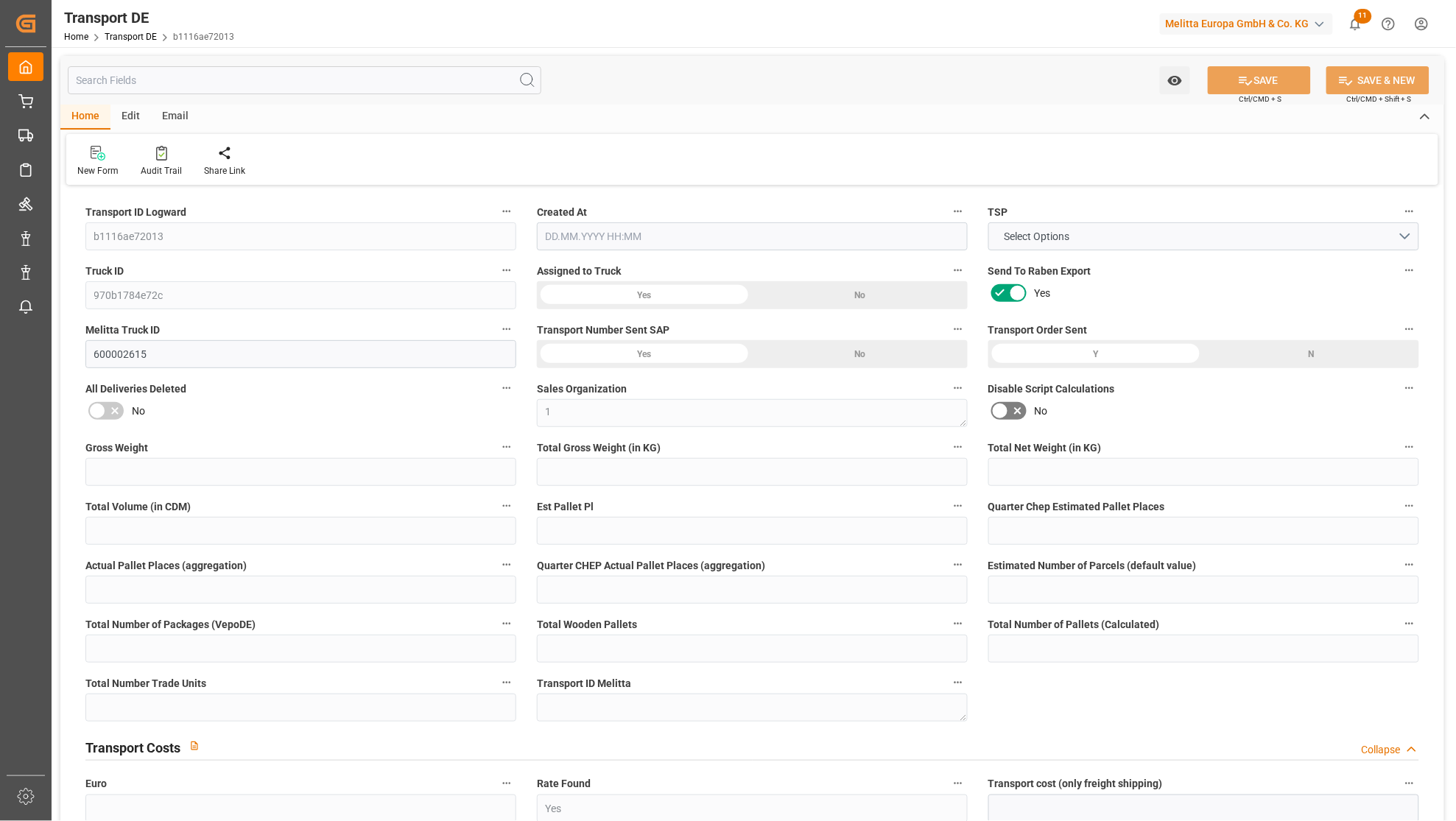
type input "0"
type input "1"
type input "0"
type input "1"
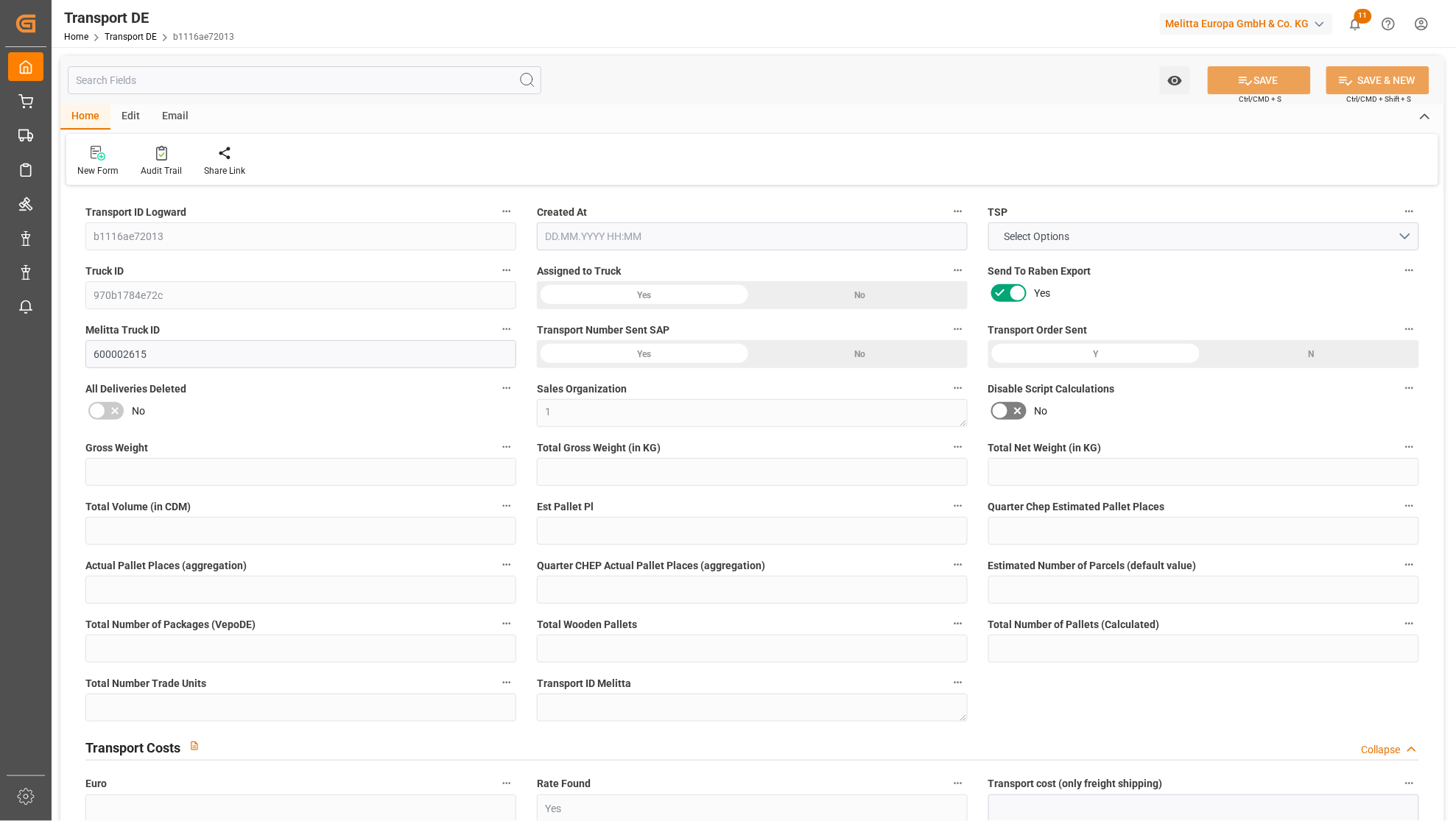
type input "1"
type input "0"
type input "9"
type input "0"
type input "50.91"
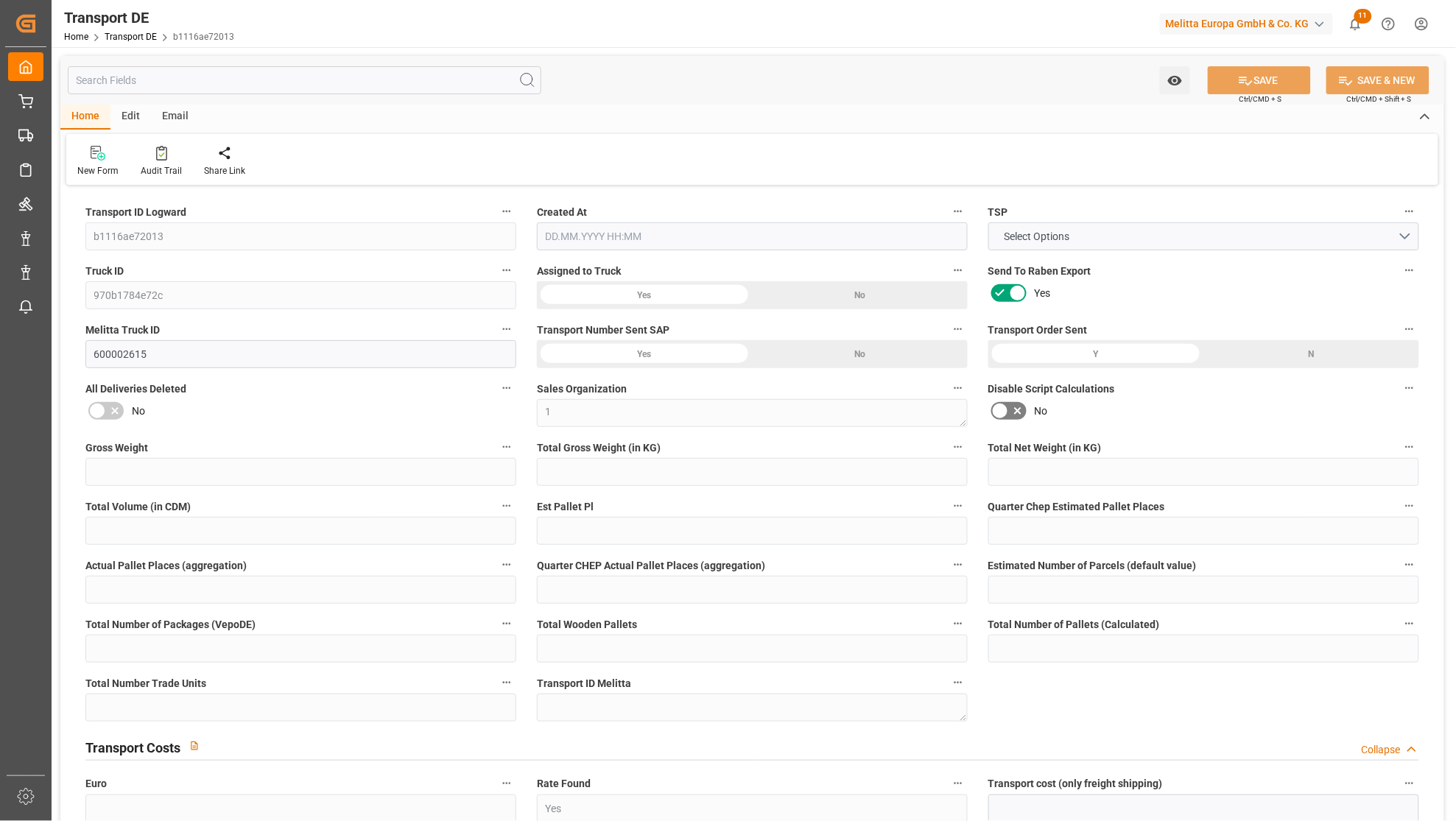
type input "15.531"
type input "50.91"
type input "39"
type input "0"
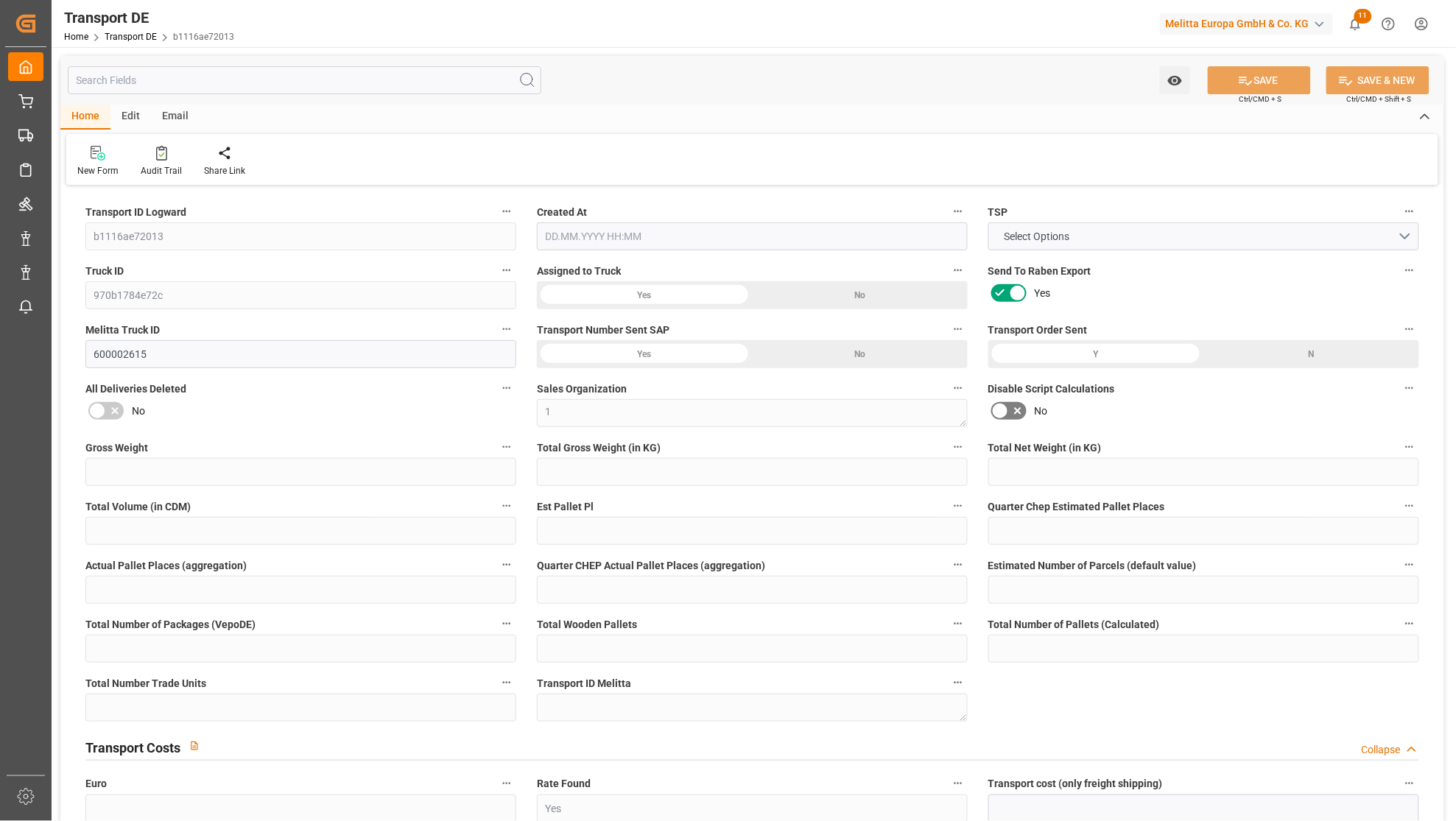
type input "1"
type input "0"
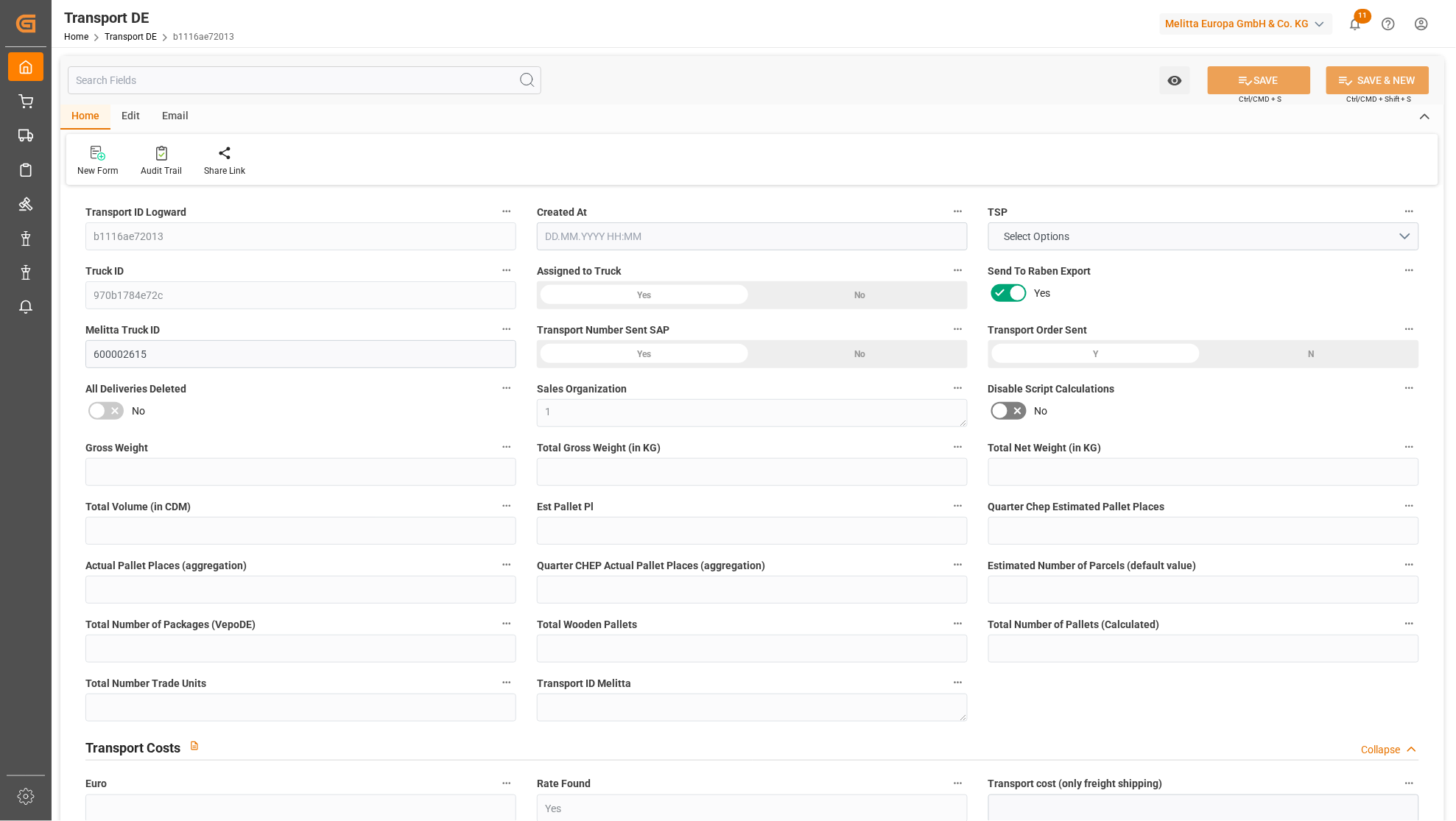
type input "0"
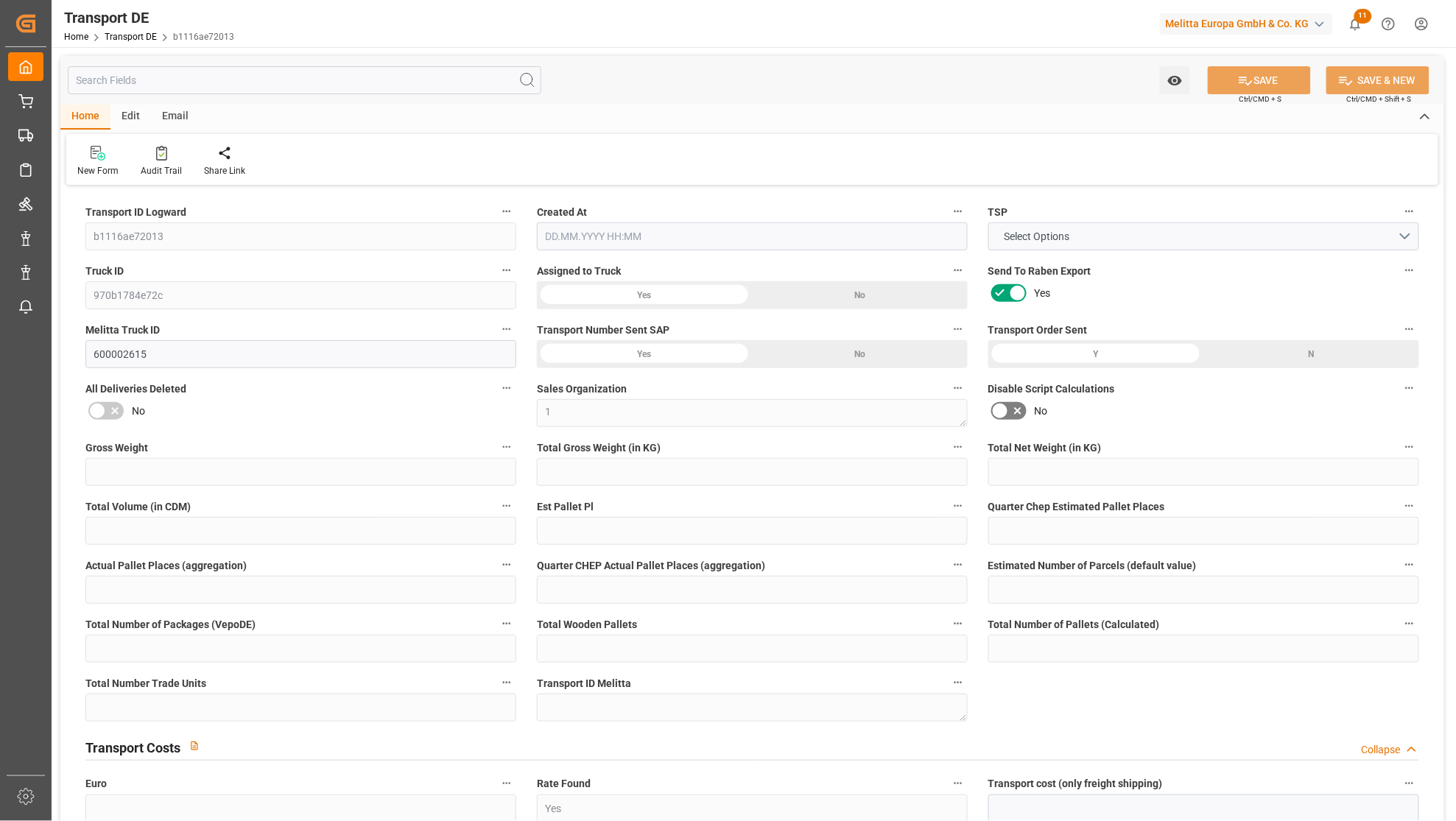
type input "0"
type input "43.991"
type input "4710.8598"
type input "21"
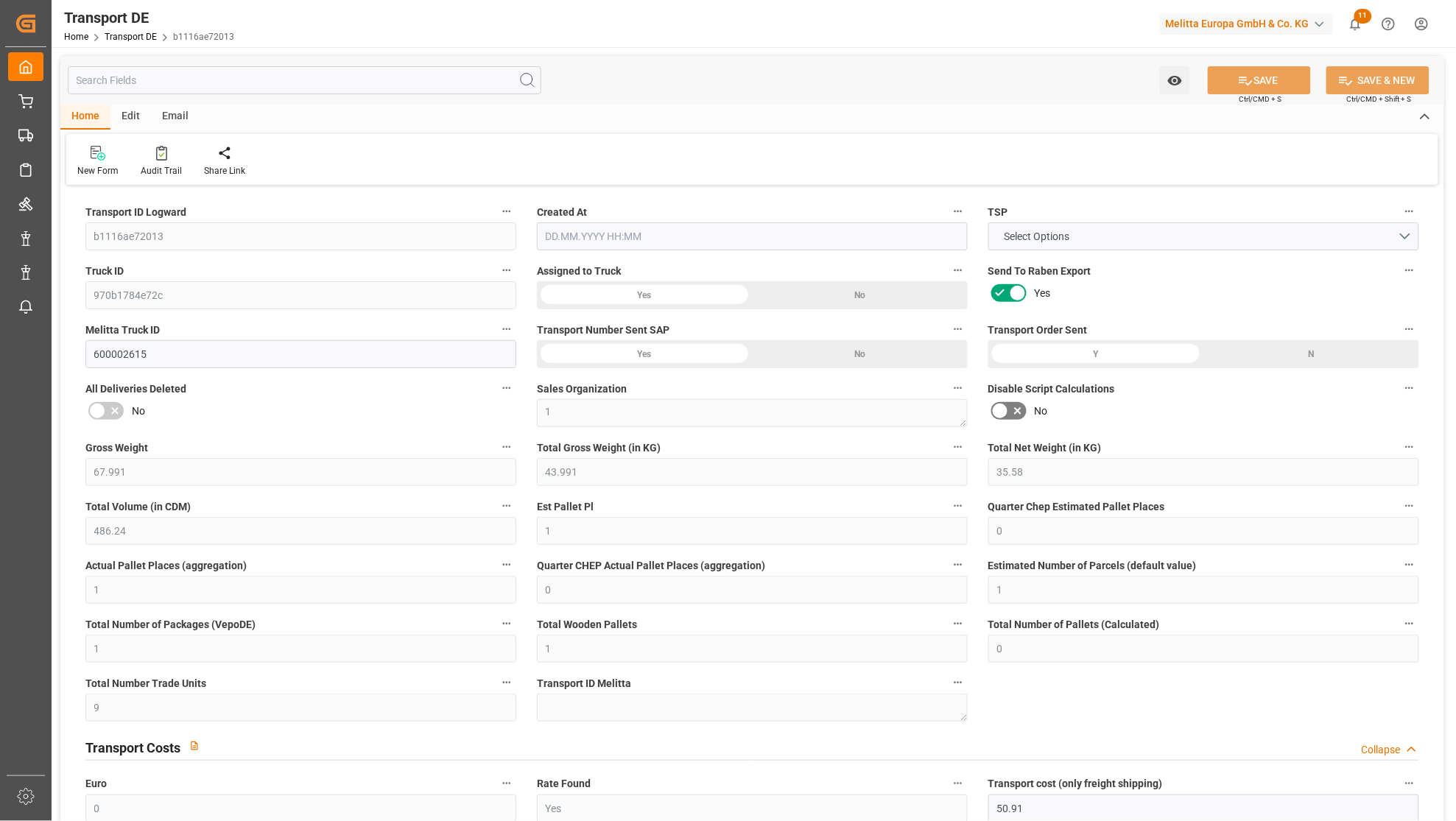
type input "35"
type input "0"
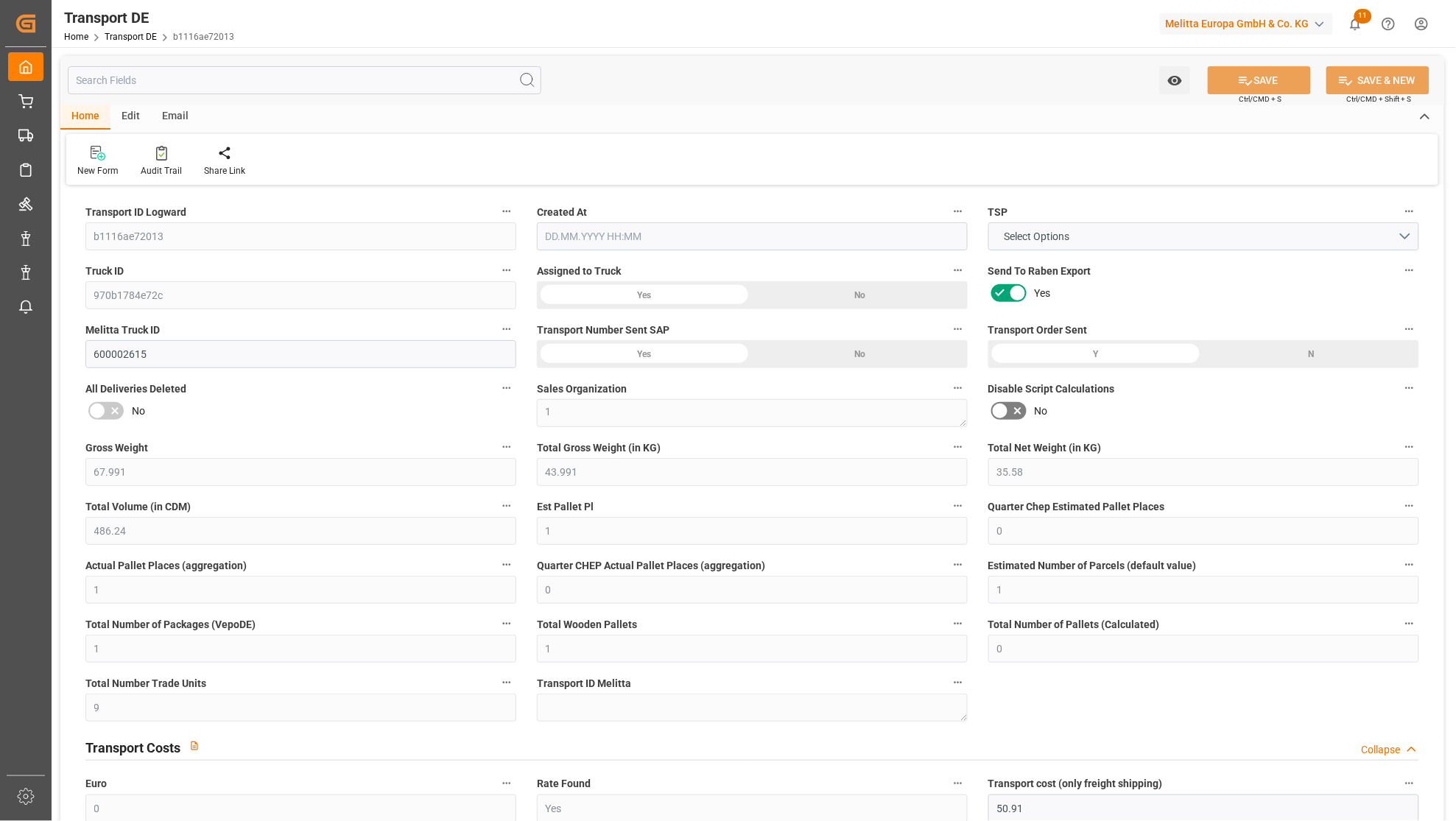
type input "0"
type input "1"
type input "0"
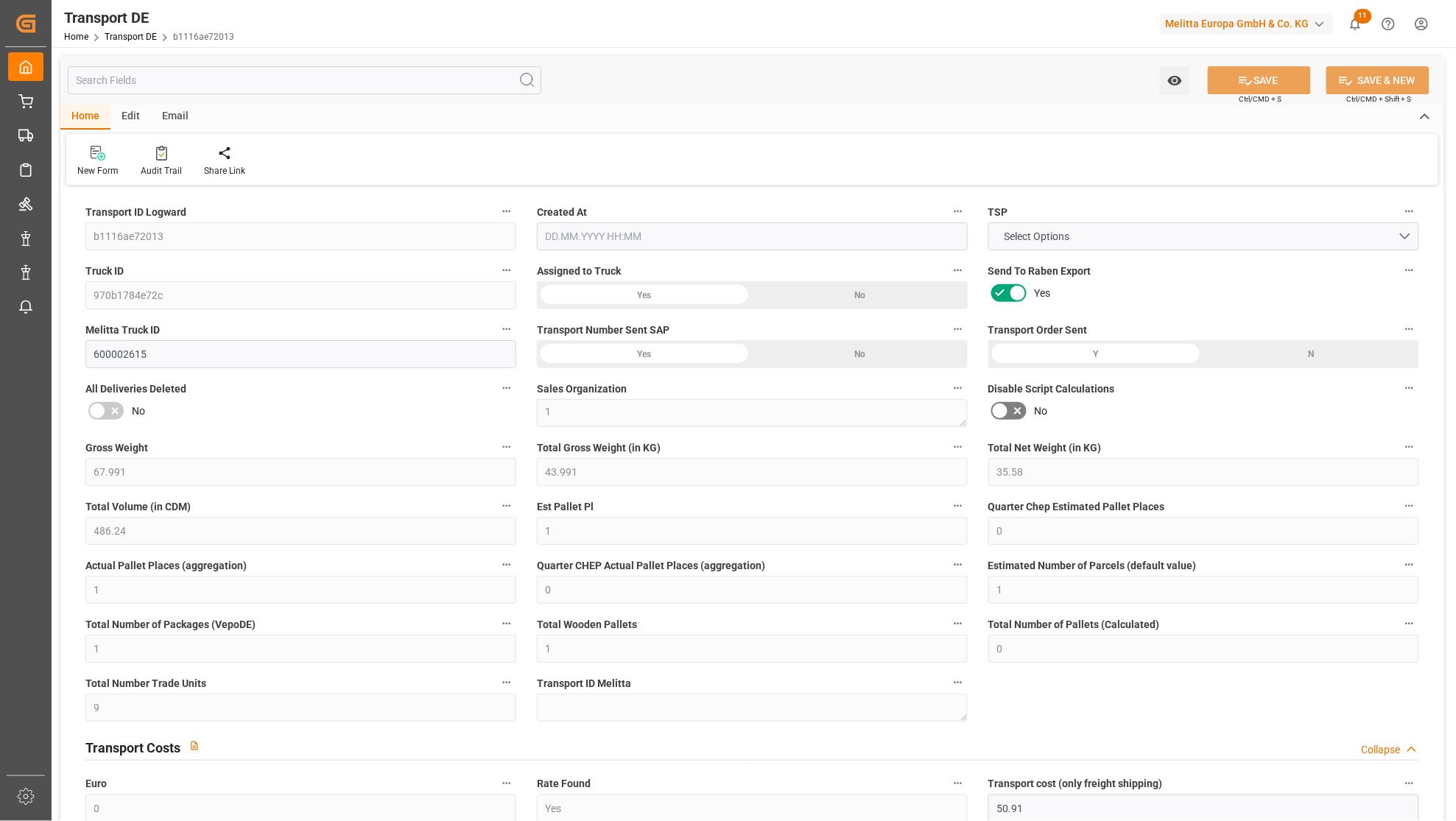
type input "9"
type input "66.441"
type input "50.91"
type input "09.09.2025 21:04"
type input "[DATE]"
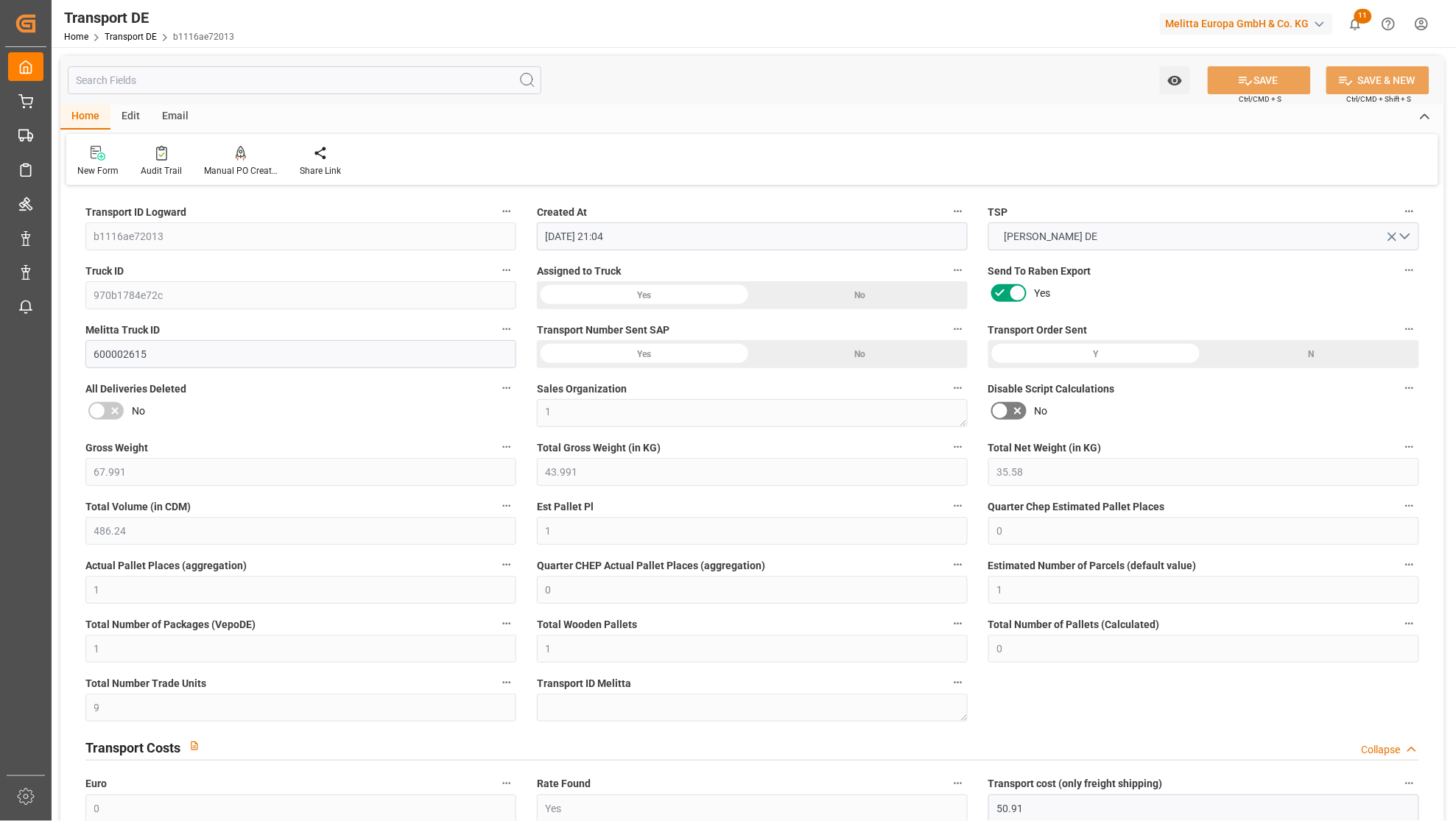
type input "[DATE]"
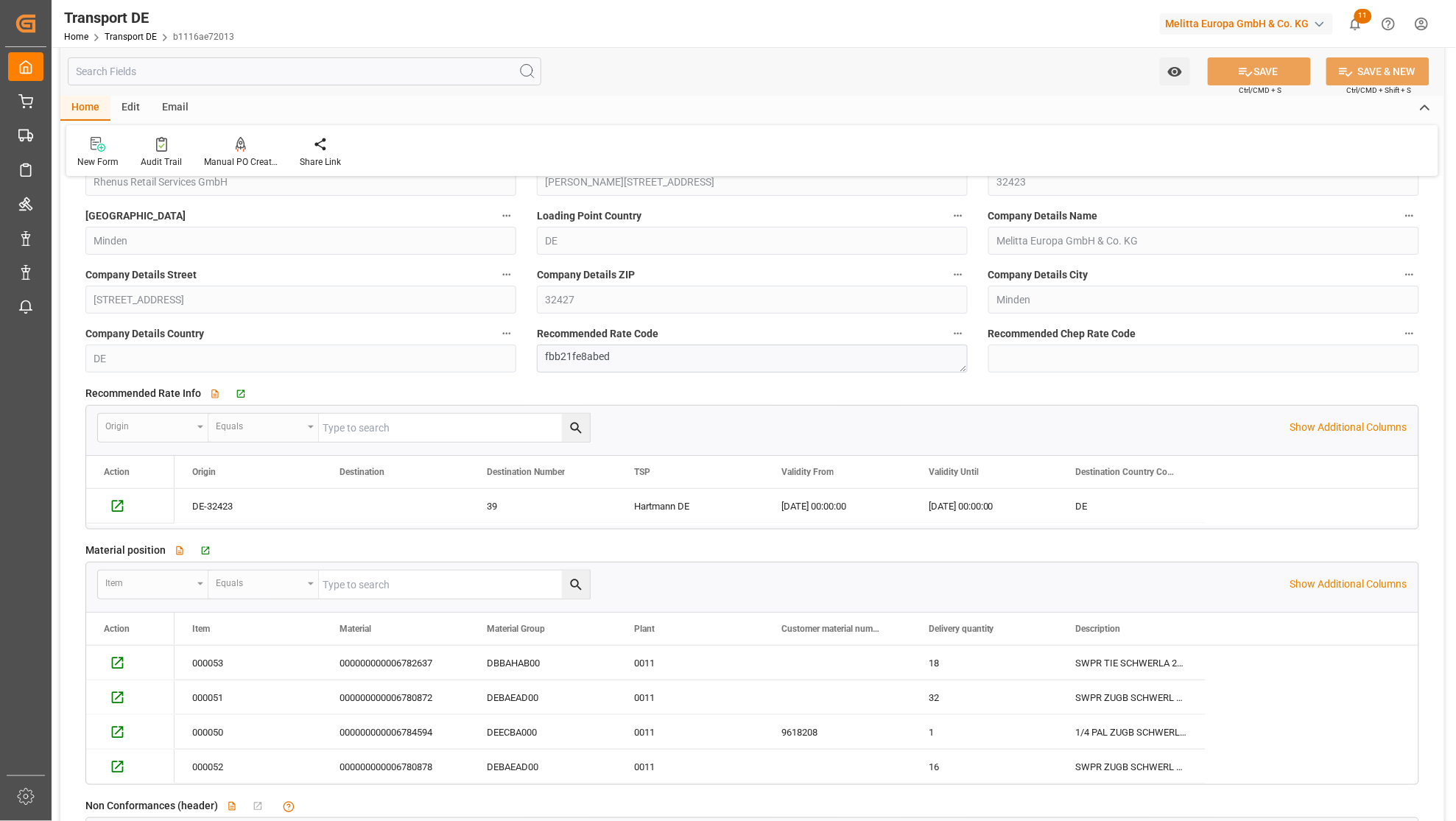
scroll to position [1963, 0]
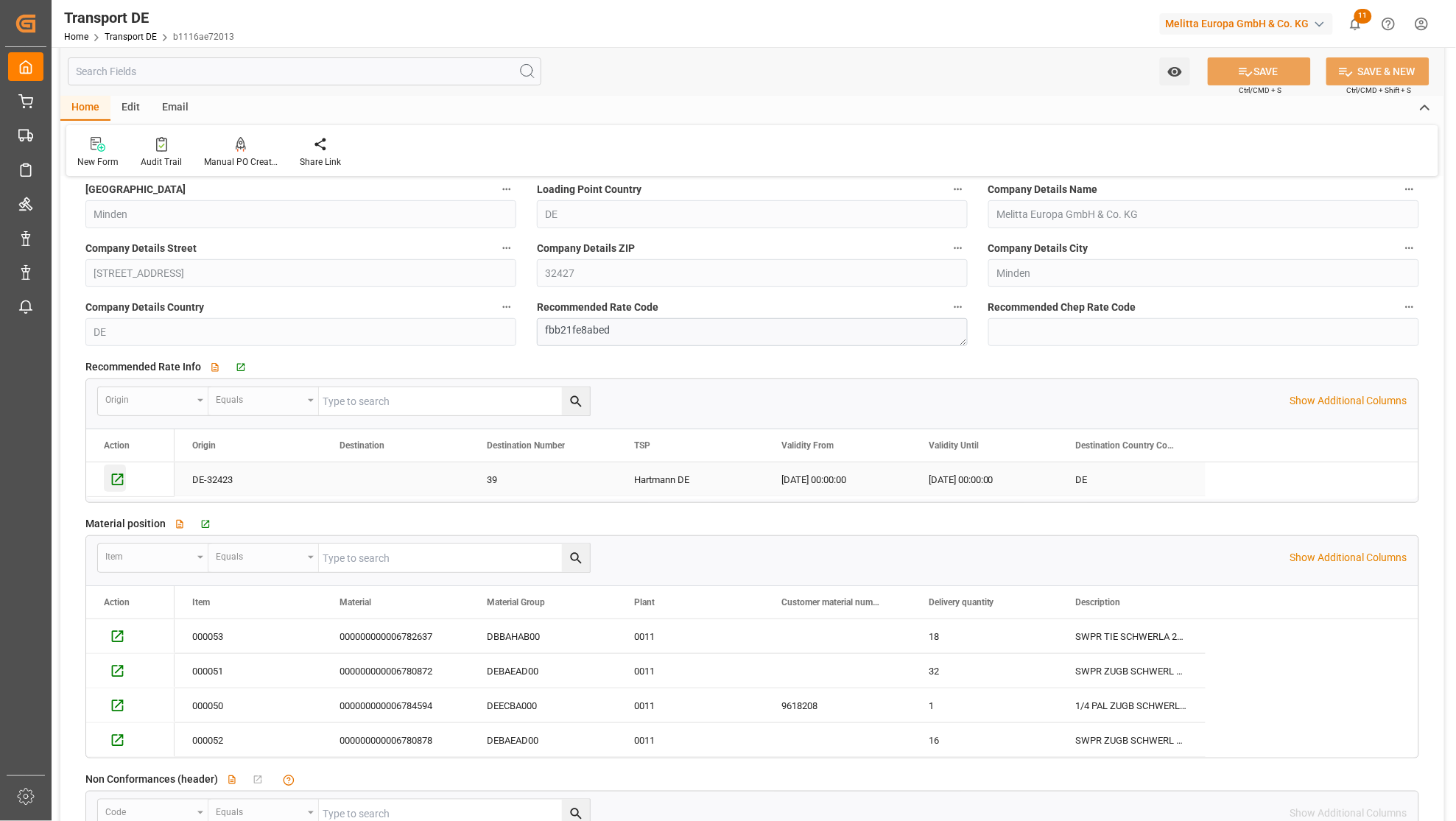
click at [118, 479] on icon "Press SPACE to select this row." at bounding box center [117, 479] width 12 height 12
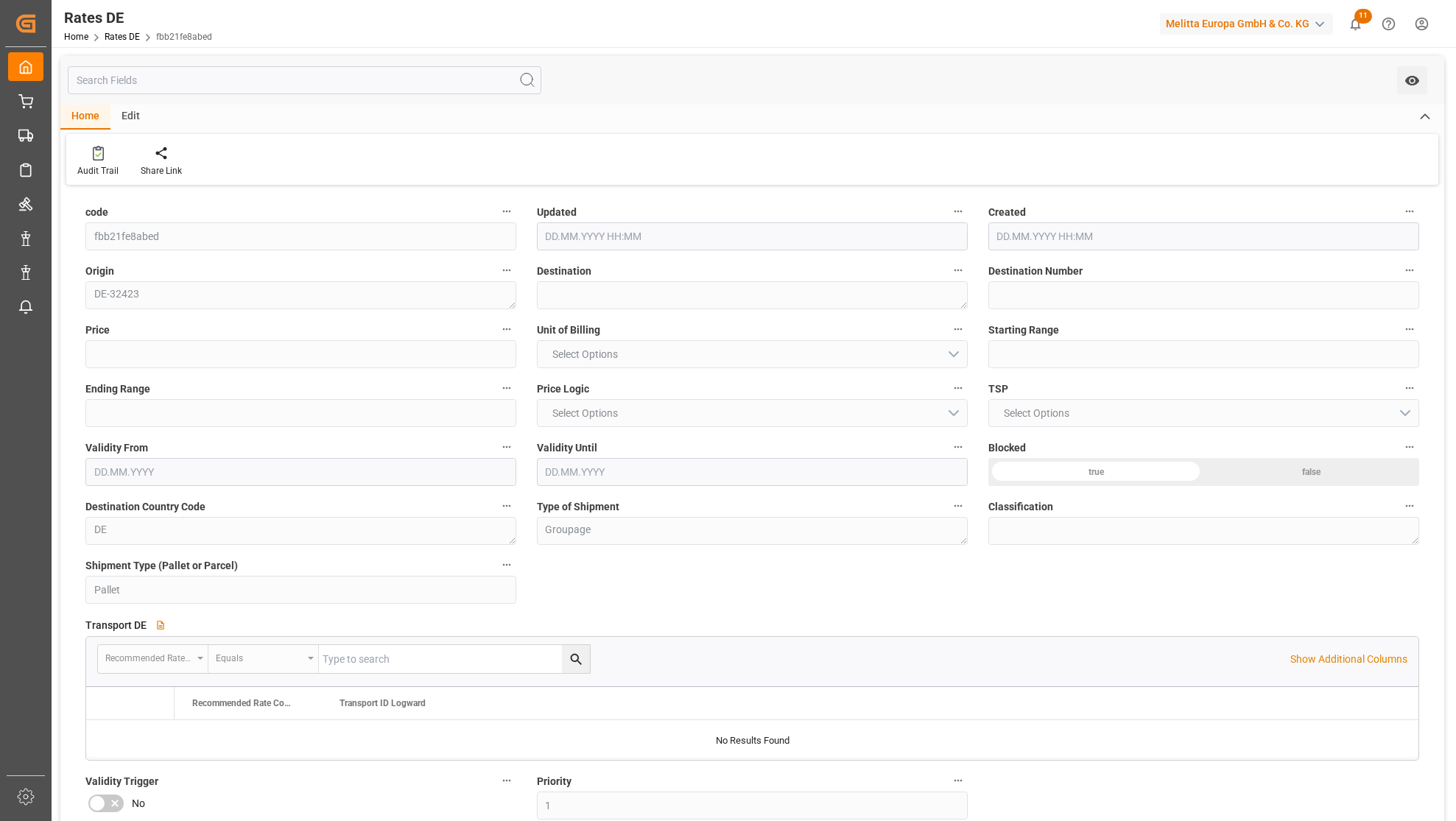
type input "39"
type input "50.91"
type input "1"
type input "[DATE] 16:58"
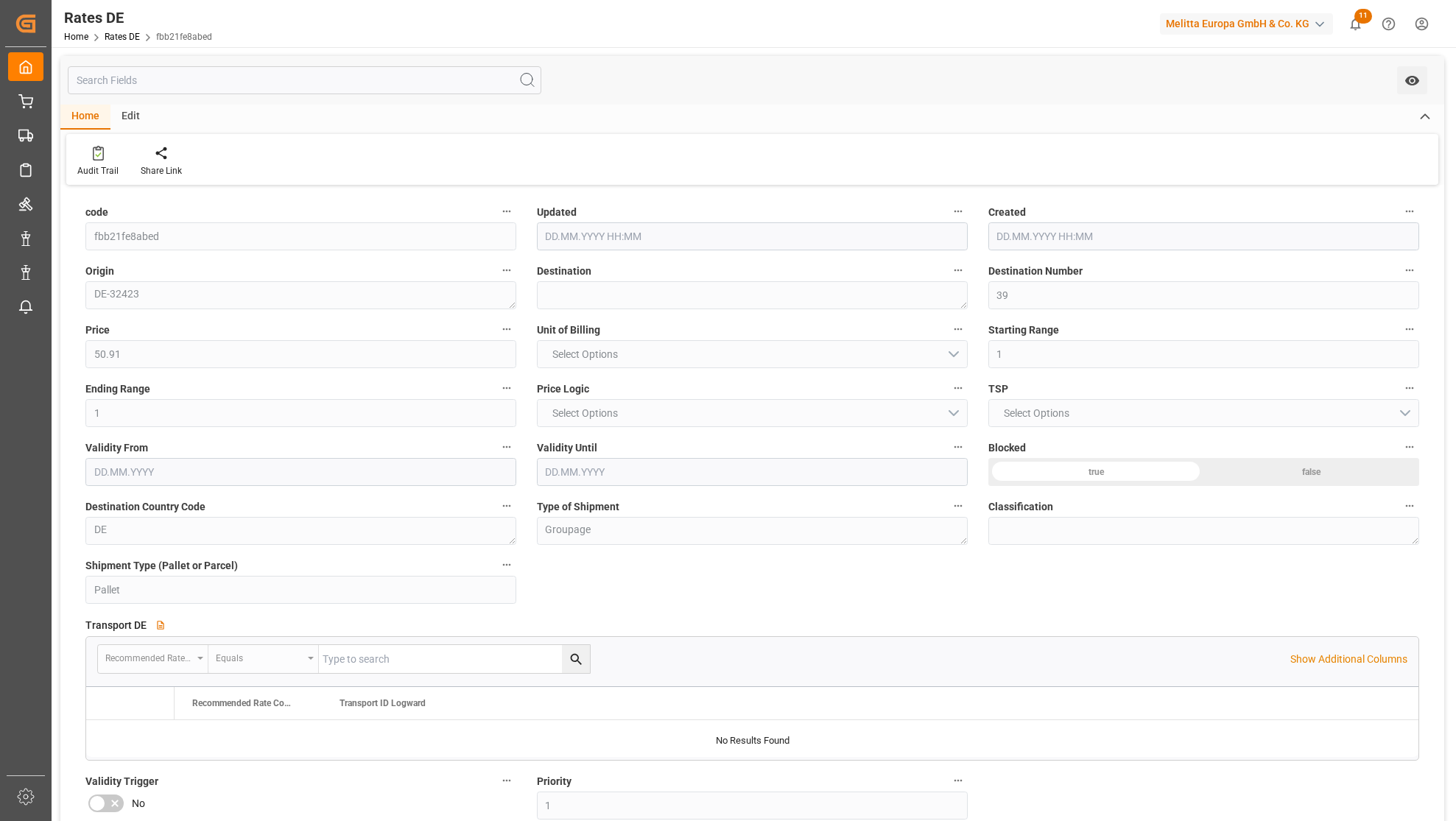
type input "[DATE] 16:34"
type input "[DATE]"
